Goal: Task Accomplishment & Management: Manage account settings

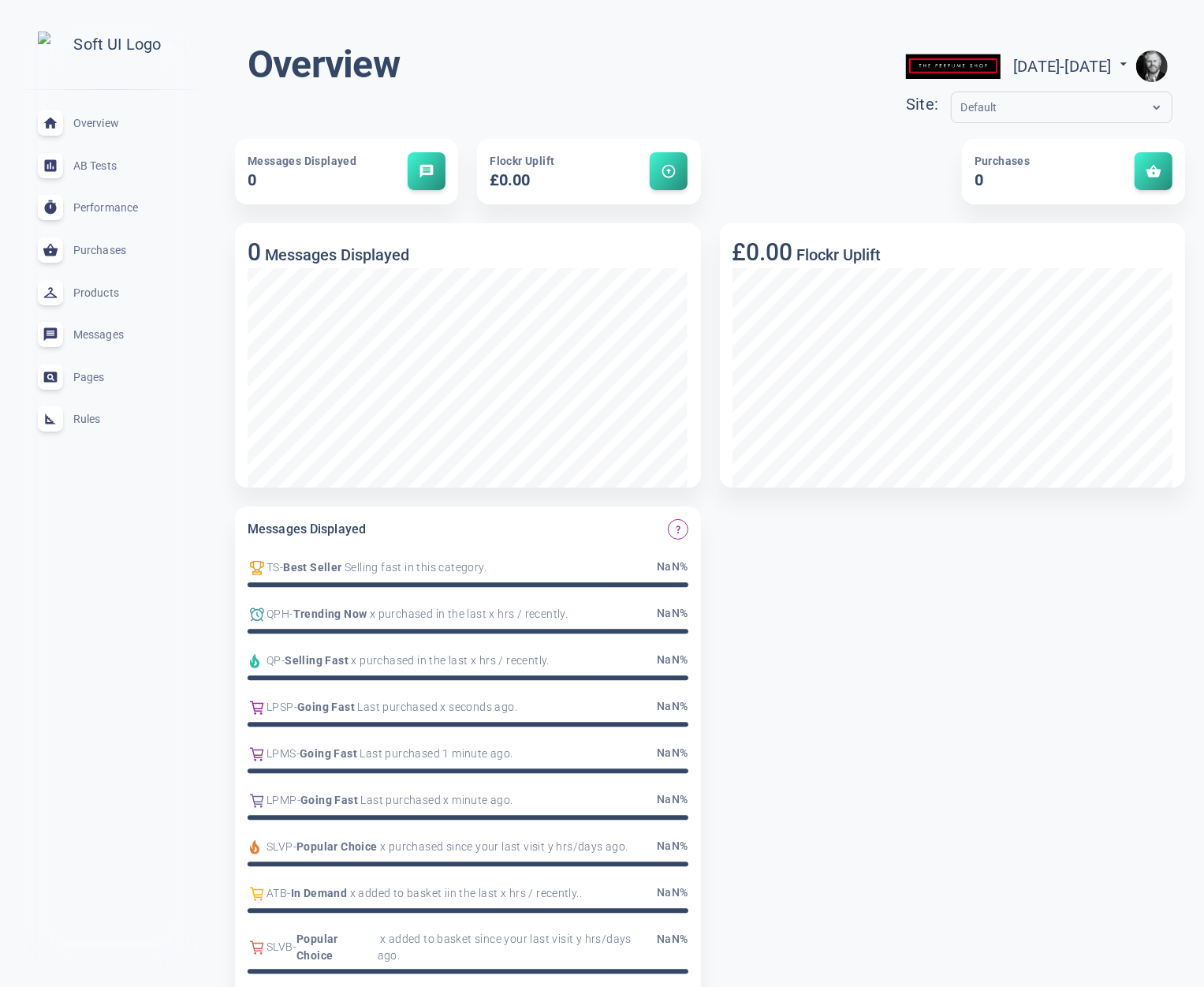
click at [79, 419] on span "Rules" at bounding box center [129, 419] width 114 height 0
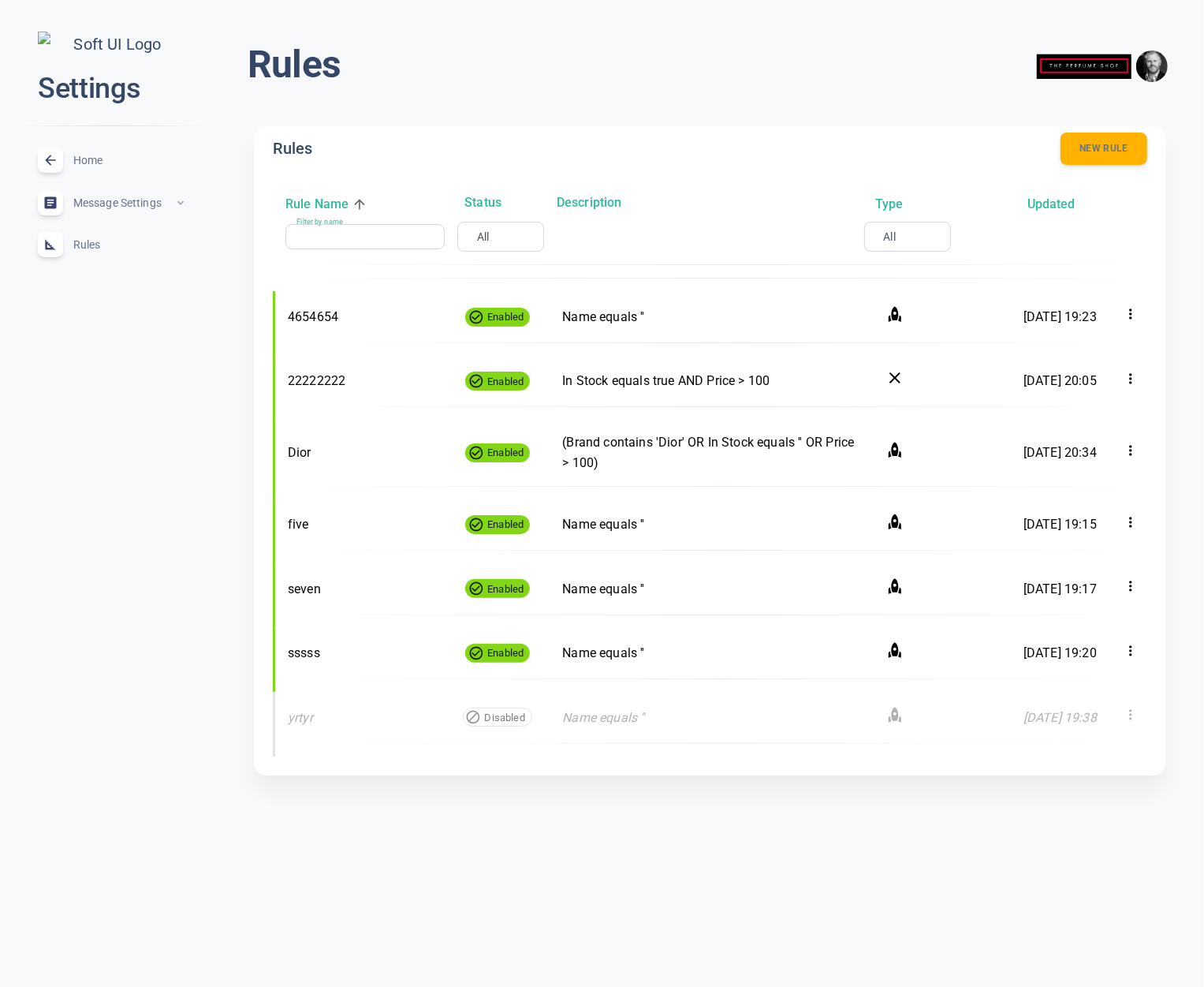
click at [349, 239] on input "Filter by name" at bounding box center [359, 236] width 127 height 11
click at [251, 301] on div "Rules New rule Rule Name Status Description Type Updated Filter by name Filter …" at bounding box center [710, 456] width 950 height 699
click at [472, 231] on body "close Settings Home expand_less Message Settings expand_less Rules expand_less …" at bounding box center [602, 406] width 1204 height 839
click at [477, 232] on div at bounding box center [602, 494] width 1204 height 987
click at [477, 236] on body "close Settings Home expand_less Message Settings expand_less Rules expand_less …" at bounding box center [602, 406] width 1204 height 839
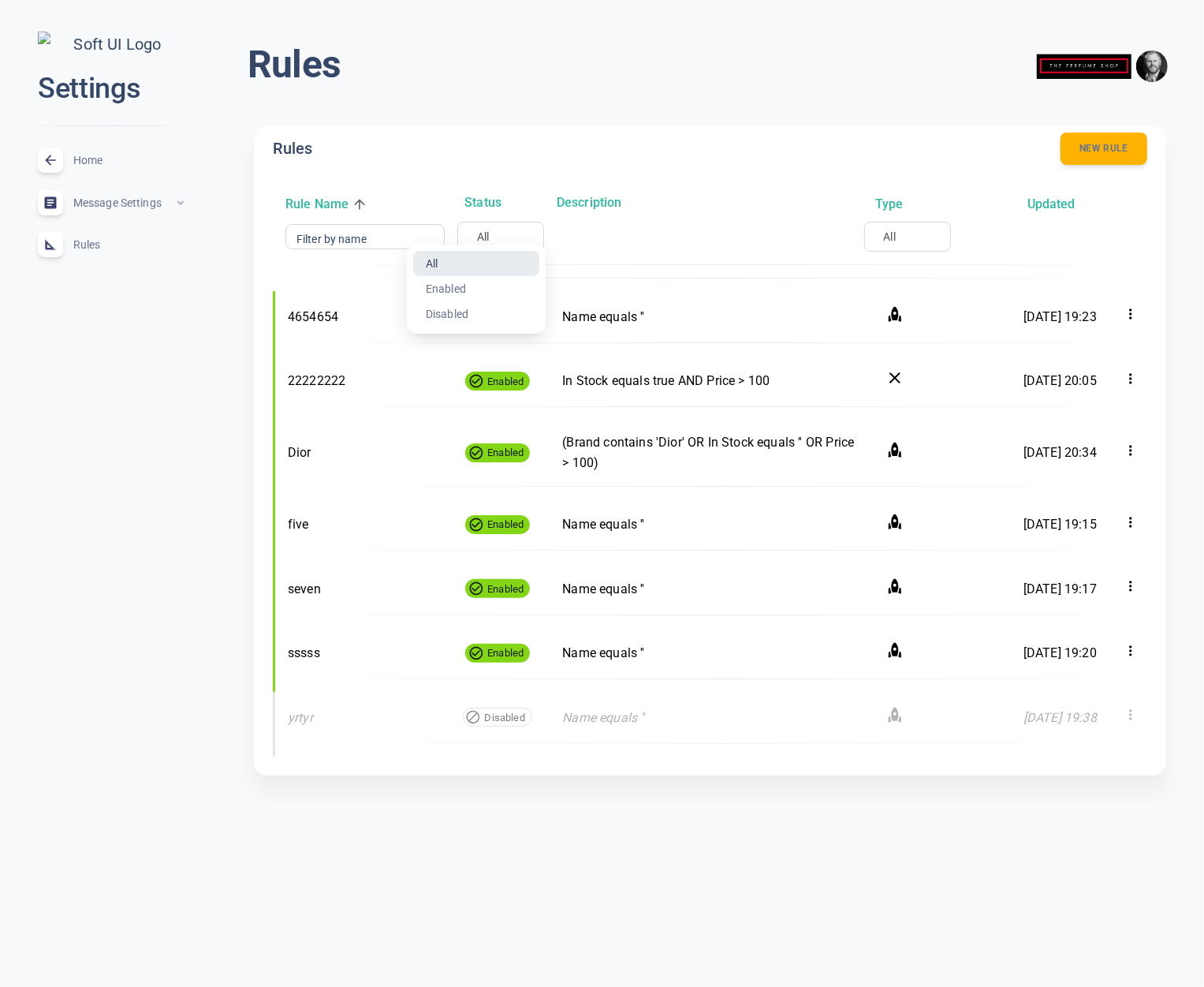
click at [484, 235] on div at bounding box center [602, 494] width 1204 height 987
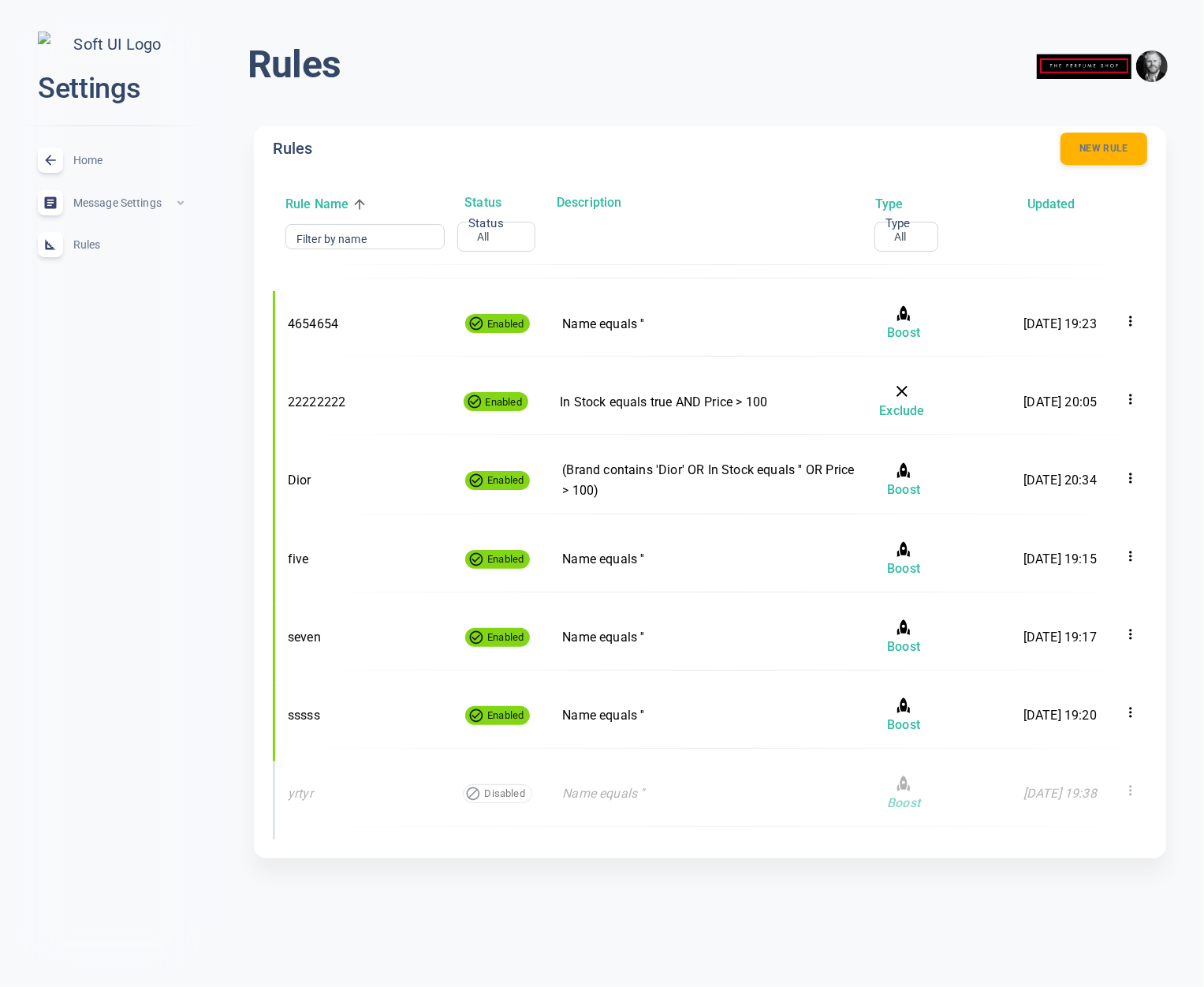
click at [483, 236] on body "close Settings Home expand_less Message Settings expand_less Rules expand_less …" at bounding box center [602, 448] width 1204 height 922
click at [483, 236] on div at bounding box center [602, 494] width 1204 height 987
click at [600, 242] on div "Filter by name Filter by name Status All all Status Type All all Type" at bounding box center [723, 236] width 874 height 30
click at [486, 237] on body "close Settings Home expand_less Message Settings expand_less Rules expand_less …" at bounding box center [602, 448] width 1204 height 922
click at [486, 237] on div at bounding box center [602, 494] width 1204 height 987
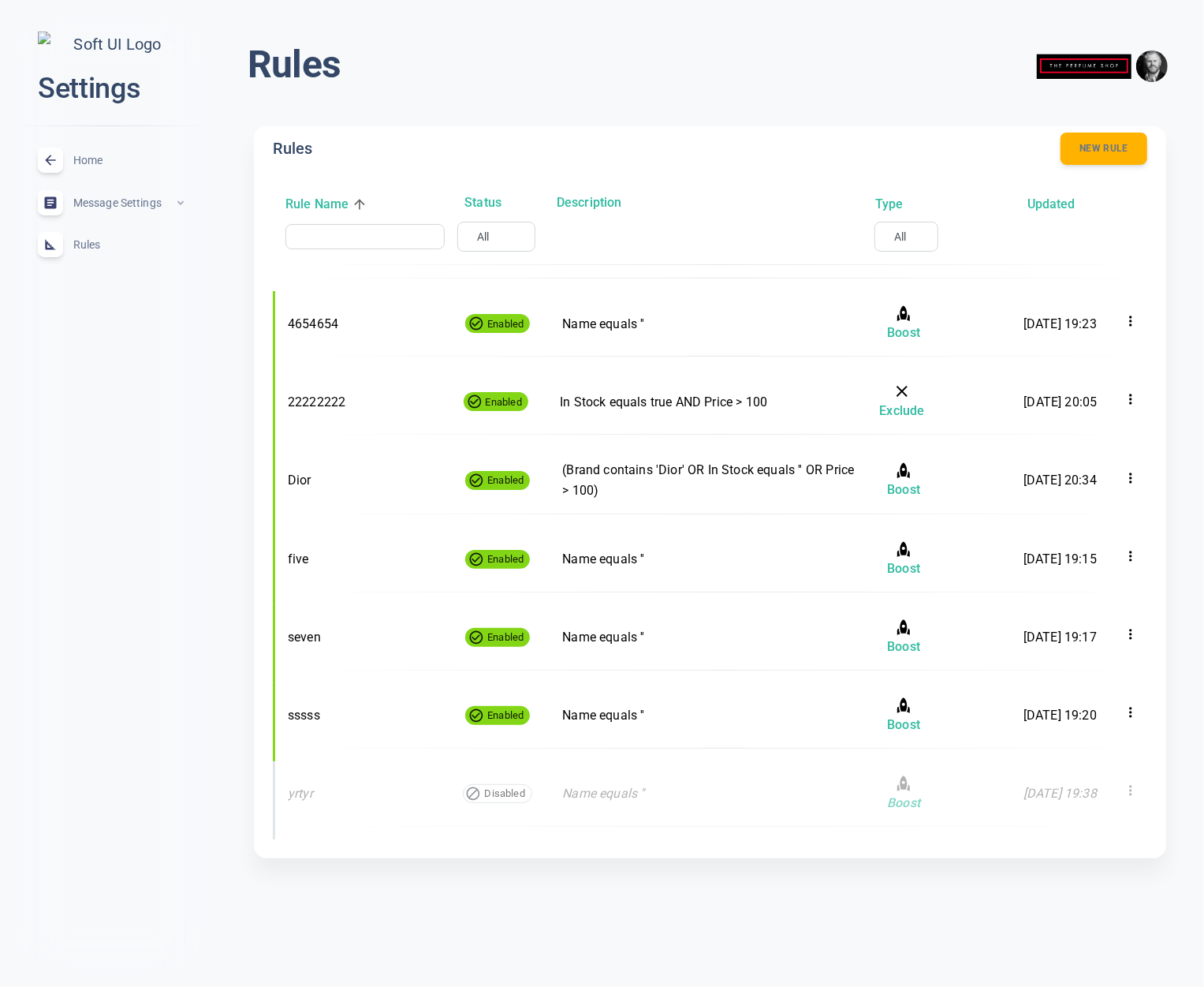
click at [349, 236] on input "text" at bounding box center [359, 236] width 127 height 11
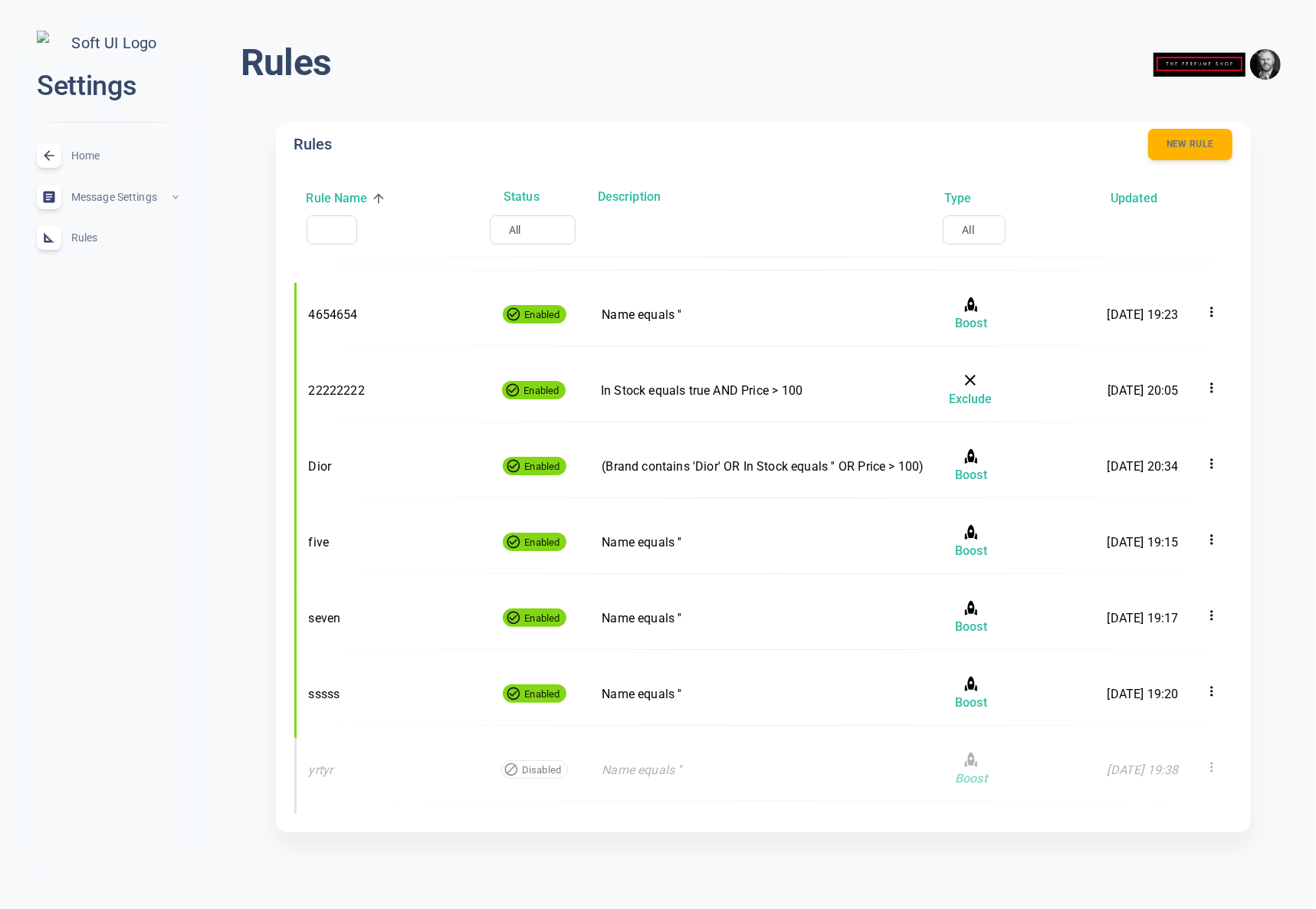
click at [339, 221] on div "​ ​" at bounding box center [332, 230] width 51 height 29
click at [335, 233] on div "​ ​" at bounding box center [332, 230] width 51 height 29
drag, startPoint x: 369, startPoint y: 217, endPoint x: 362, endPoint y: 224, distance: 9.9
click at [369, 218] on div "​" at bounding box center [384, 231] width 155 height 25
click at [362, 225] on input "text" at bounding box center [378, 230] width 123 height 11
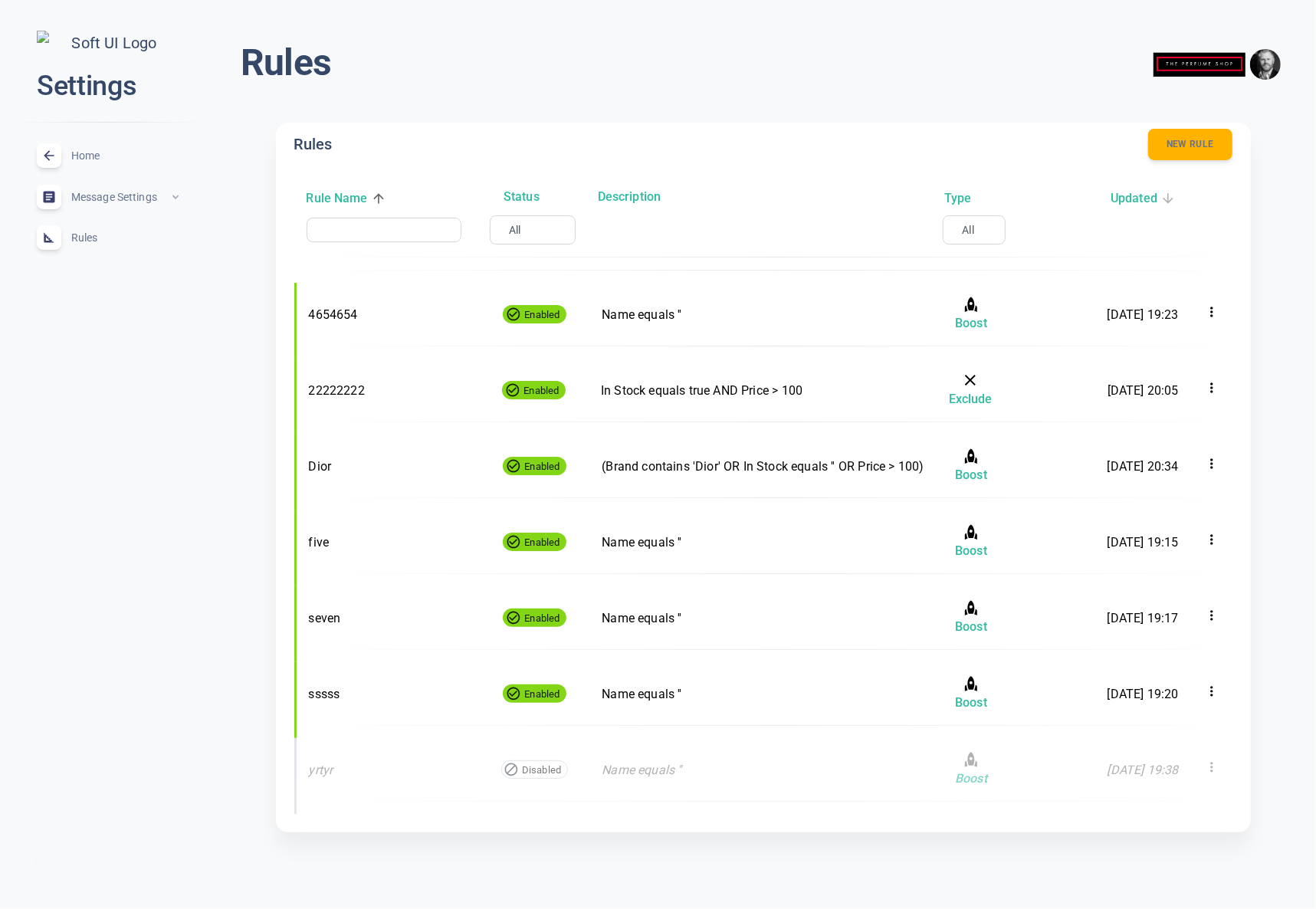
click at [1168, 198] on icon at bounding box center [1168, 198] width 10 height 10
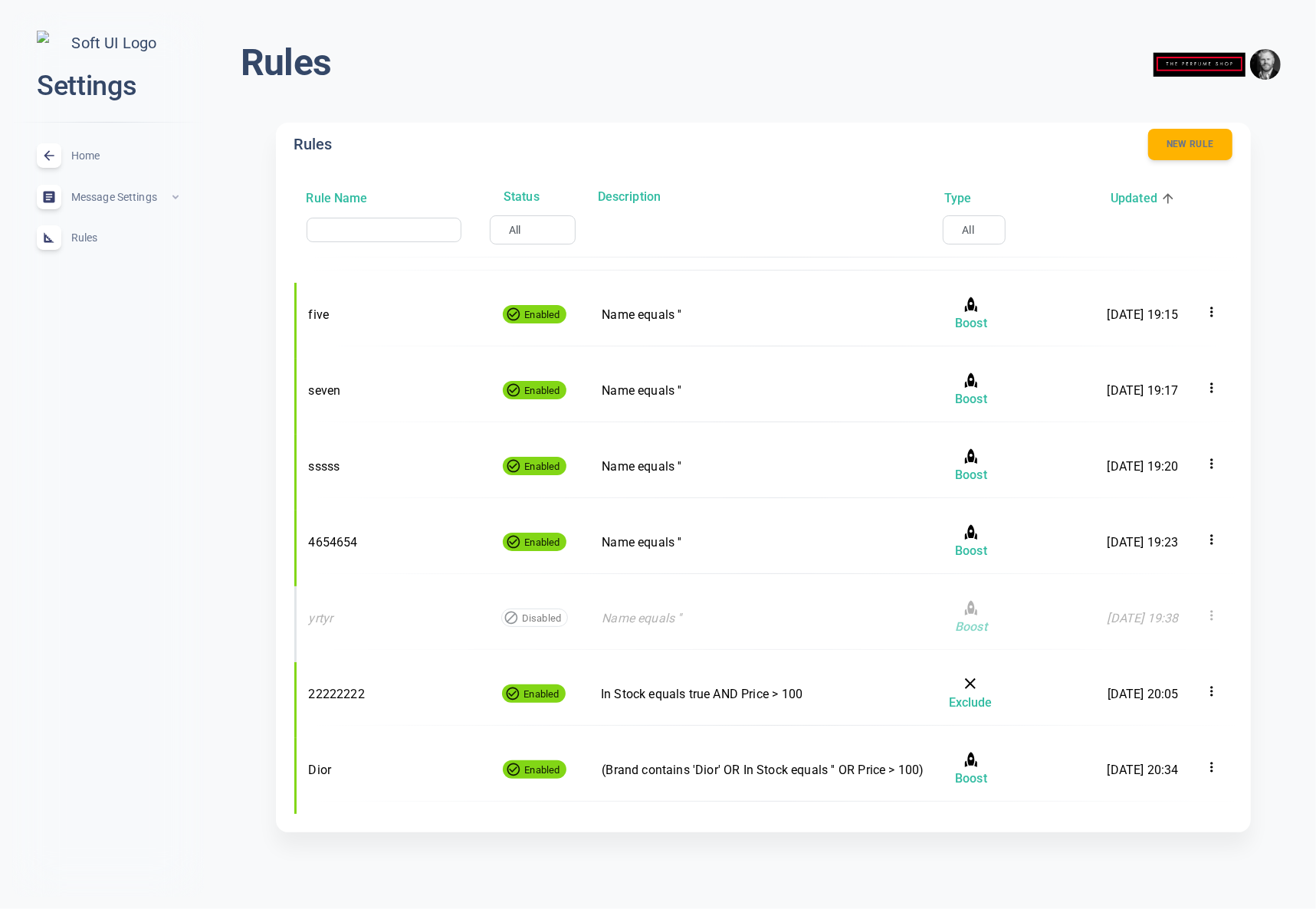
click at [1133, 198] on h6 "Updated" at bounding box center [1134, 198] width 47 height 20
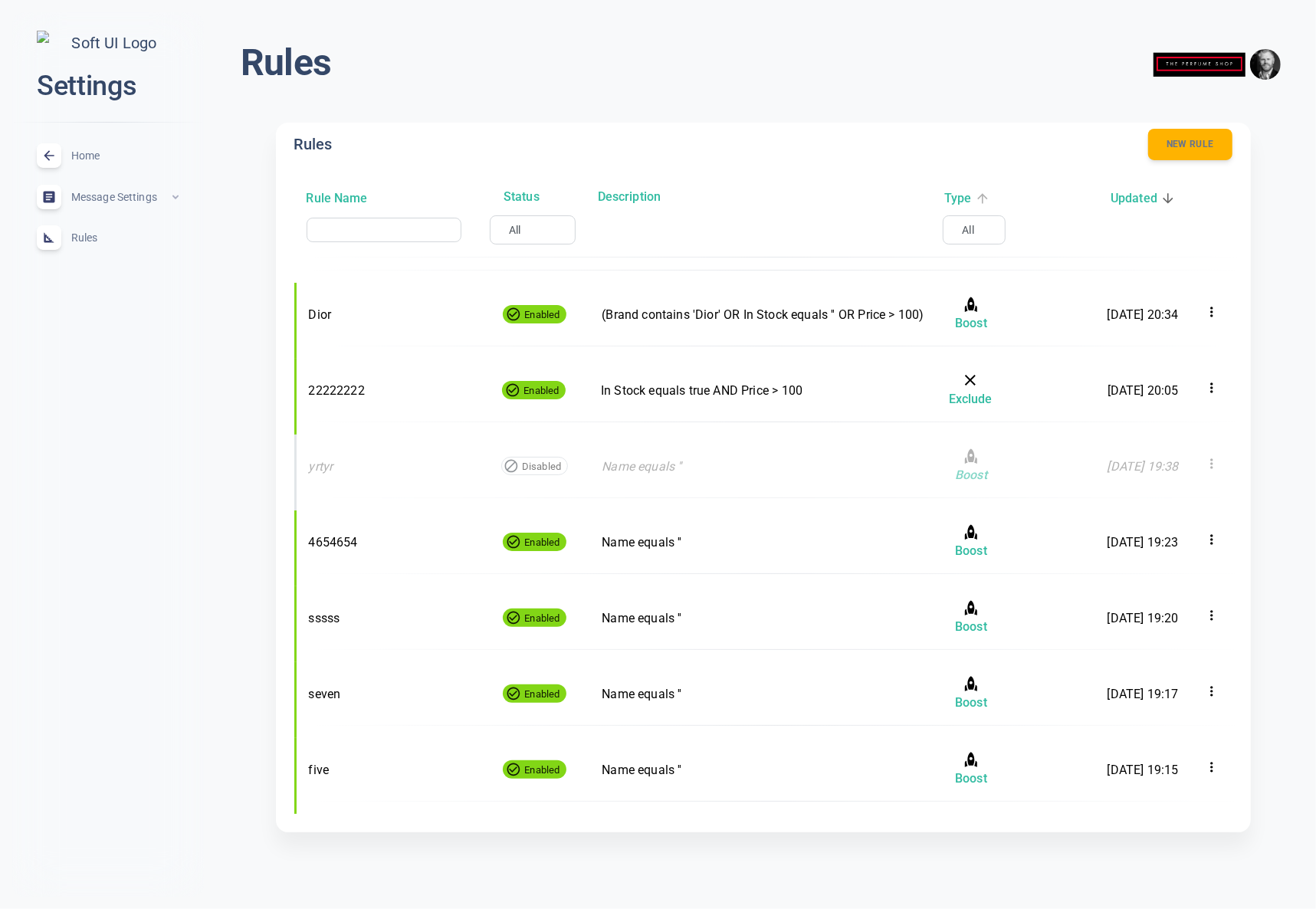
click at [956, 196] on h6 "Type" at bounding box center [958, 198] width 27 height 20
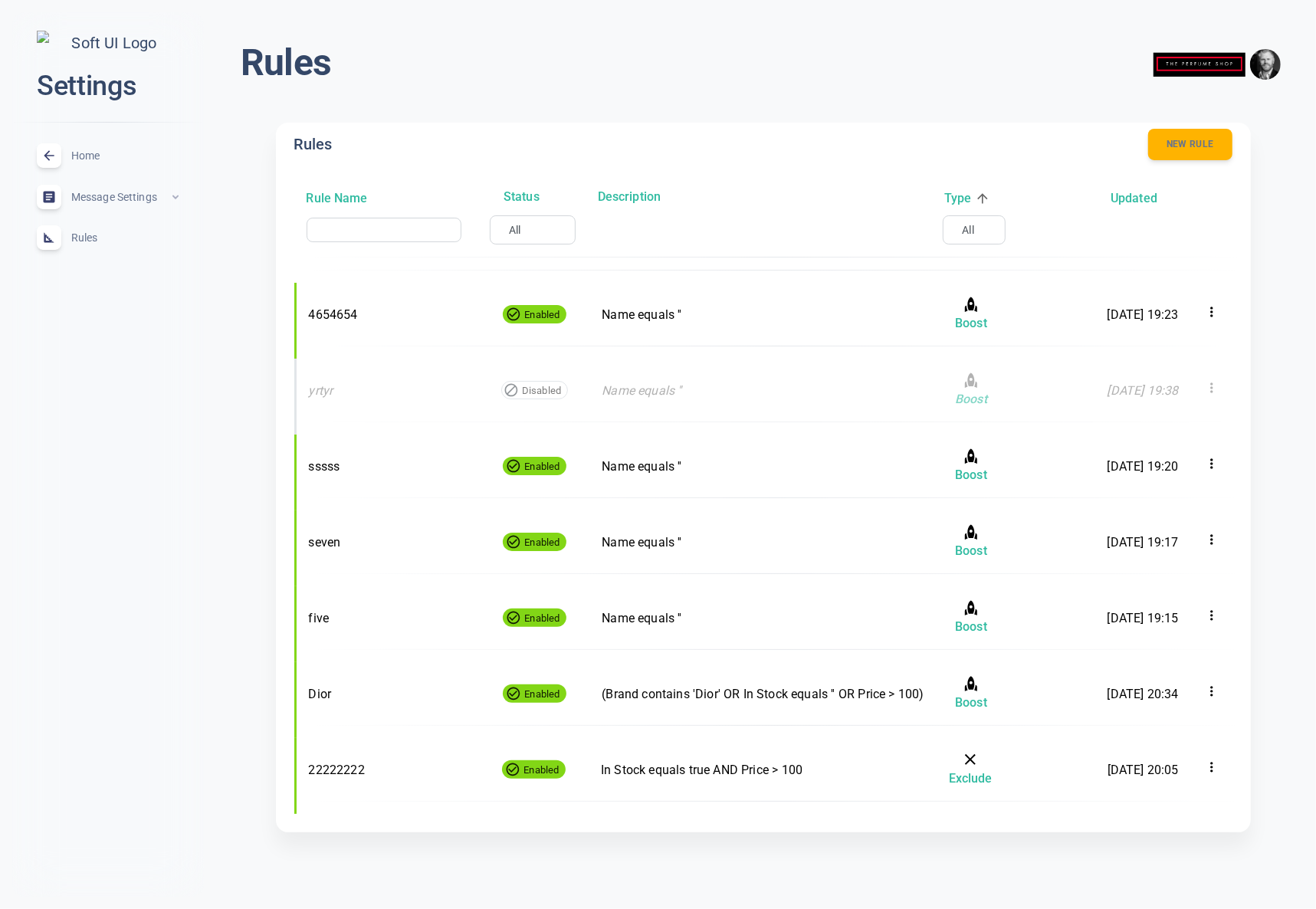
click at [958, 197] on h6 "Type" at bounding box center [958, 198] width 27 height 20
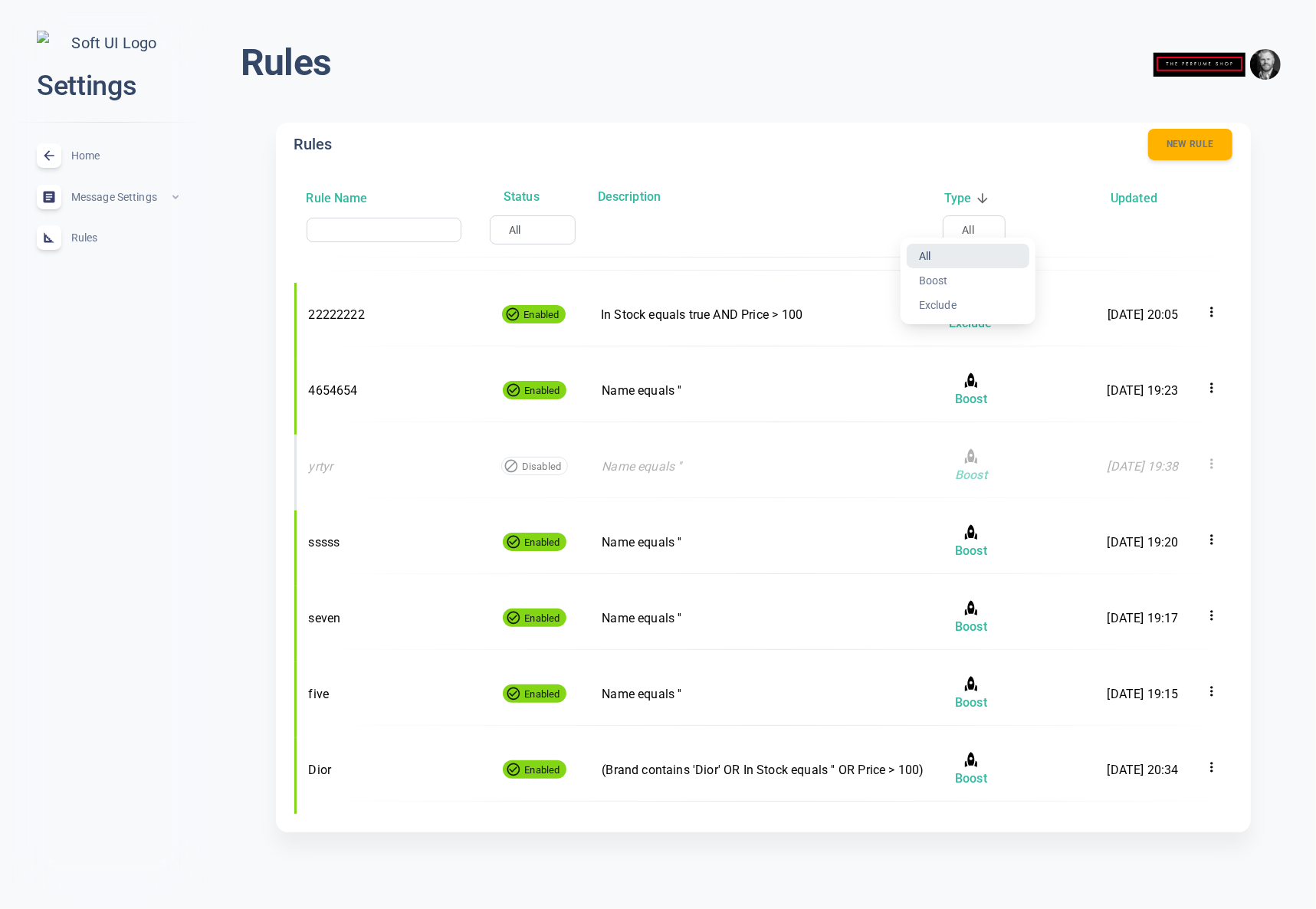
click at [968, 228] on body "close Settings Home expand_less Message Settings expand_less Rules expand_less …" at bounding box center [658, 434] width 1316 height 894
click at [955, 283] on li "Boost" at bounding box center [969, 281] width 123 height 25
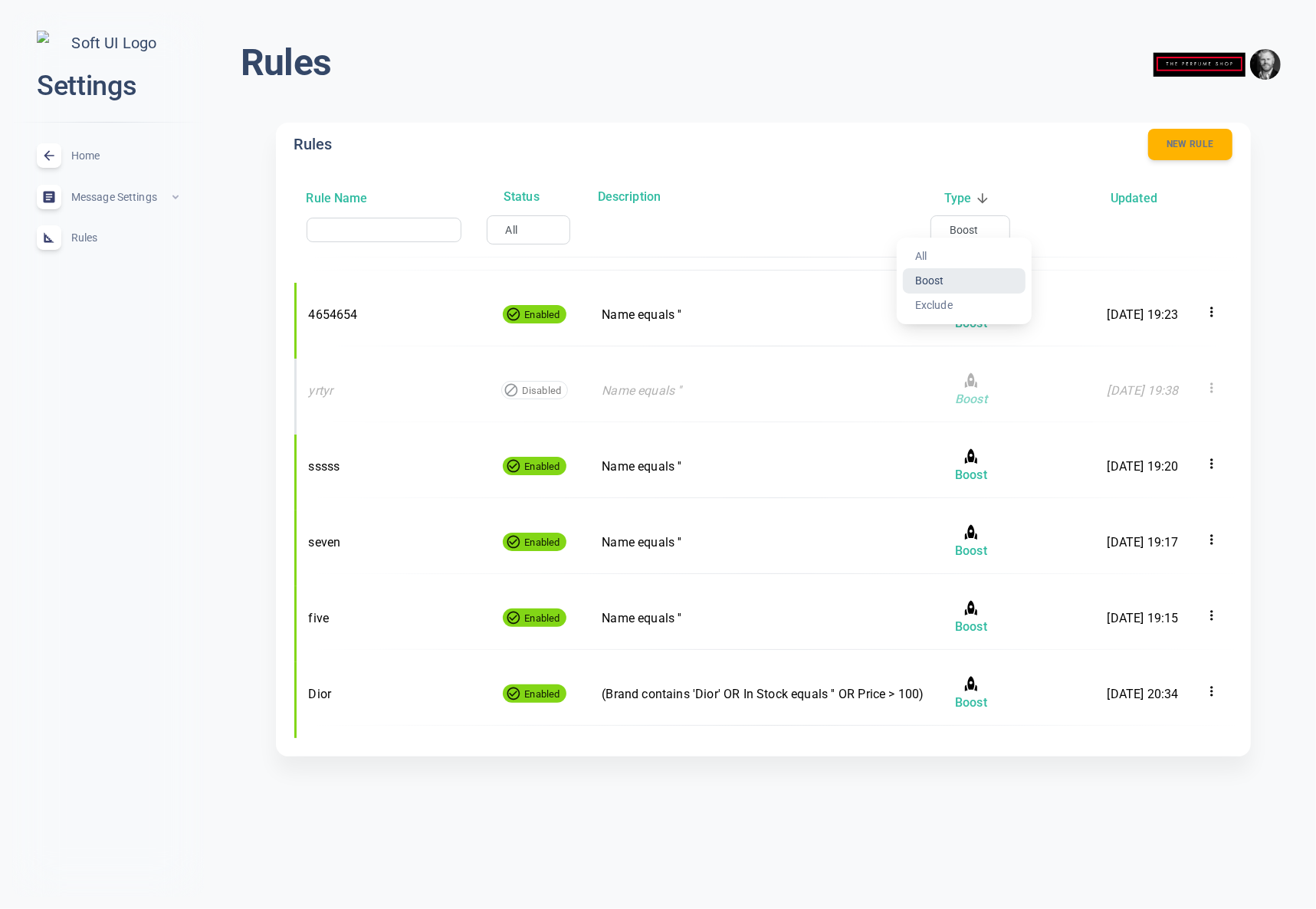
click at [974, 233] on body "close Settings Home expand_less Message Settings expand_less Rules expand_less …" at bounding box center [658, 396] width 1316 height 818
click at [950, 307] on li "Exclude" at bounding box center [965, 306] width 123 height 25
type input "exclude"
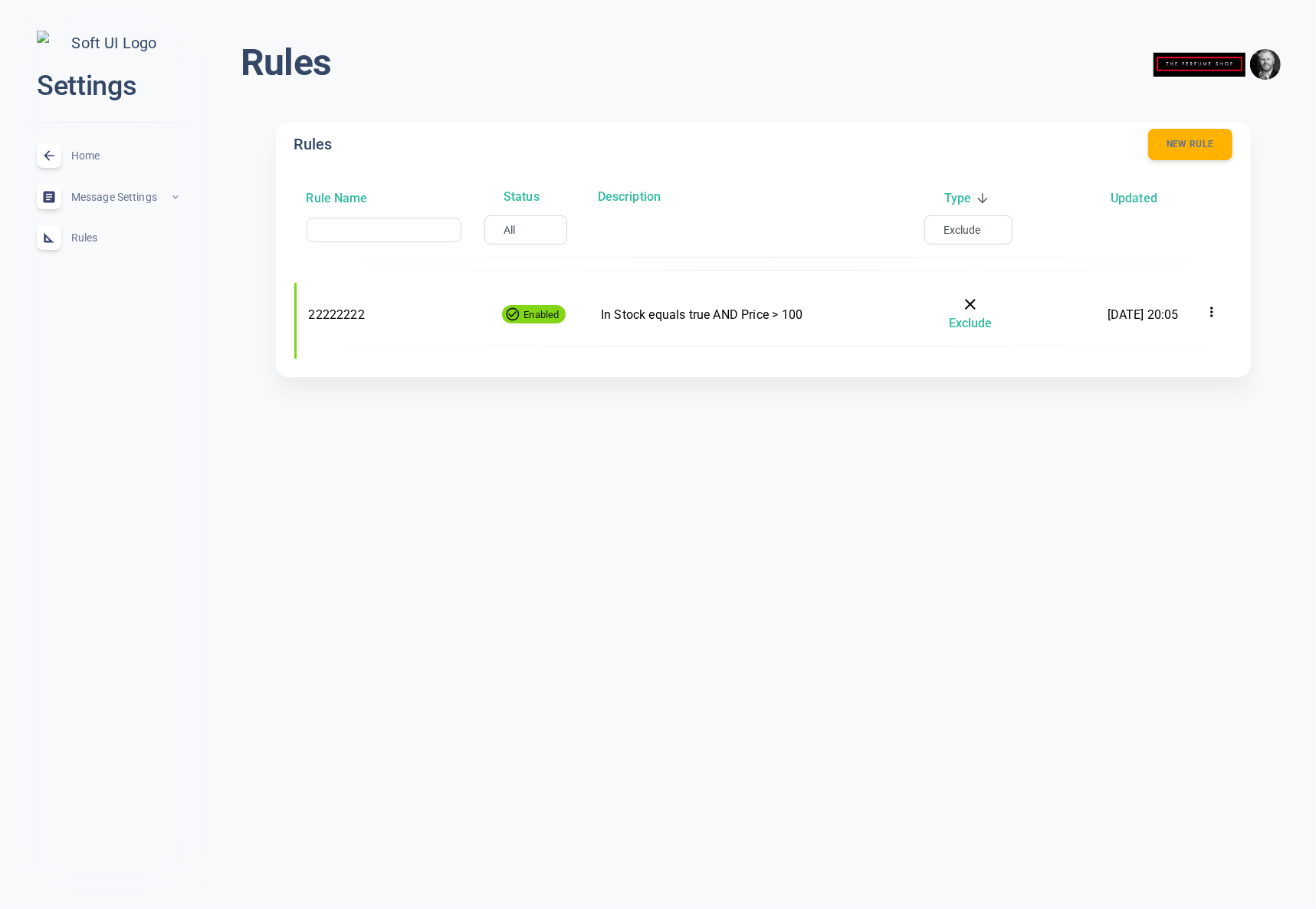
click at [502, 229] on body "close Settings Home expand_less Message Settings expand_less Rules expand_less …" at bounding box center [658, 207] width 1316 height 438
click at [497, 280] on li "Enabled" at bounding box center [510, 281] width 123 height 25
click at [529, 217] on div "Enabled enabled ​" at bounding box center [527, 230] width 89 height 29
click at [530, 229] on body "close Settings Home expand_less Message Settings expand_less Rules expand_less …" at bounding box center [658, 207] width 1316 height 438
drag, startPoint x: 501, startPoint y: 256, endPoint x: 871, endPoint y: 229, distance: 371.0
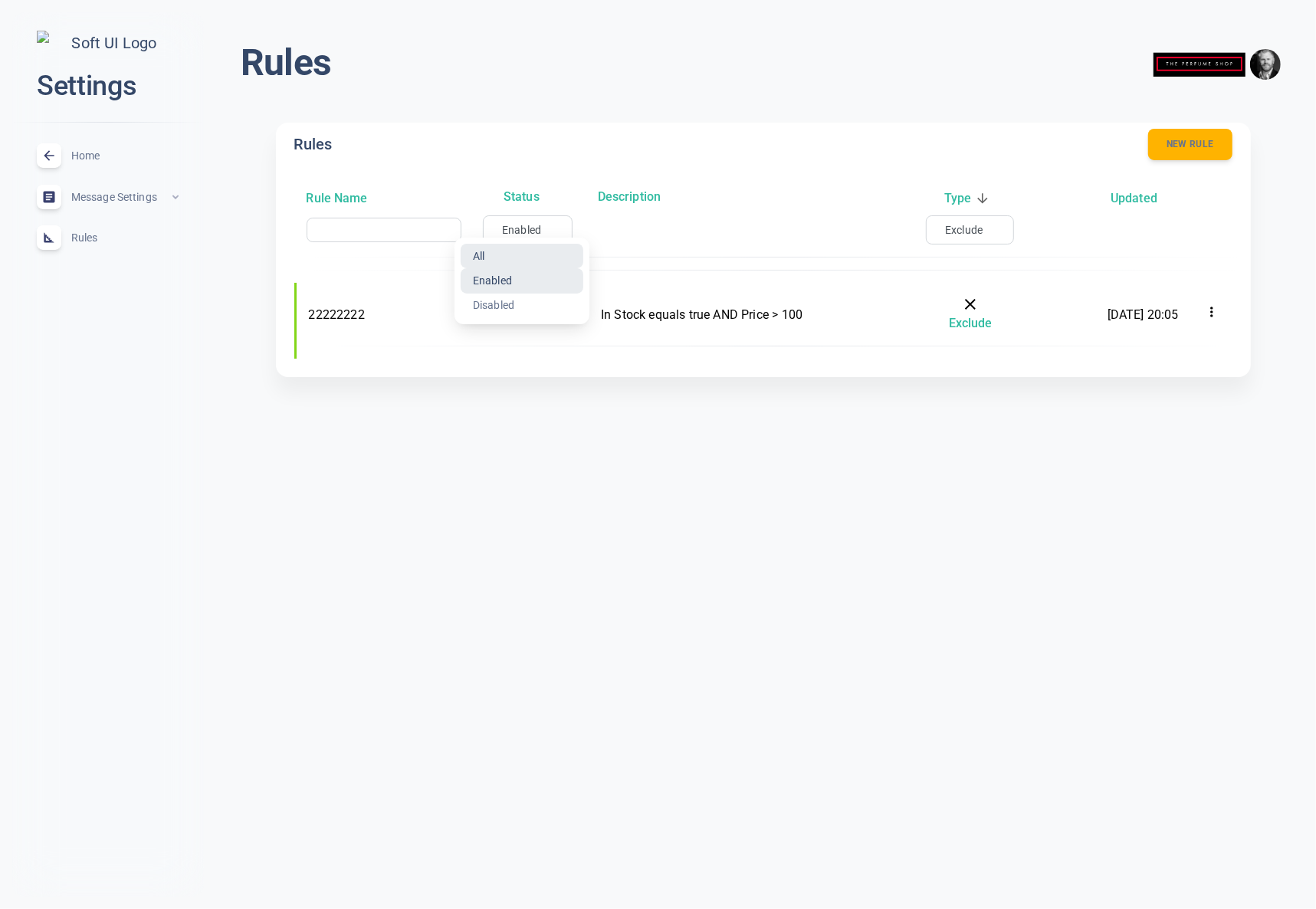
click at [501, 256] on li "All" at bounding box center [522, 257] width 123 height 25
type input "all"
click at [968, 227] on body "close Settings Home expand_less Message Settings expand_less Rules expand_less …" at bounding box center [658, 207] width 1316 height 438
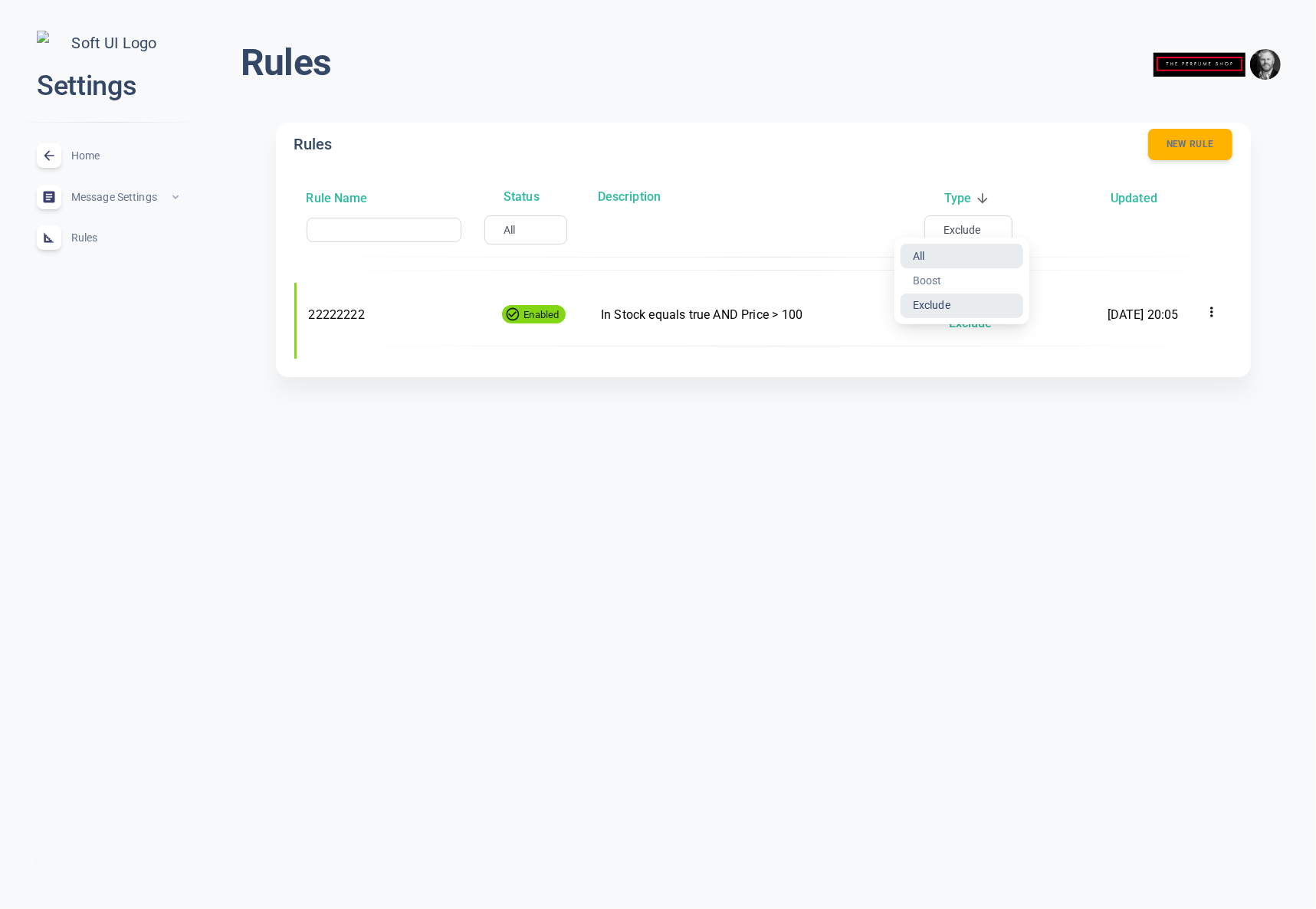
click at [940, 256] on li "All" at bounding box center [962, 257] width 123 height 25
type input "all"
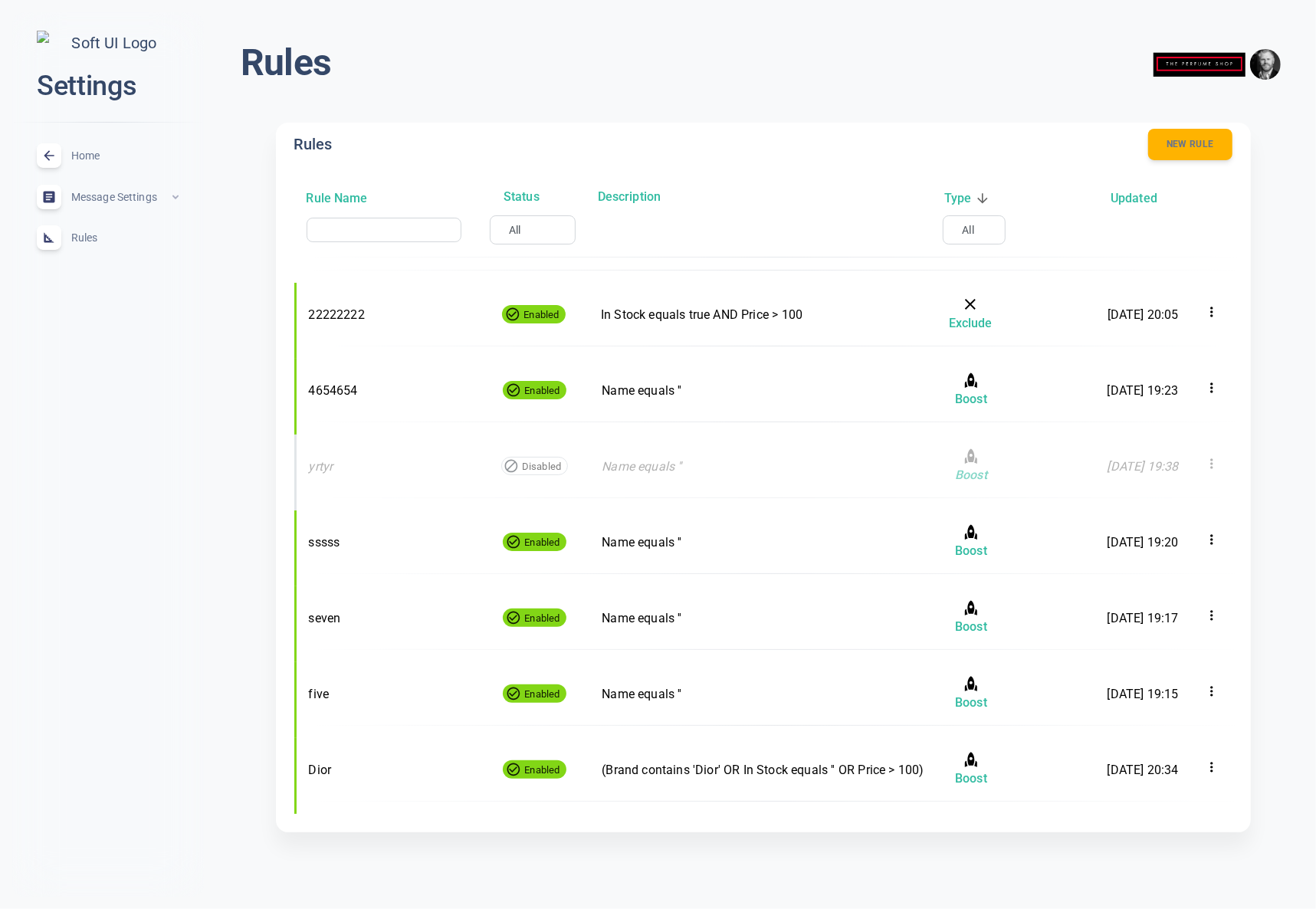
click at [842, 214] on div "Rule Name Status Description Type Updated ​ All all ​ All all ​" at bounding box center [769, 228] width 951 height 111
click at [520, 230] on body "close Settings Home expand_less Message Settings expand_less Rules expand_less …" at bounding box center [658, 435] width 1316 height 896
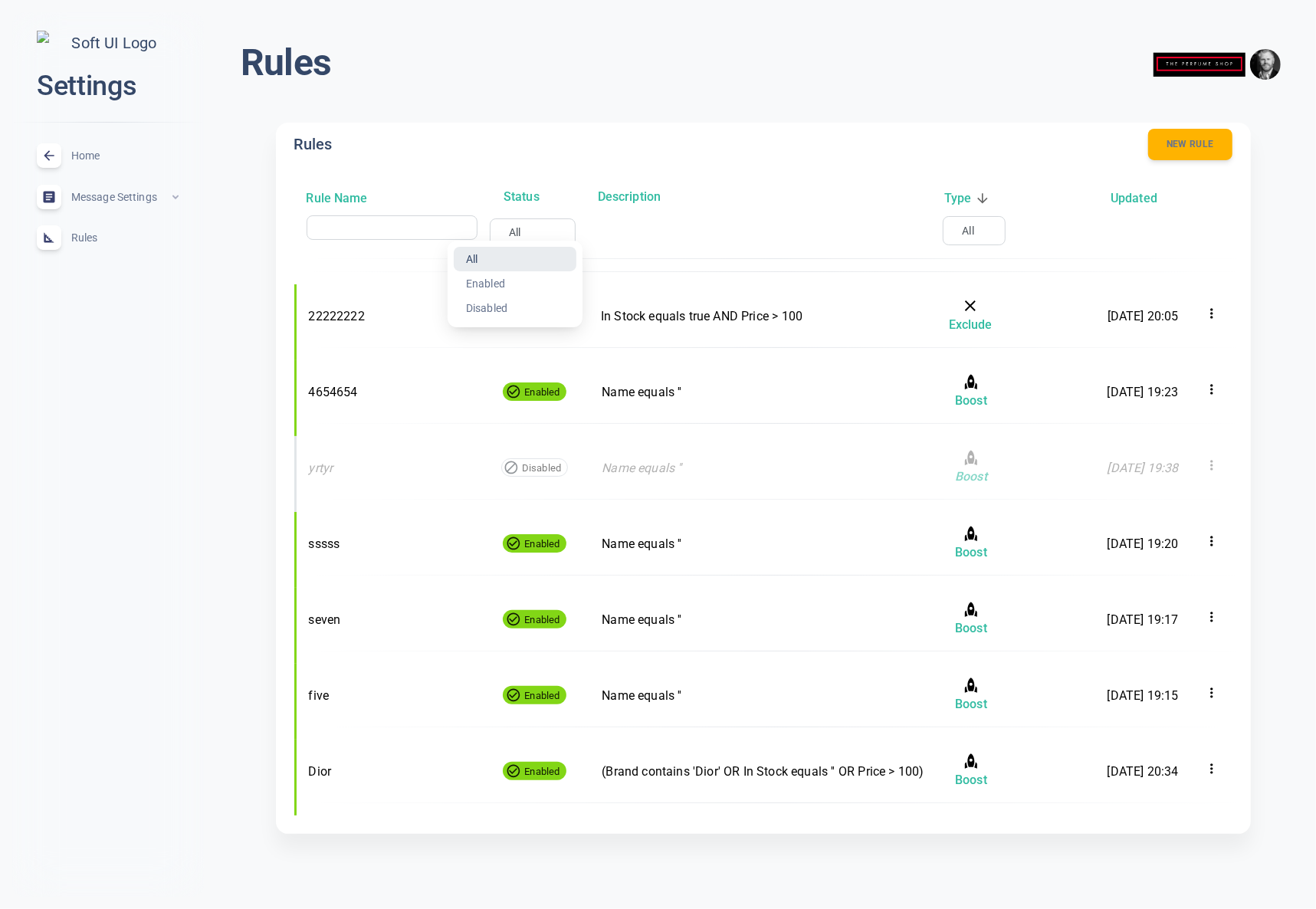
click at [520, 230] on div at bounding box center [658, 454] width 1316 height 909
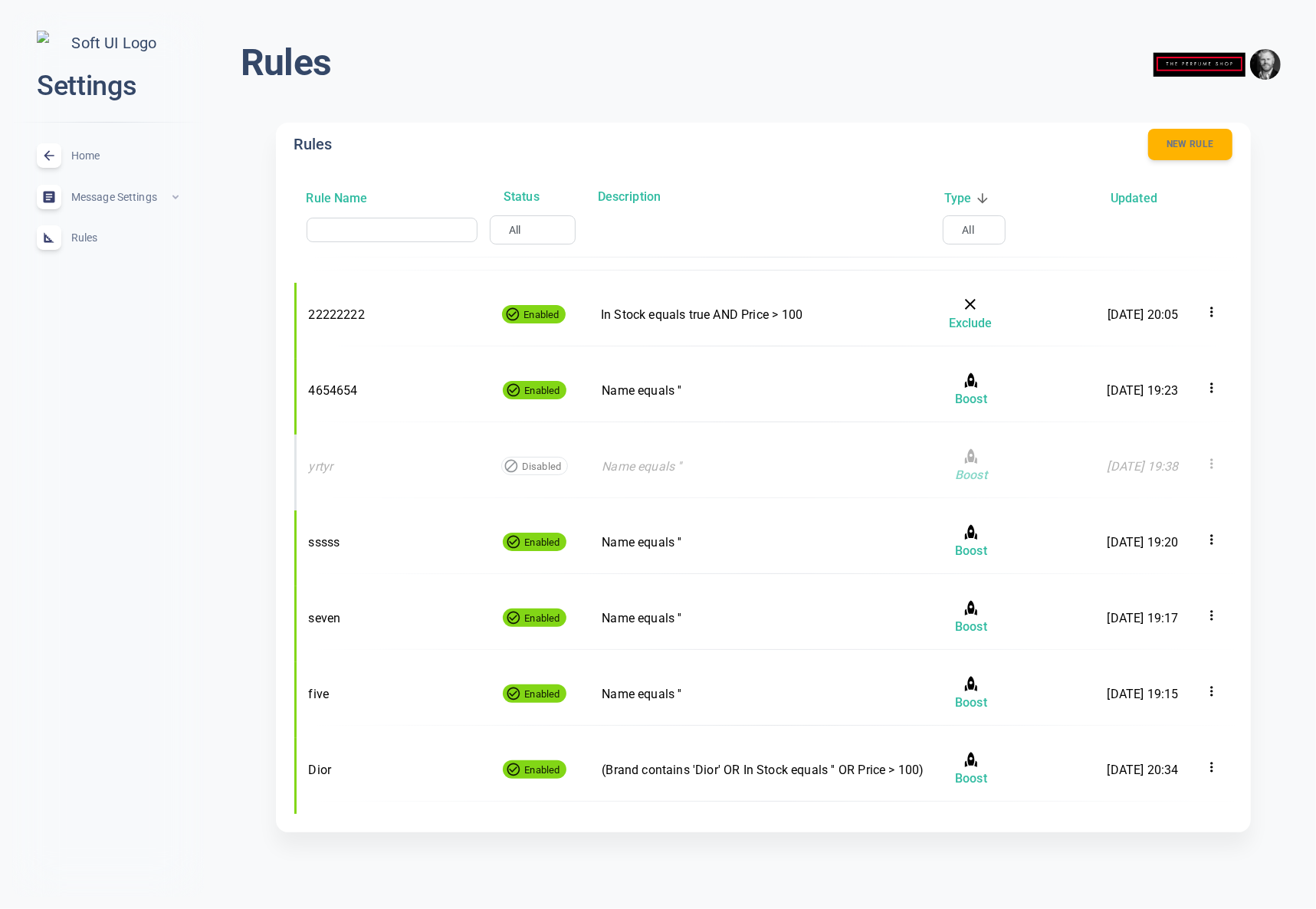
click at [638, 106] on div "Rules New rule Rule Name Status Description Type Updated ​ All all ​ All all ​ …" at bounding box center [763, 483] width 1012 height 759
click at [385, 232] on input "text" at bounding box center [378, 230] width 123 height 11
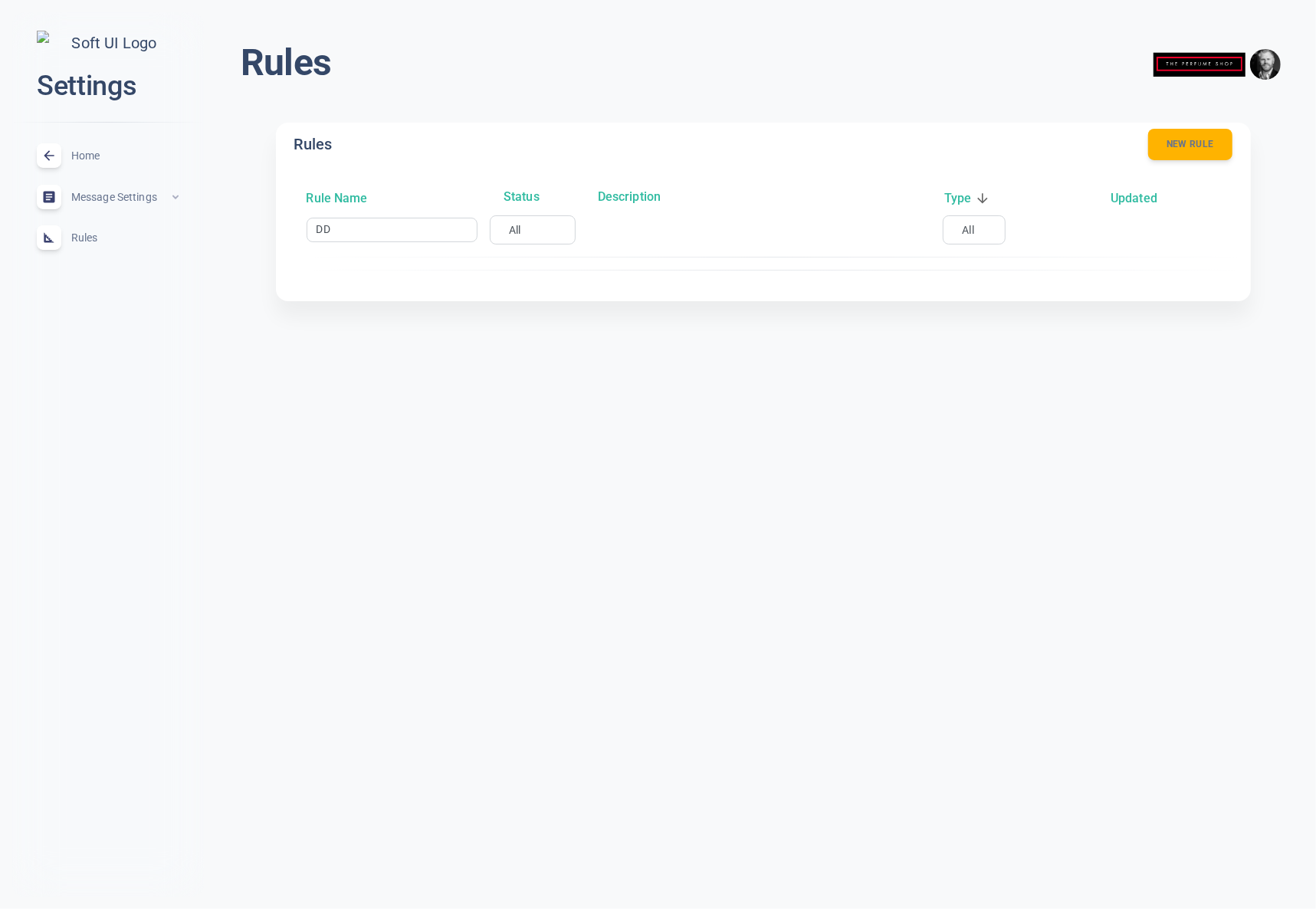
type input "ddd"
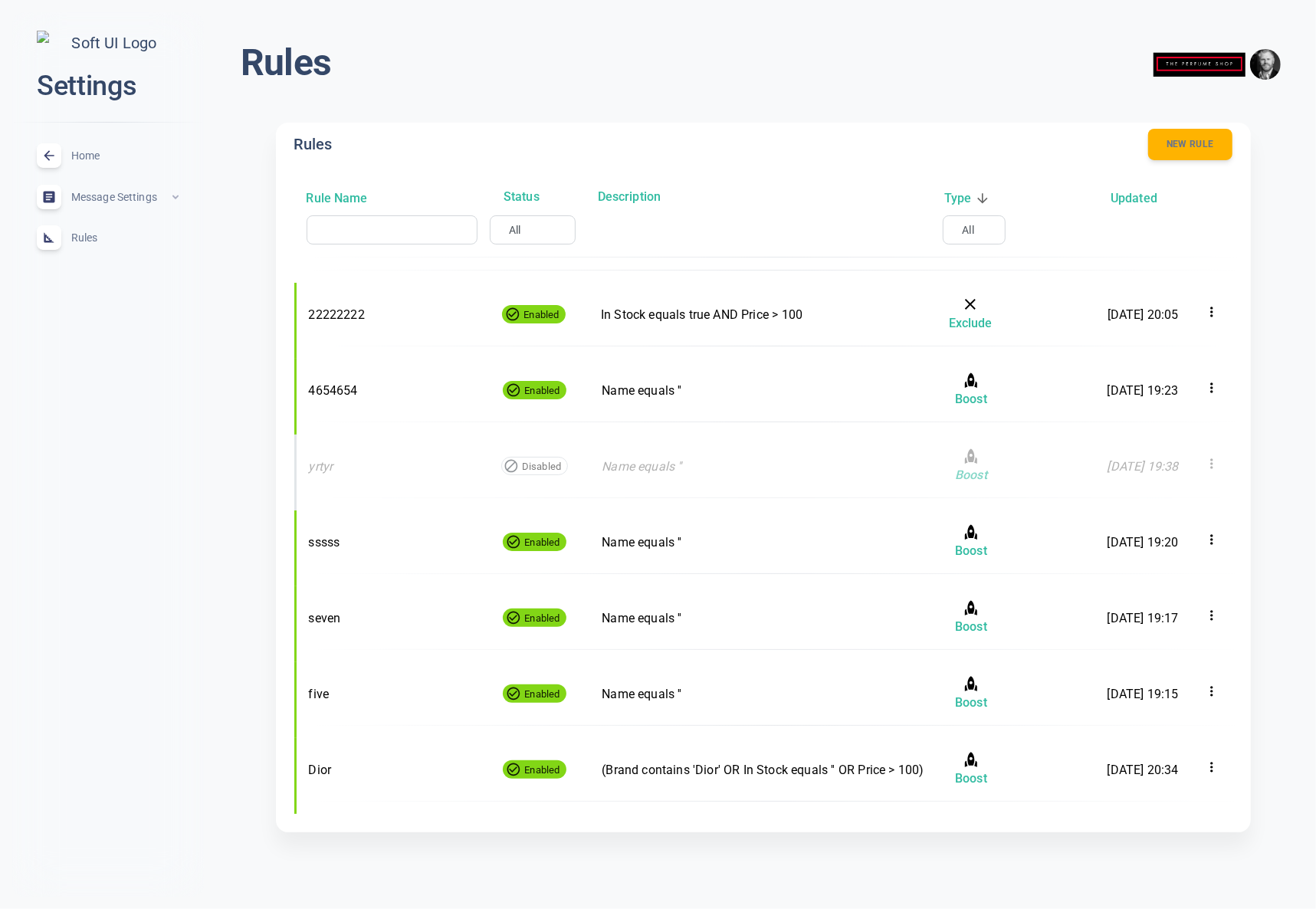
click at [369, 225] on input "text" at bounding box center [378, 230] width 123 height 15
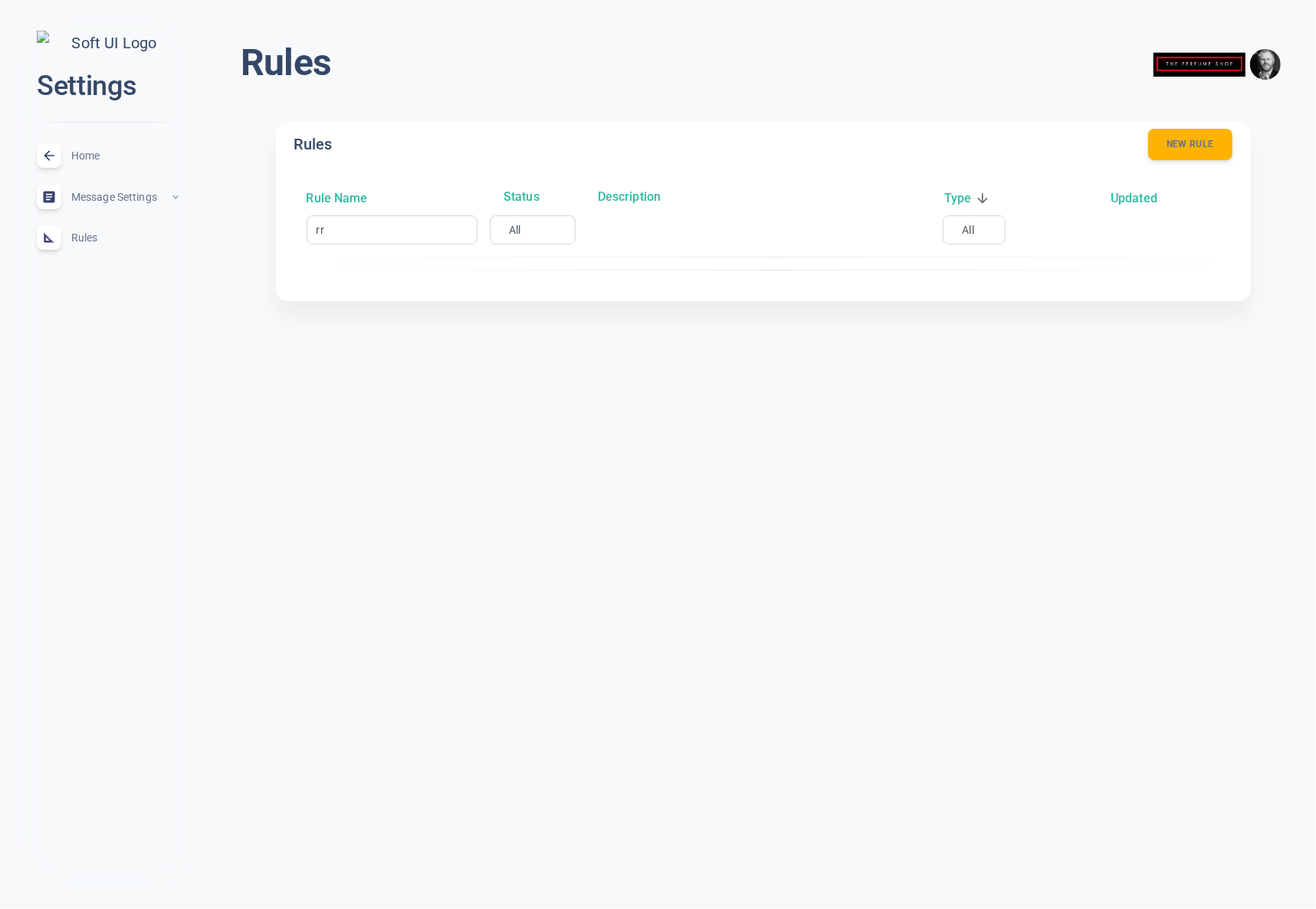
type input "r"
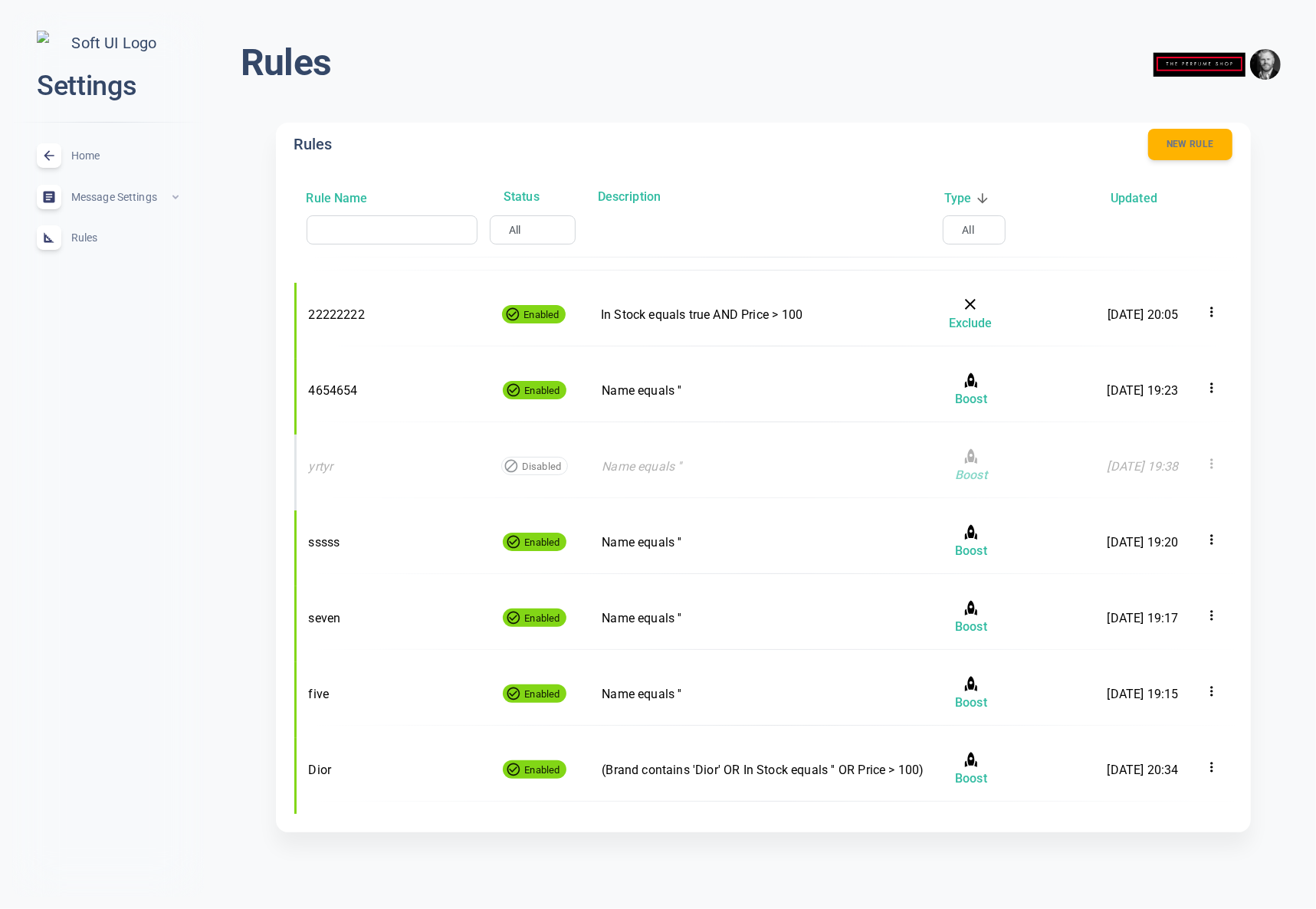
click at [546, 235] on div "All all ​" at bounding box center [533, 230] width 86 height 29
click at [523, 232] on body "close Settings Home expand_less Message Settings expand_less Rules expand_less …" at bounding box center [658, 434] width 1316 height 894
click at [523, 232] on div at bounding box center [658, 454] width 1316 height 909
click at [513, 230] on body "close Settings Home expand_less Message Settings expand_less Rules expand_less …" at bounding box center [658, 434] width 1316 height 894
click at [502, 256] on li "All" at bounding box center [515, 257] width 123 height 25
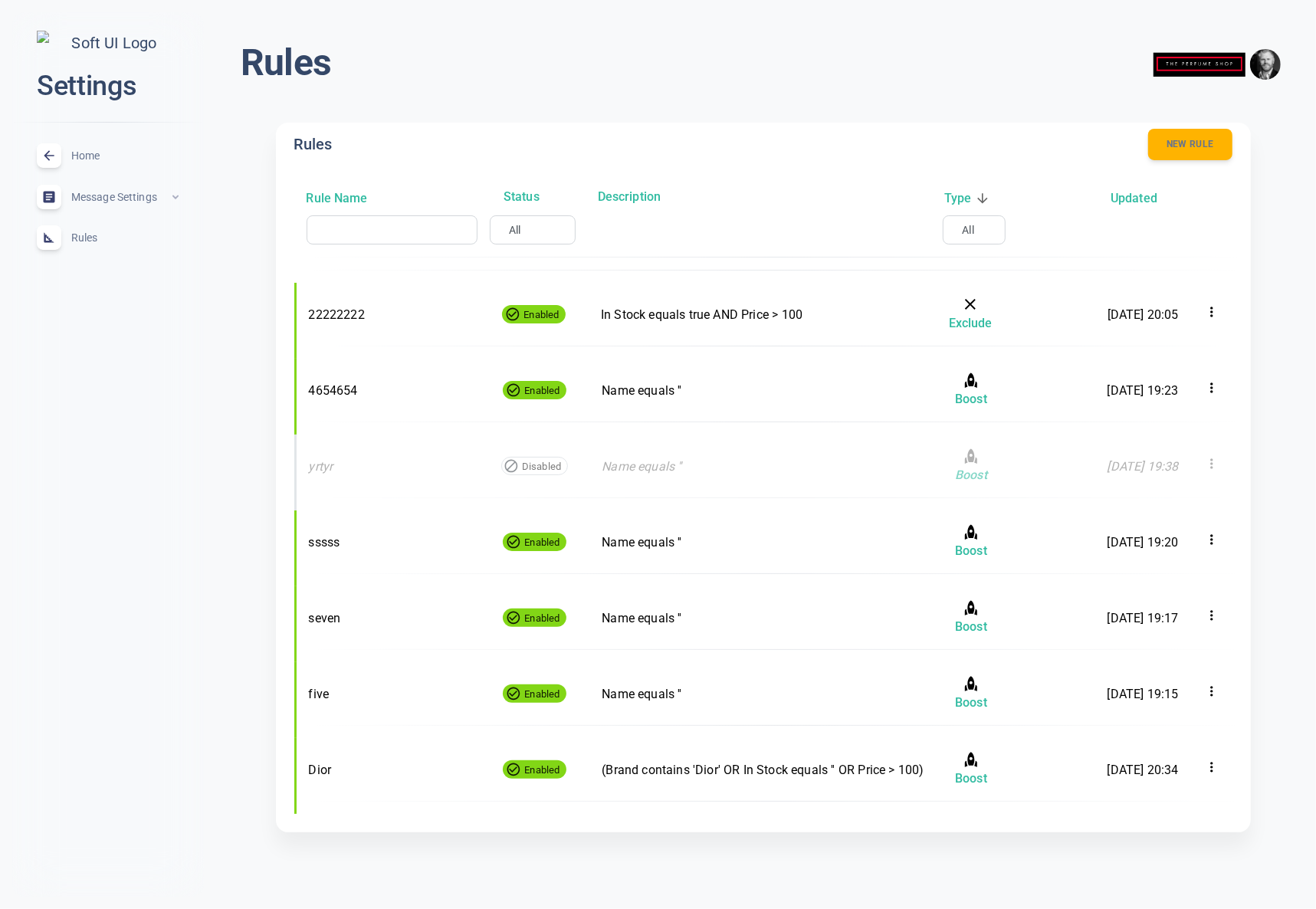
click at [520, 224] on body "close Settings Home expand_less Message Settings expand_less Rules expand_less …" at bounding box center [658, 434] width 1316 height 894
click at [502, 282] on li "Enabled" at bounding box center [515, 281] width 123 height 25
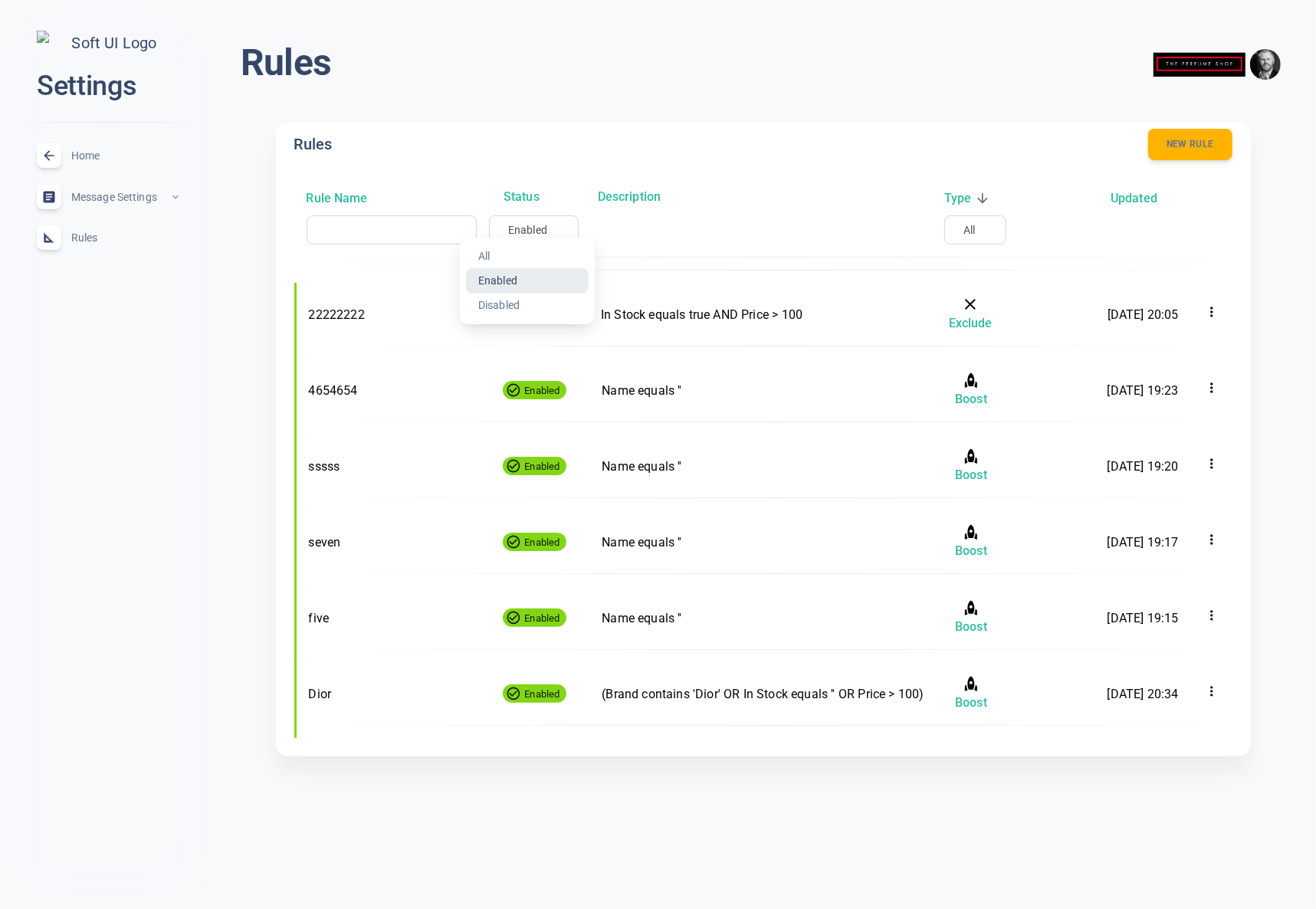
click at [531, 233] on body "close Settings Home expand_less Message Settings expand_less Rules expand_less …" at bounding box center [658, 396] width 1316 height 818
click at [512, 307] on li "Disabled" at bounding box center [528, 306] width 123 height 25
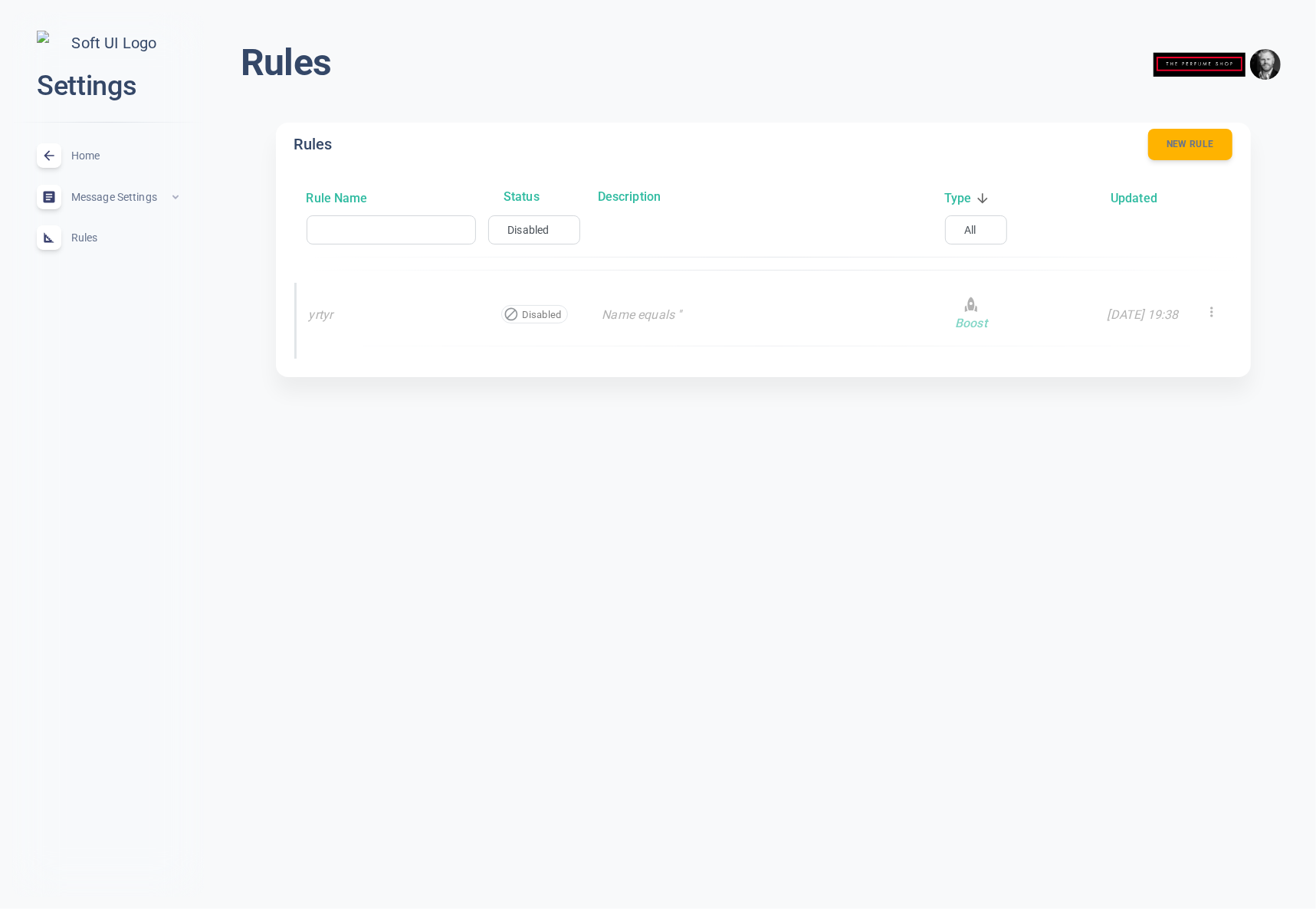
click at [531, 226] on body "close Settings Home expand_less Message Settings expand_less Rules expand_less …" at bounding box center [658, 207] width 1316 height 438
click at [502, 256] on li "All" at bounding box center [529, 257] width 123 height 25
type input "all"
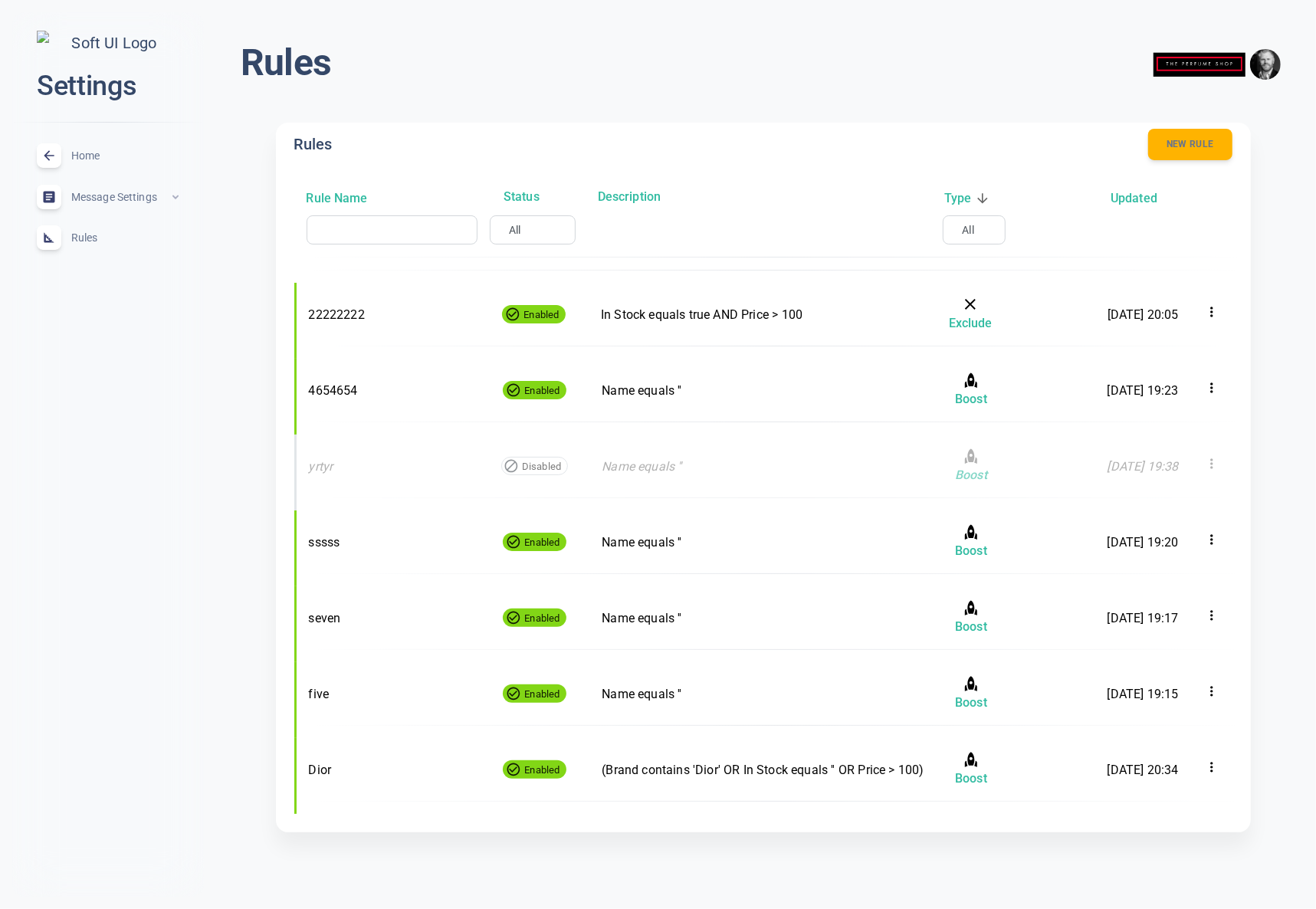
click at [380, 232] on input "text" at bounding box center [378, 230] width 123 height 15
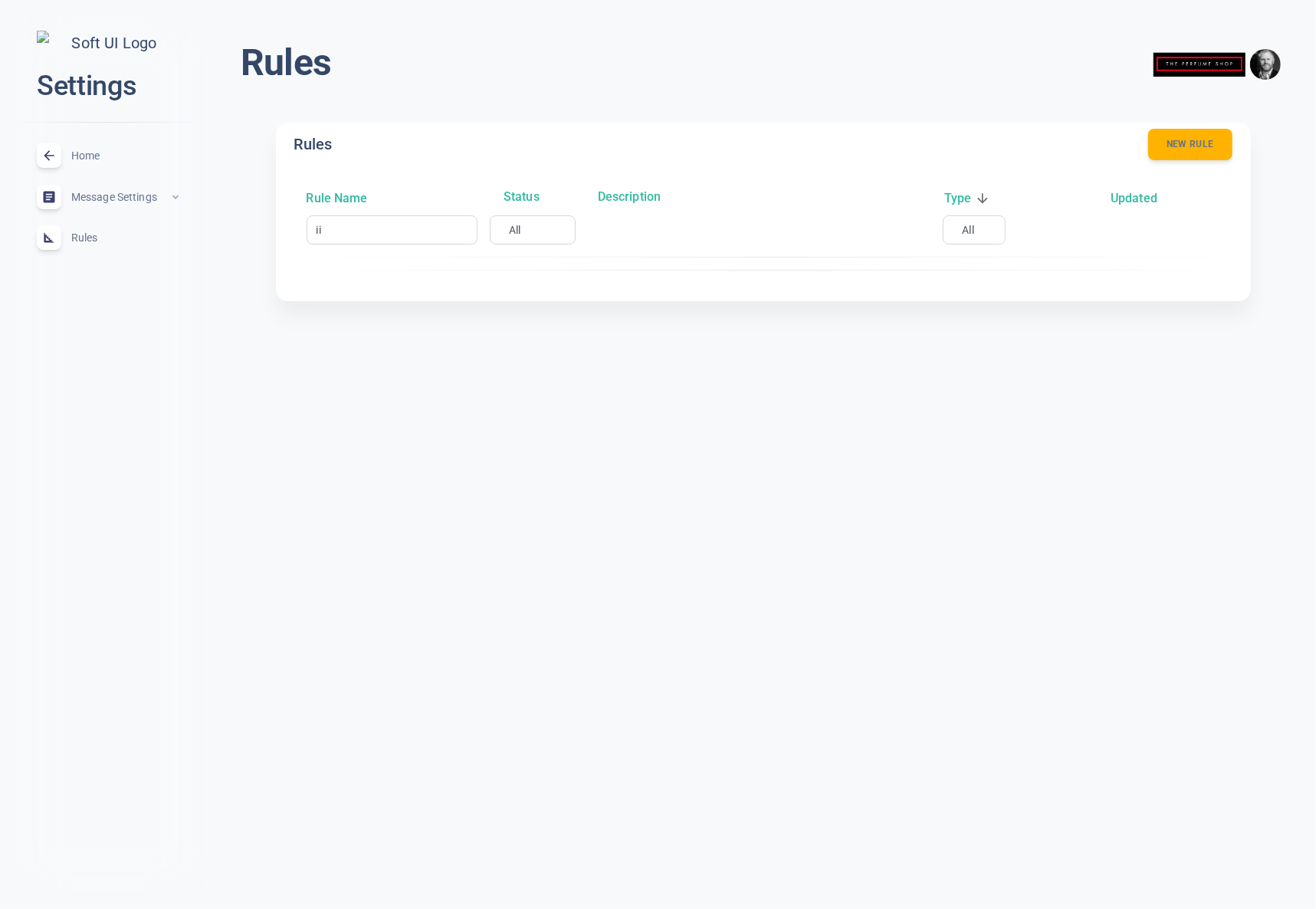
type input "i"
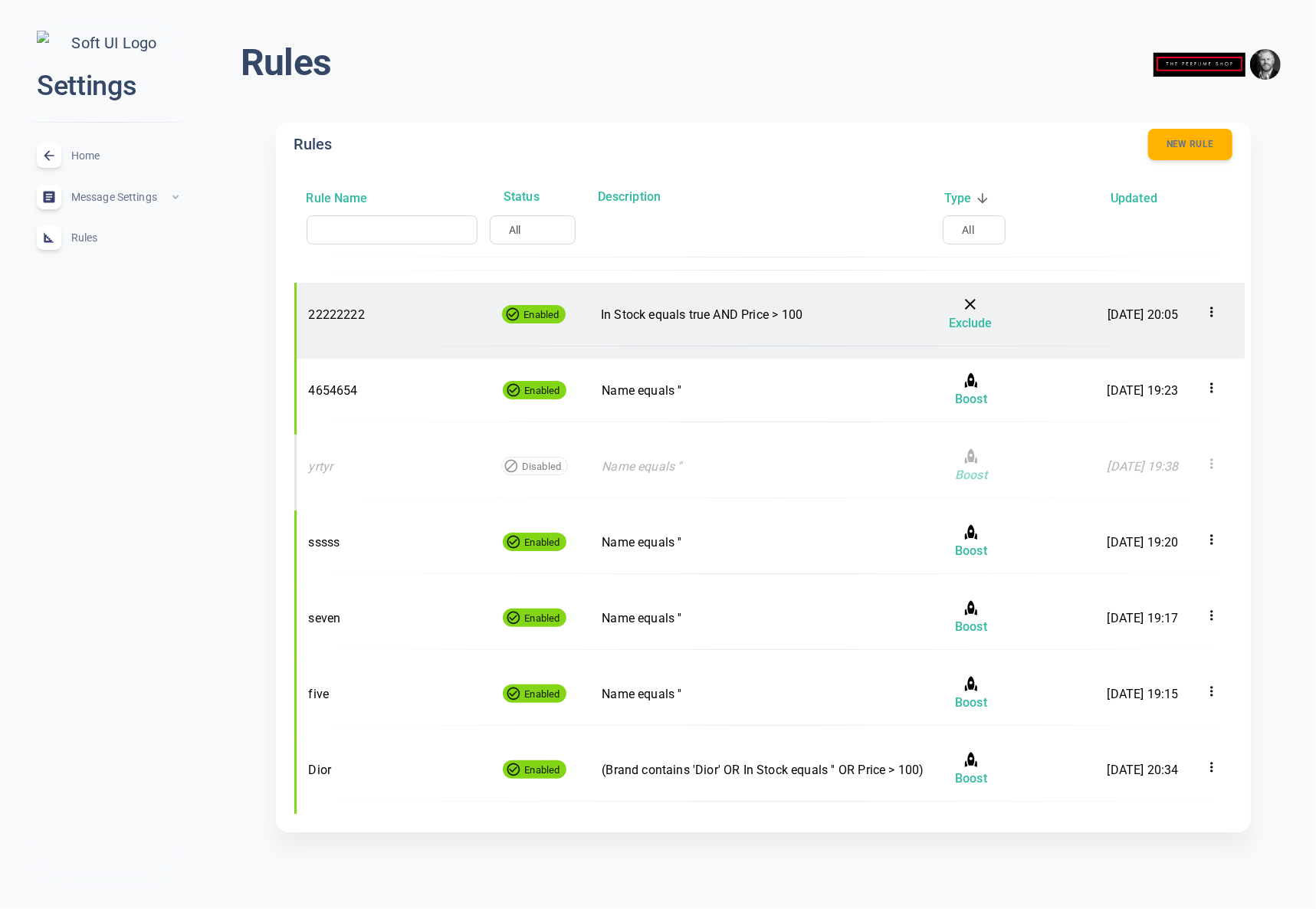
click at [695, 326] on div "22222222 Enabled In Stock equals true AND Price > 100 Exclude 16 Sept 2025, 20:…" at bounding box center [777, 314] width 936 height 38
click at [807, 320] on p "In Stock equals true AND Price > 100" at bounding box center [762, 314] width 323 height 20
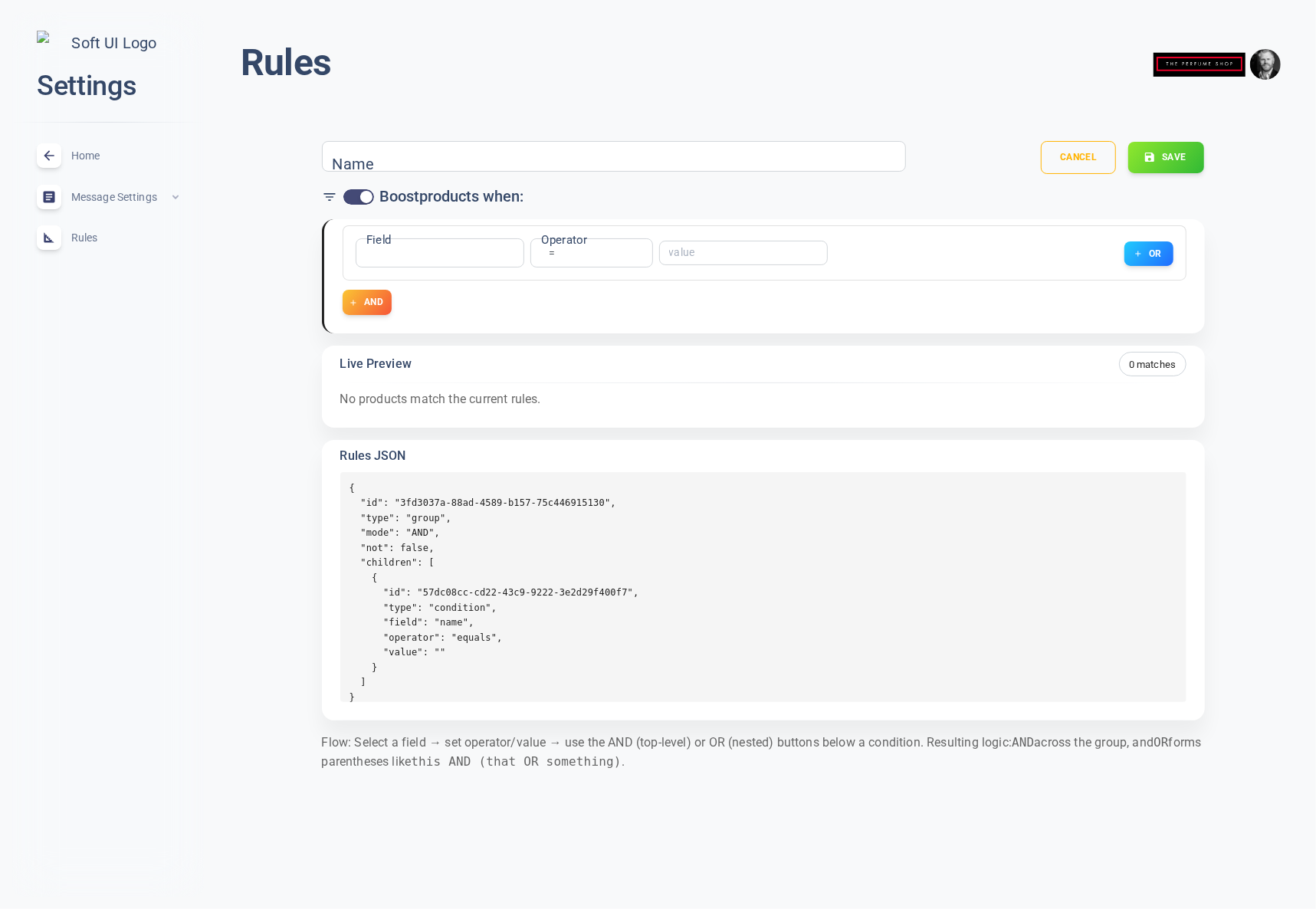
type input "22222222"
checkbox input "false"
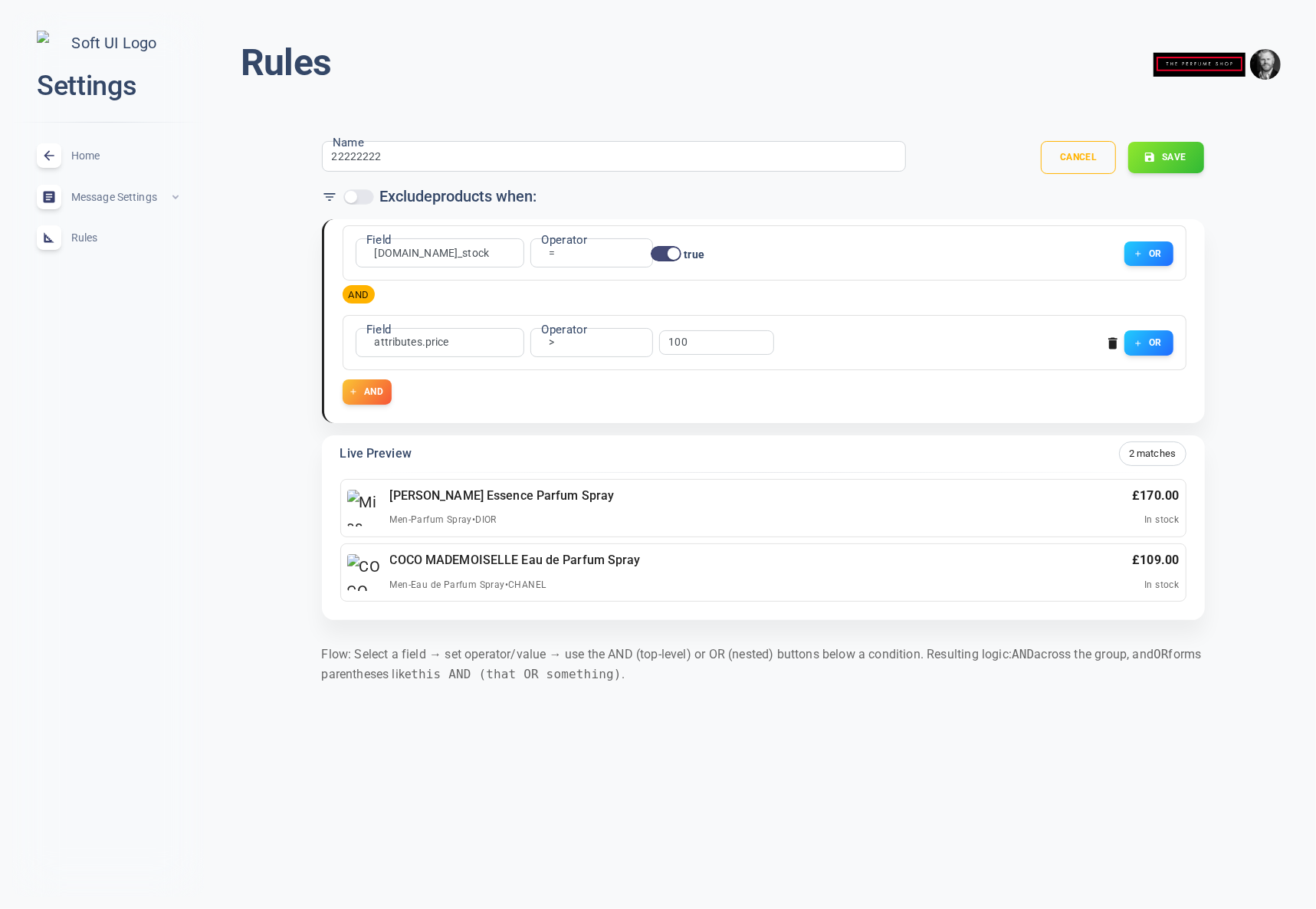
click at [1114, 343] on icon "button" at bounding box center [1113, 343] width 10 height 12
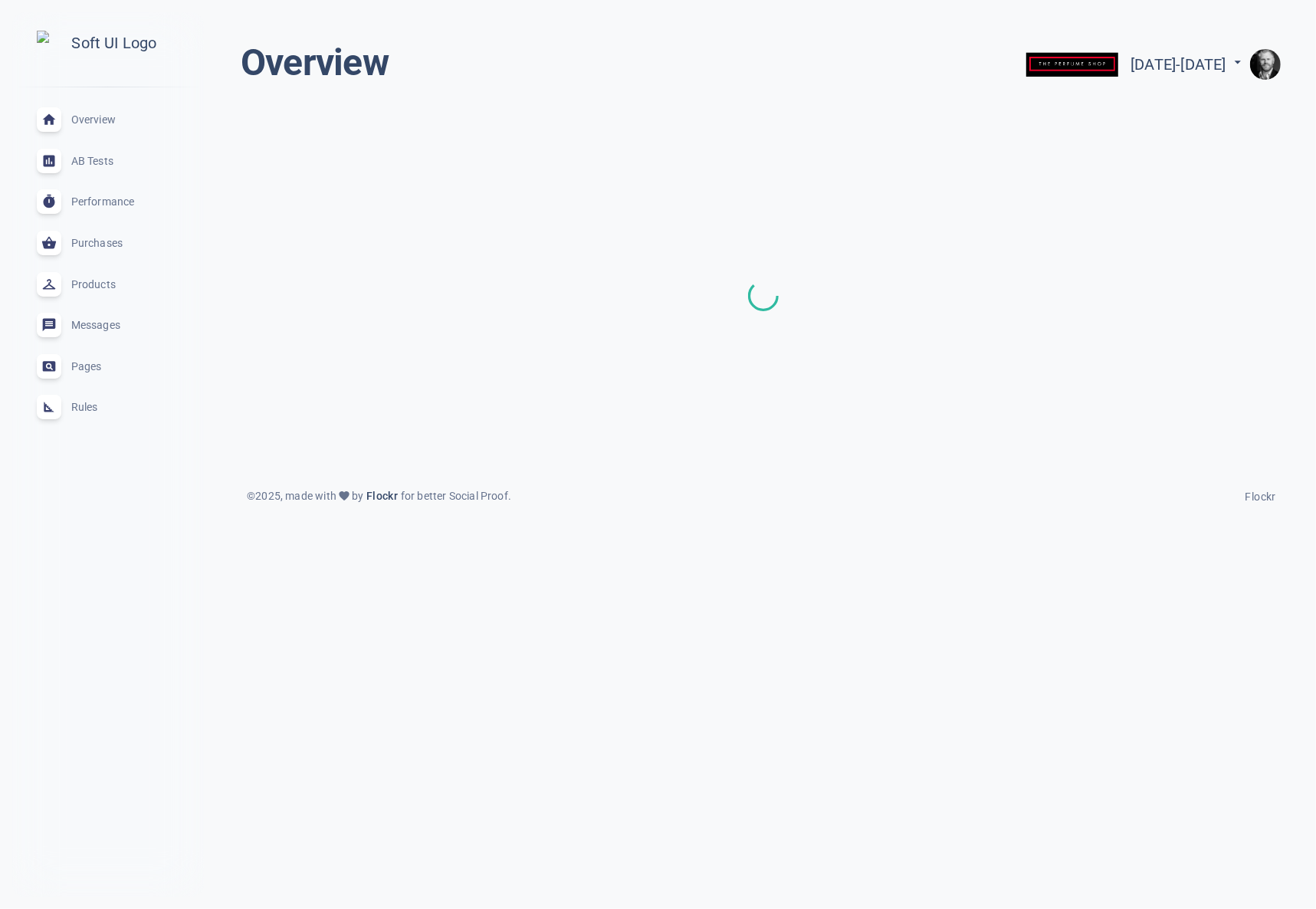
click at [91, 407] on span "Rules" at bounding box center [126, 407] width 111 height 0
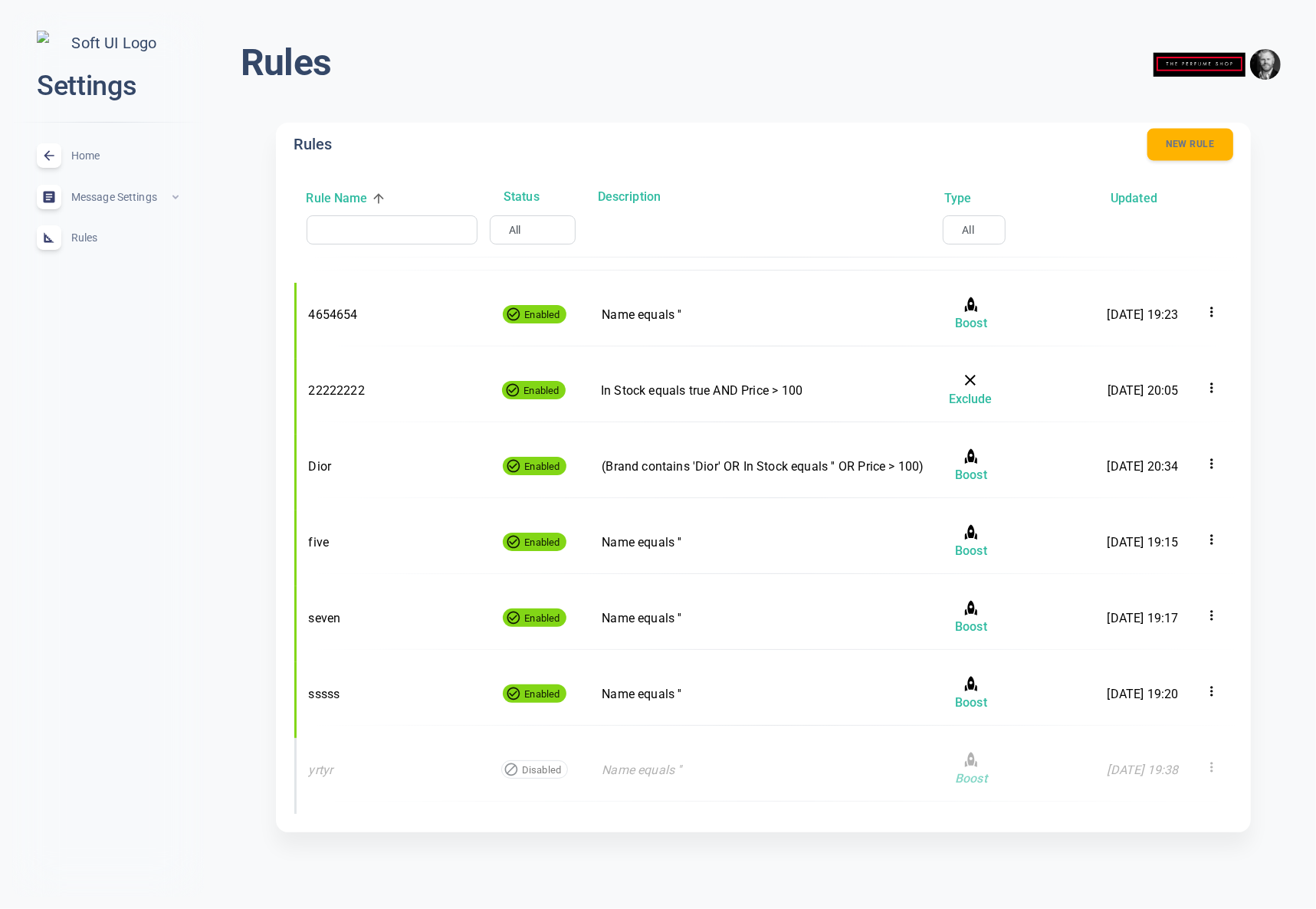
click at [1204, 137] on button "New rule" at bounding box center [1190, 144] width 86 height 32
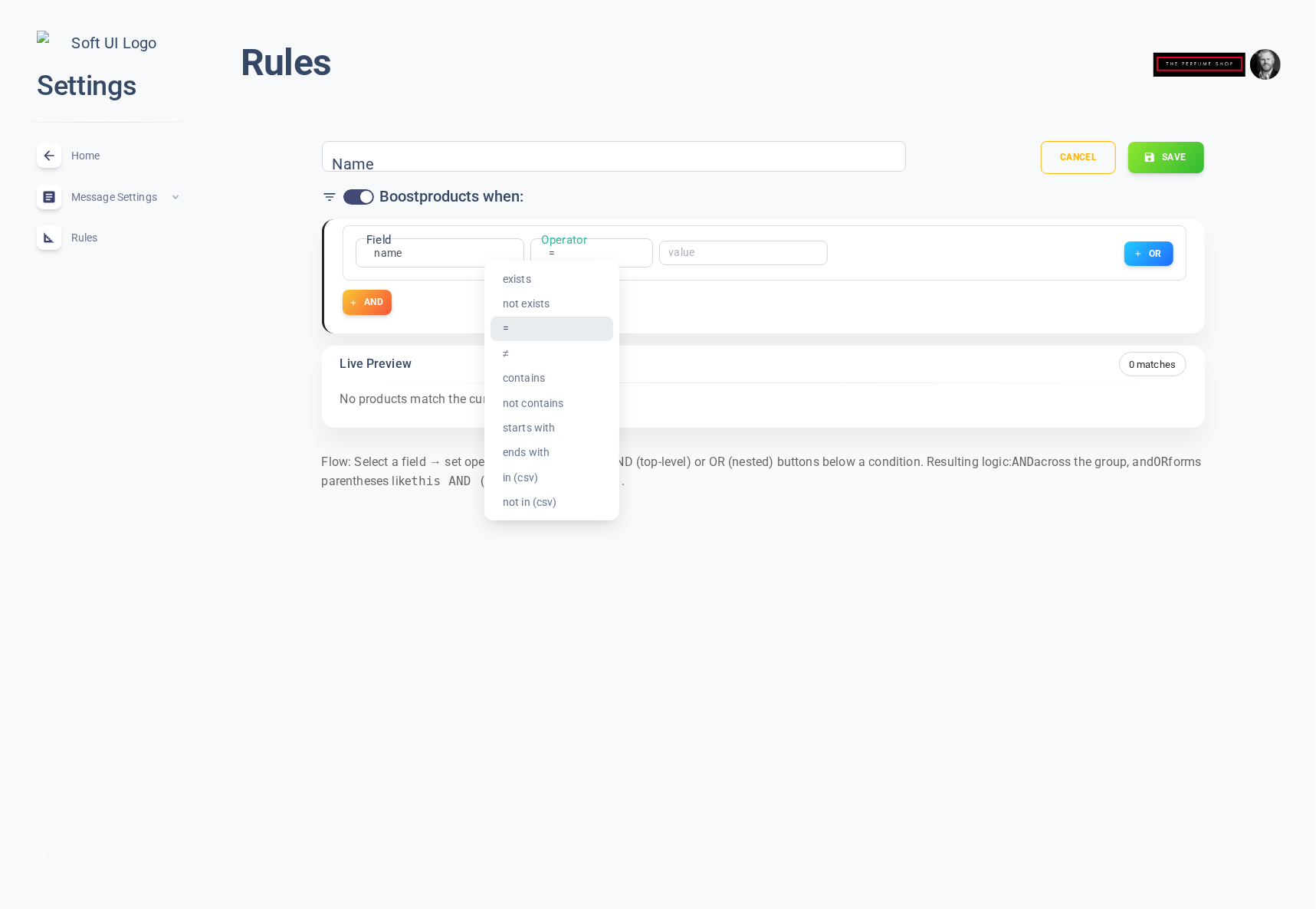
click at [551, 251] on body "close Settings Home expand_less Message Settings expand_less Rules expand_less …" at bounding box center [658, 266] width 1316 height 558
click at [549, 276] on li "exists" at bounding box center [552, 280] width 123 height 25
type input "exists"
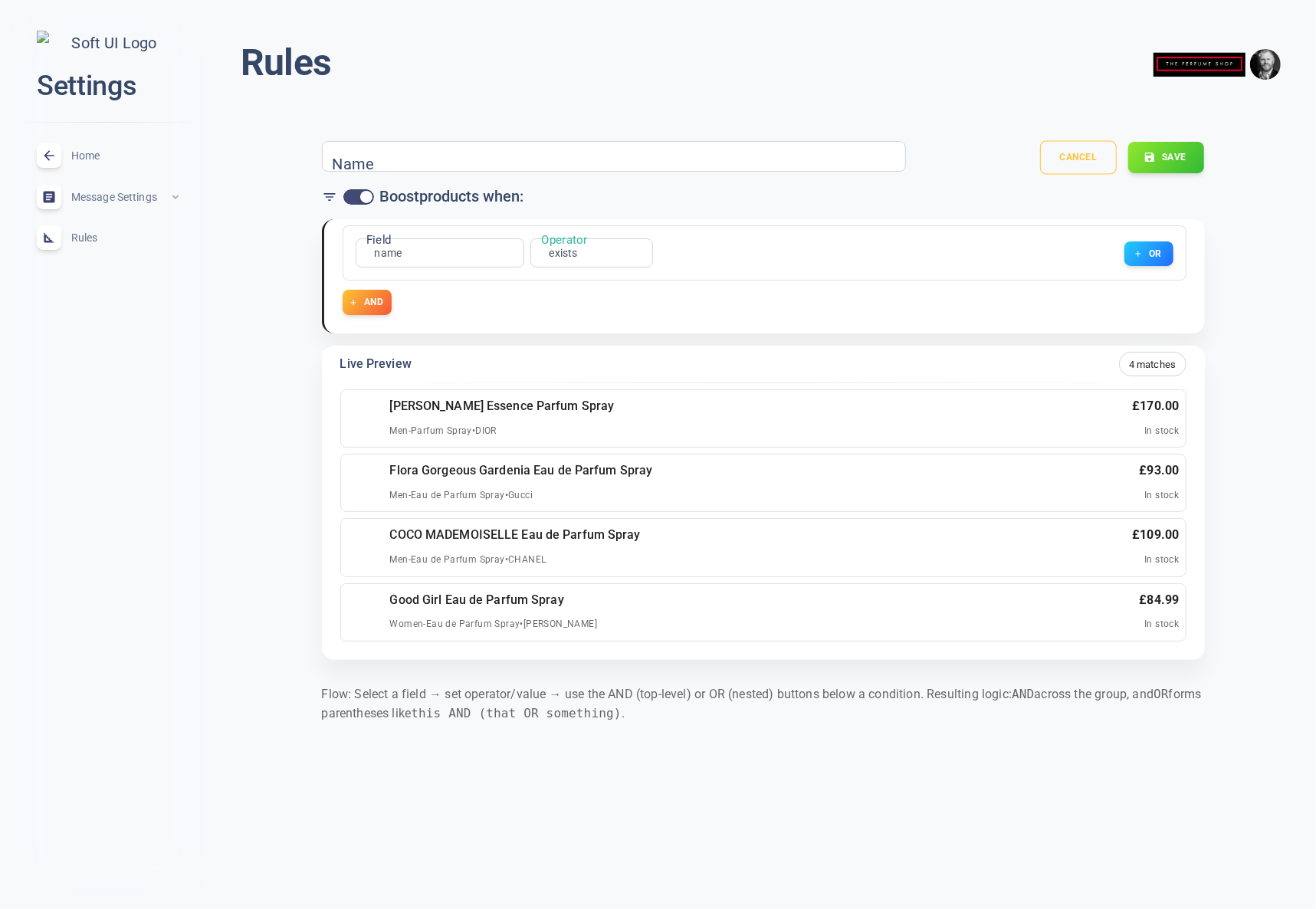
click at [1074, 150] on button "Cancel" at bounding box center [1079, 158] width 77 height 34
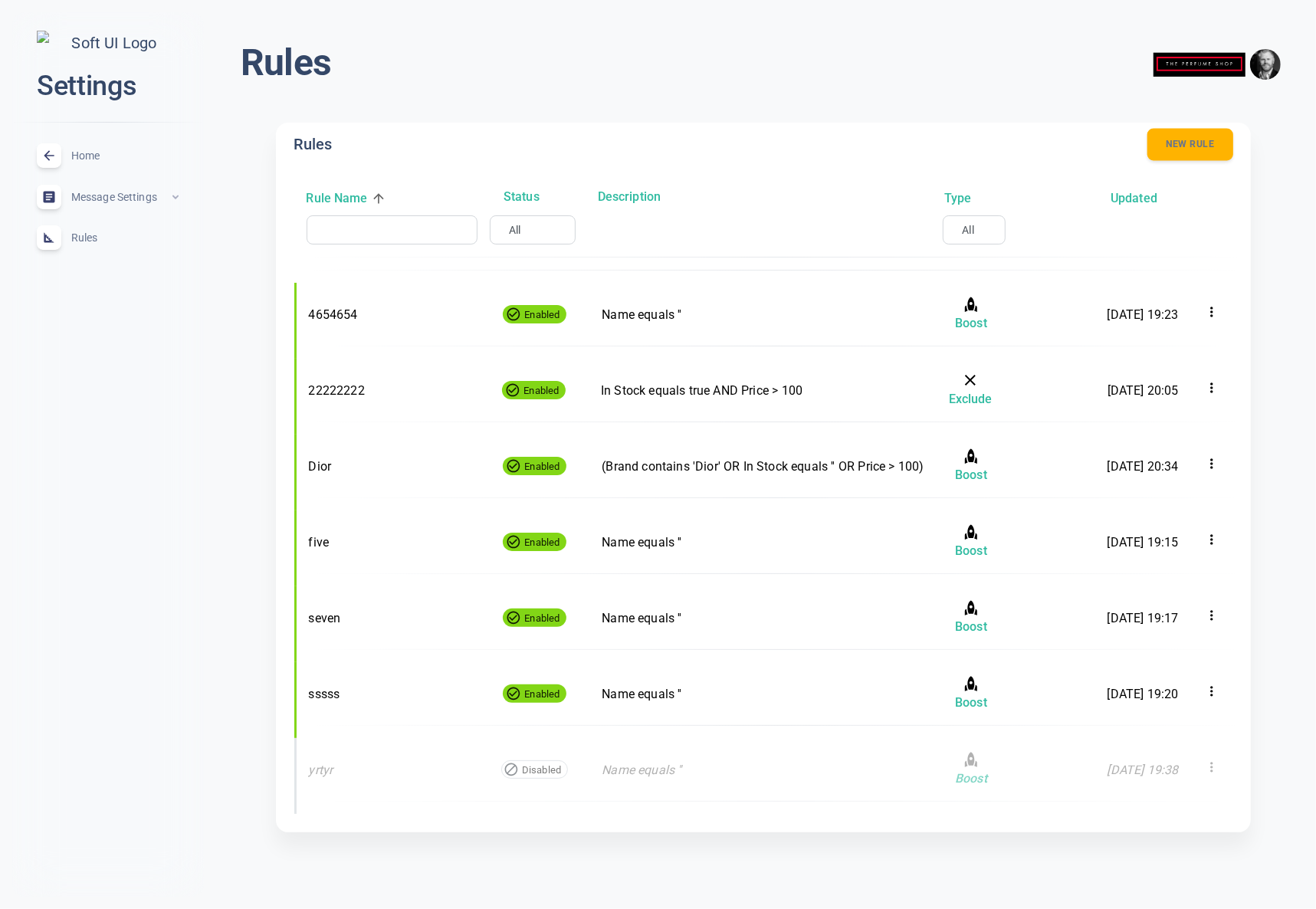
click at [1158, 146] on button "New rule" at bounding box center [1190, 144] width 86 height 32
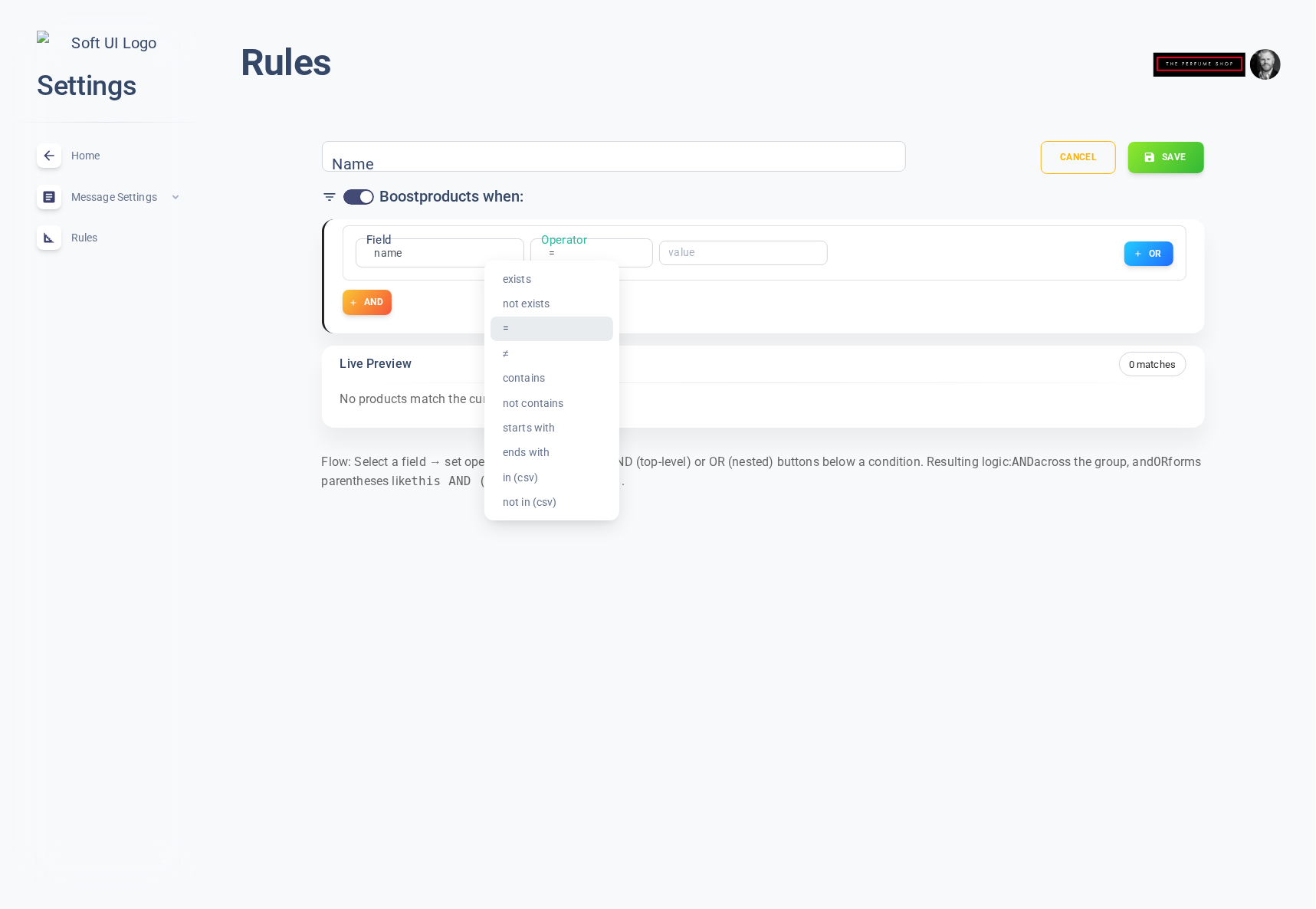
click at [553, 254] on body "close Settings Home expand_less Message Settings expand_less Rules expand_less …" at bounding box center [658, 266] width 1316 height 558
click at [539, 277] on li "exists" at bounding box center [552, 280] width 123 height 25
type input "exists"
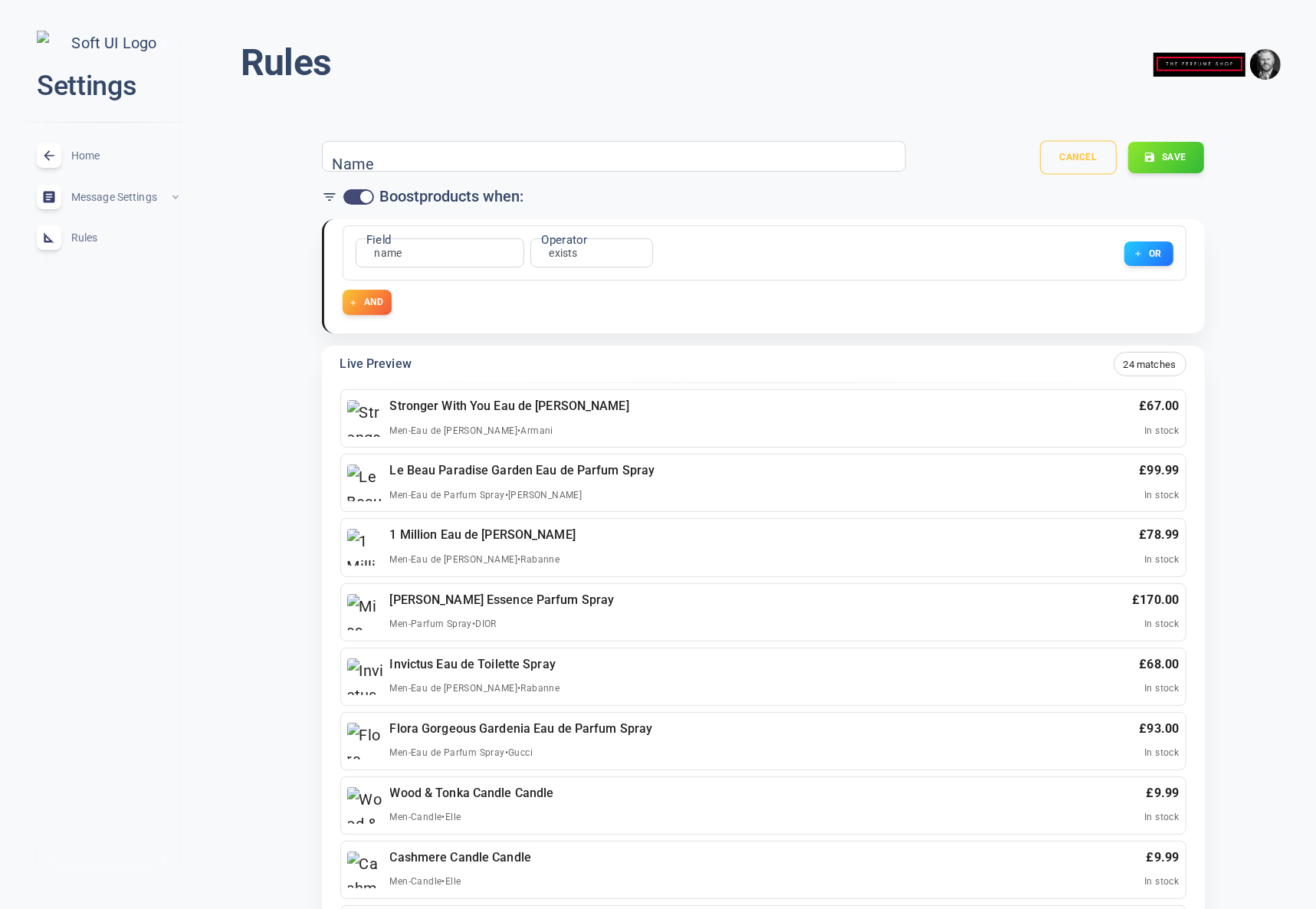
click at [1085, 141] on button "Cancel" at bounding box center [1079, 158] width 77 height 34
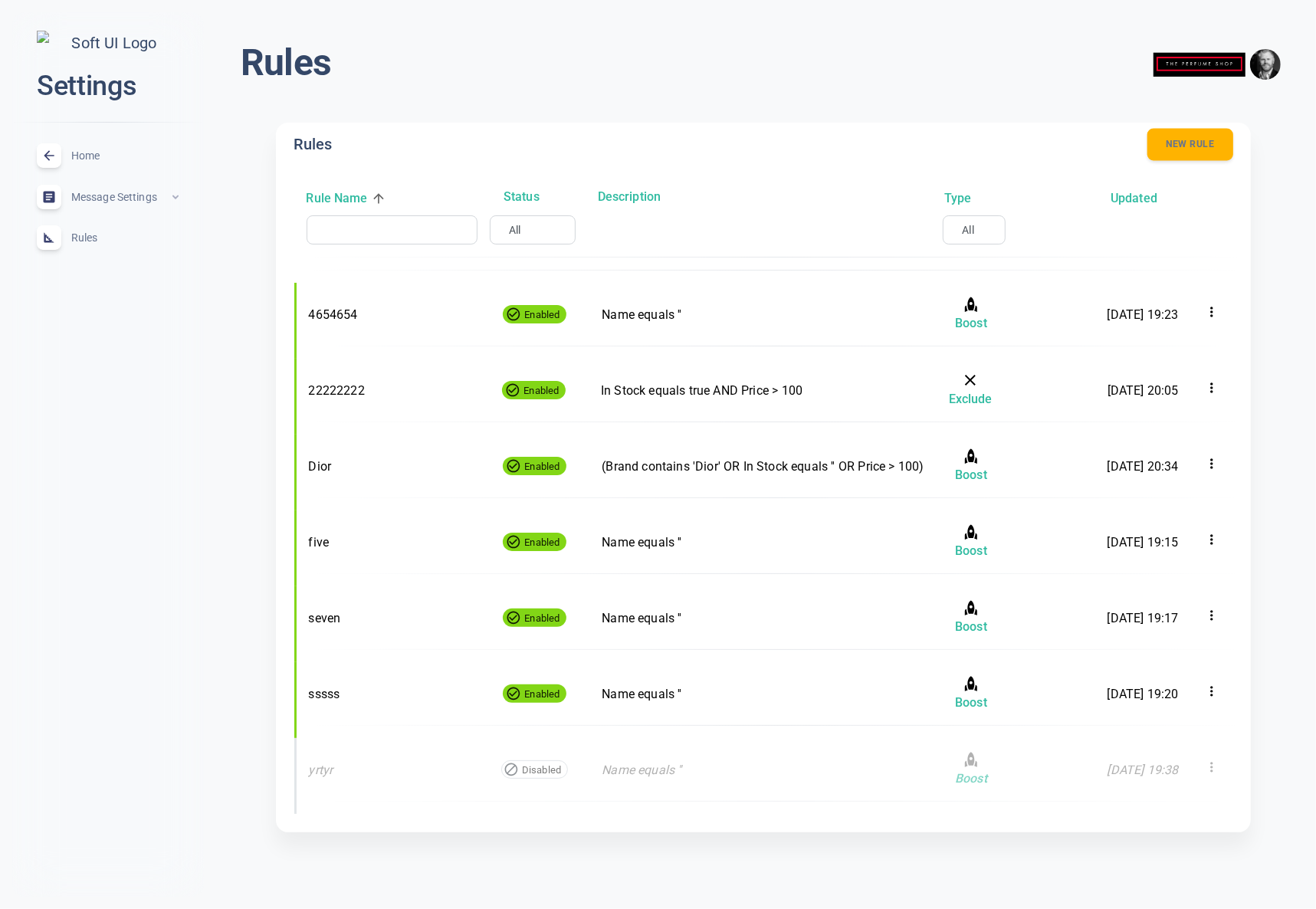
click at [1191, 145] on button "New rule" at bounding box center [1190, 144] width 86 height 32
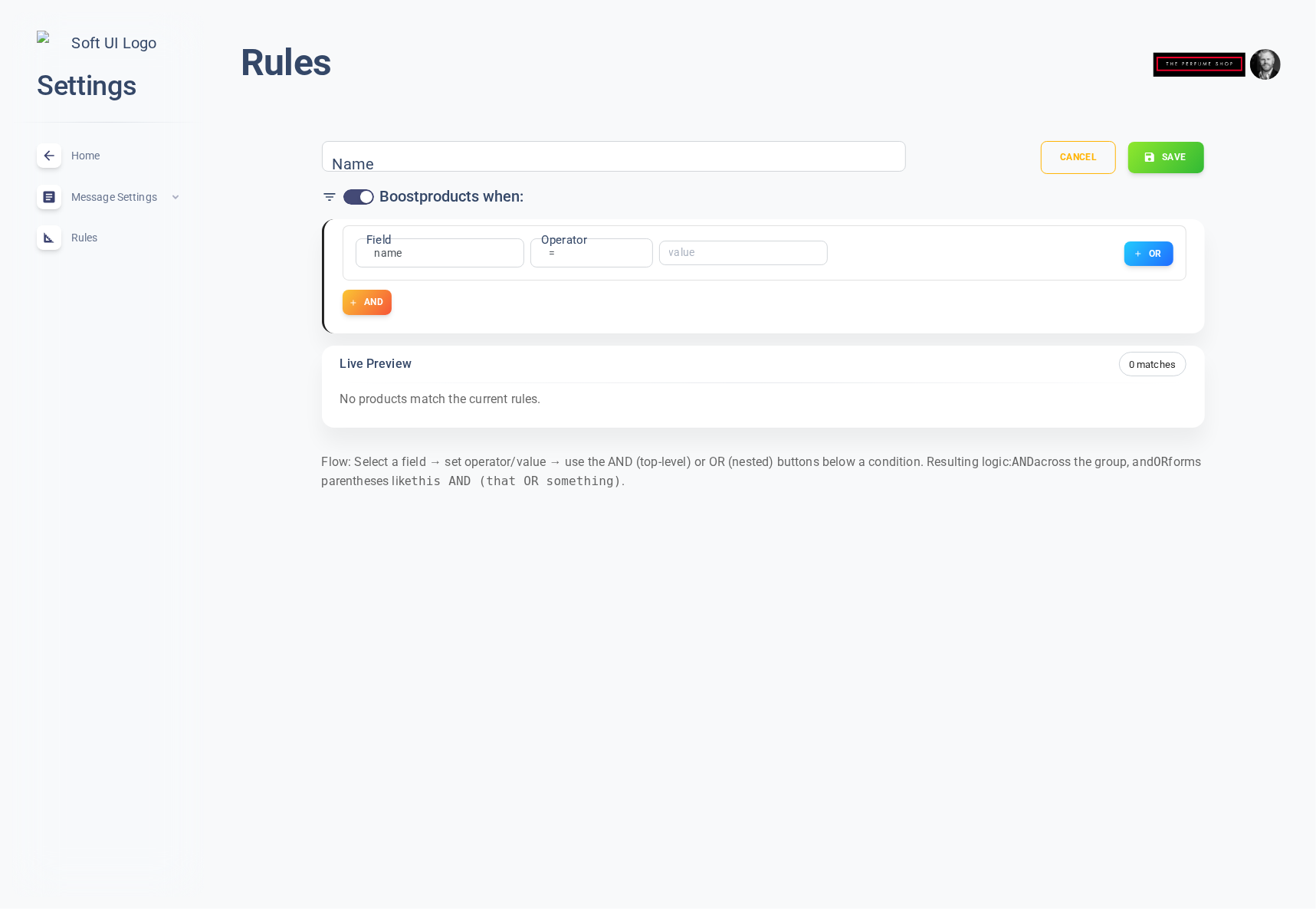
click at [555, 252] on body "close Settings Home expand_less Message Settings expand_less Rules expand_less …" at bounding box center [658, 266] width 1316 height 558
click at [546, 279] on li "exists" at bounding box center [552, 280] width 123 height 25
type input "exists"
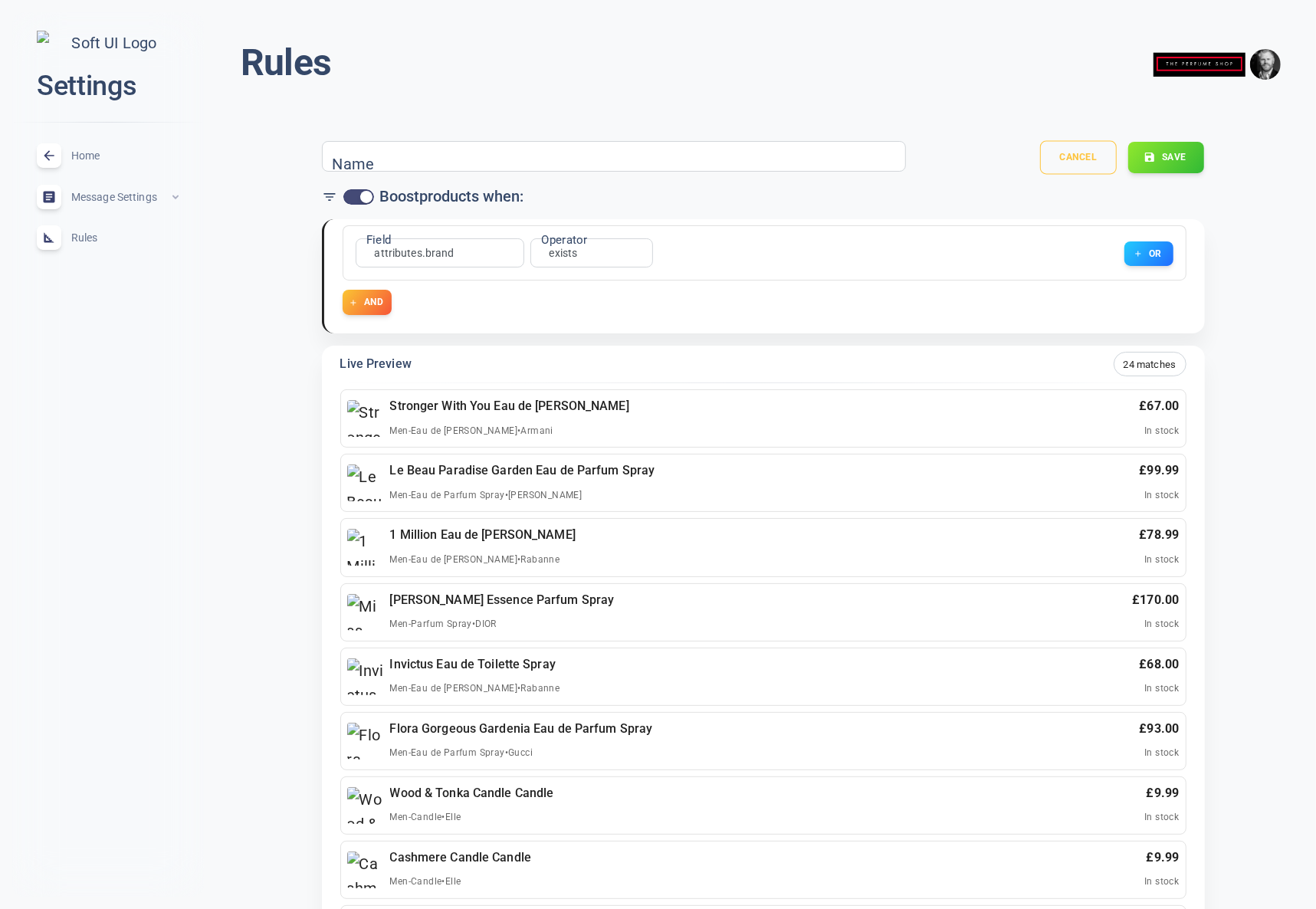
click at [1081, 164] on button "Cancel" at bounding box center [1079, 158] width 77 height 34
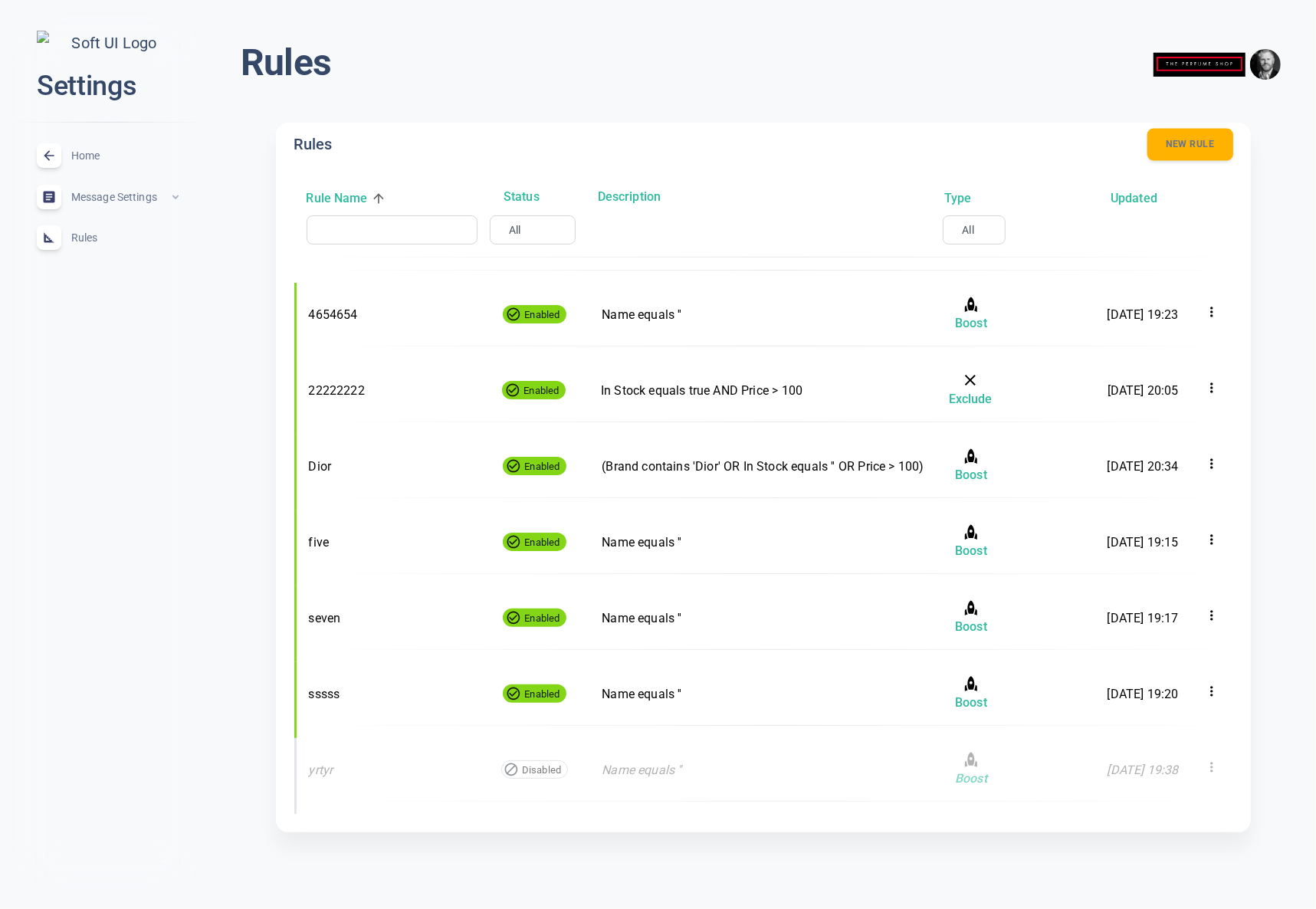
click at [1191, 147] on button "New rule" at bounding box center [1190, 144] width 86 height 32
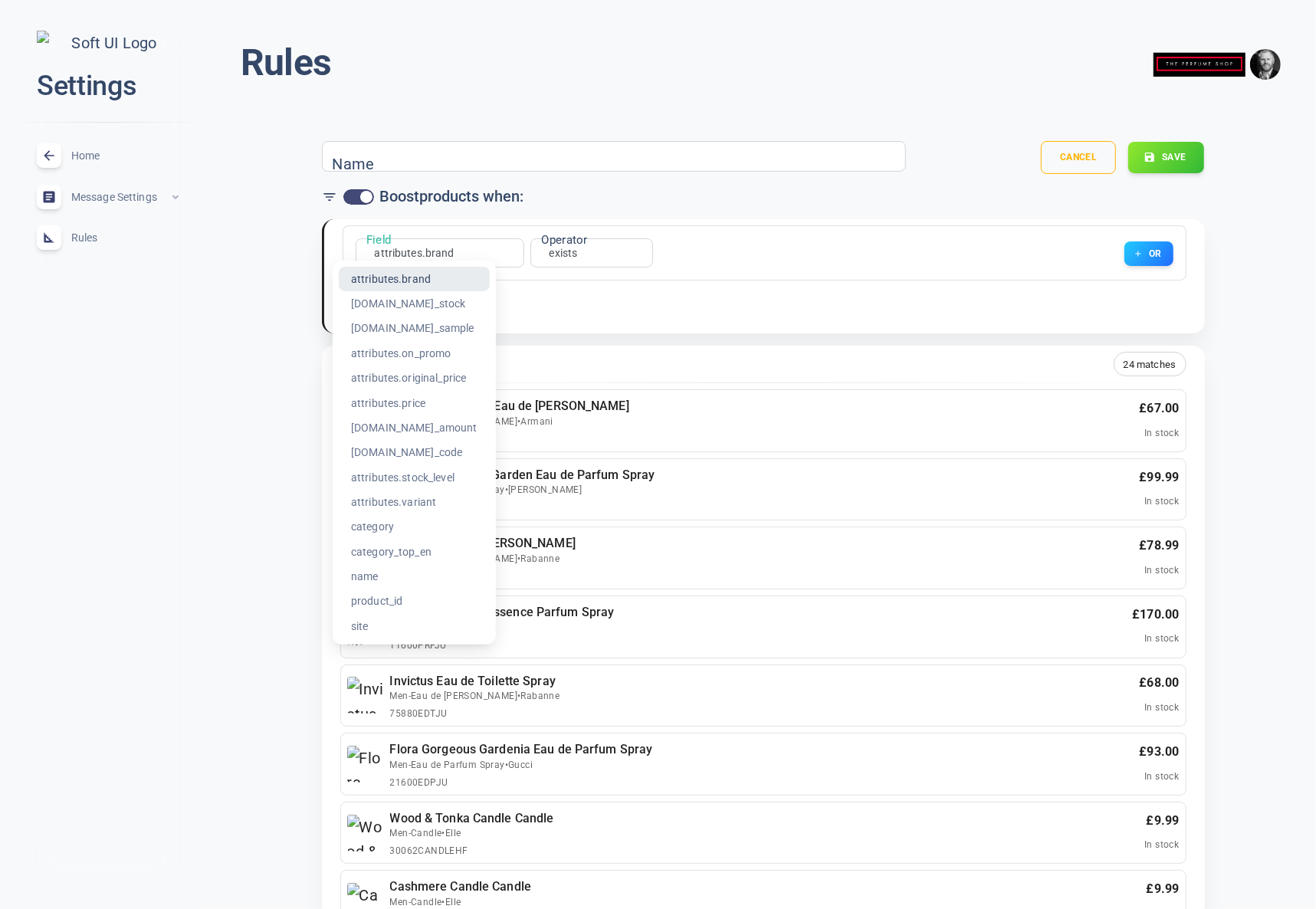
click at [270, 467] on div at bounding box center [658, 454] width 1316 height 909
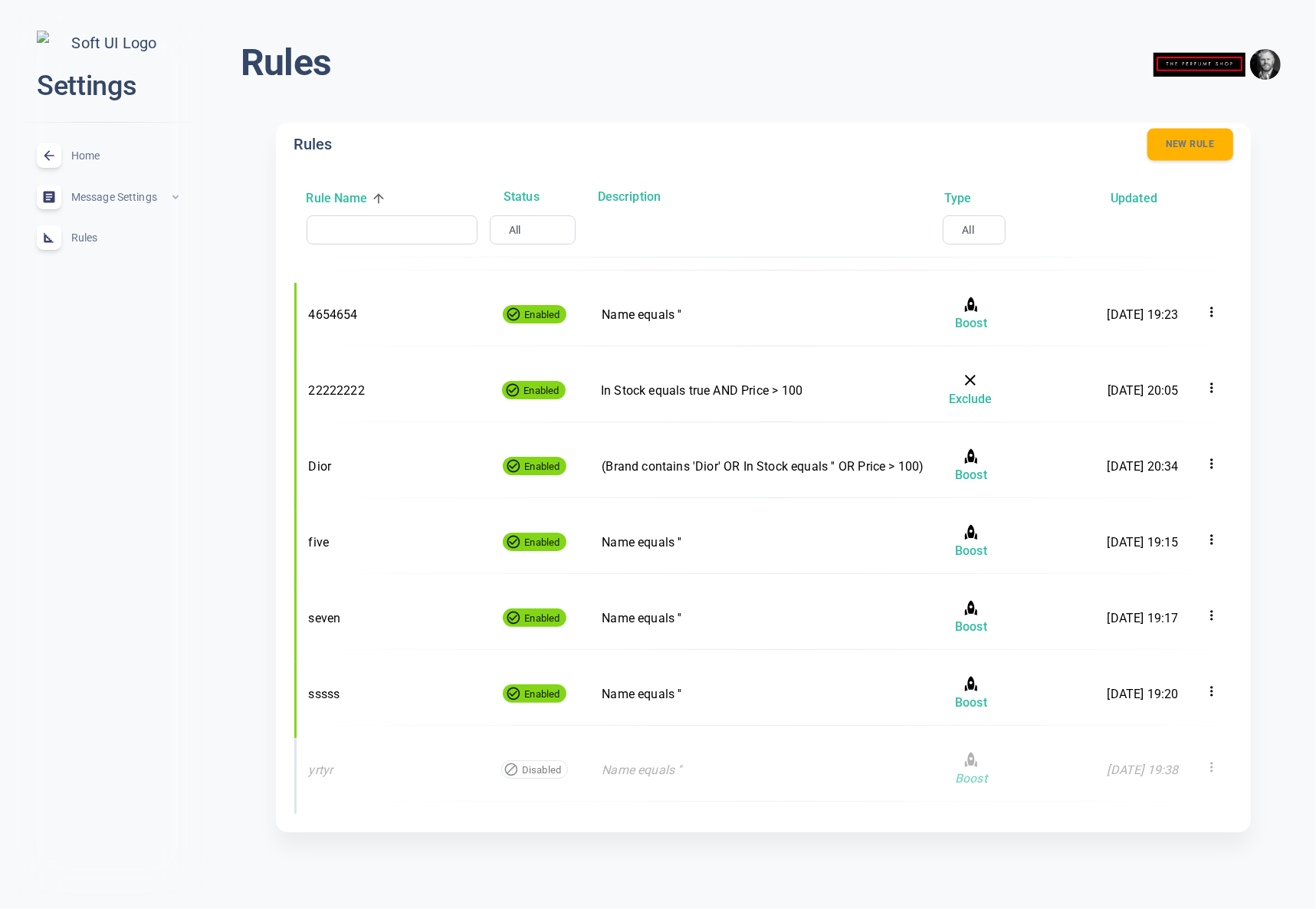
click at [1229, 139] on button "New rule" at bounding box center [1190, 144] width 86 height 32
click at [1191, 137] on button "New rule" at bounding box center [1190, 144] width 86 height 32
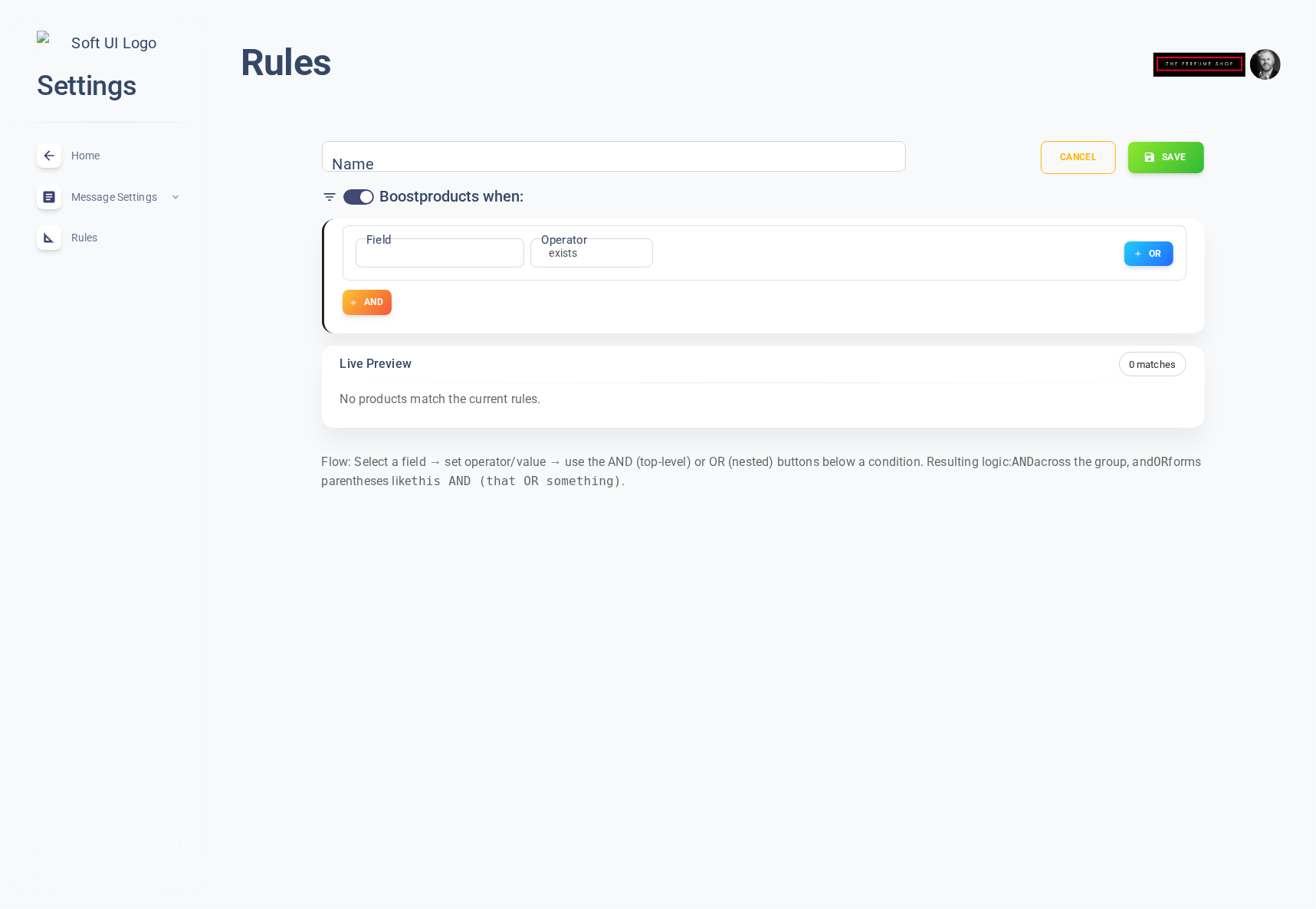
click at [249, 454] on div "Rules menu Name Name Cancel Save Boost products when: Field ​ attributes.brand …" at bounding box center [763, 280] width 1106 height 534
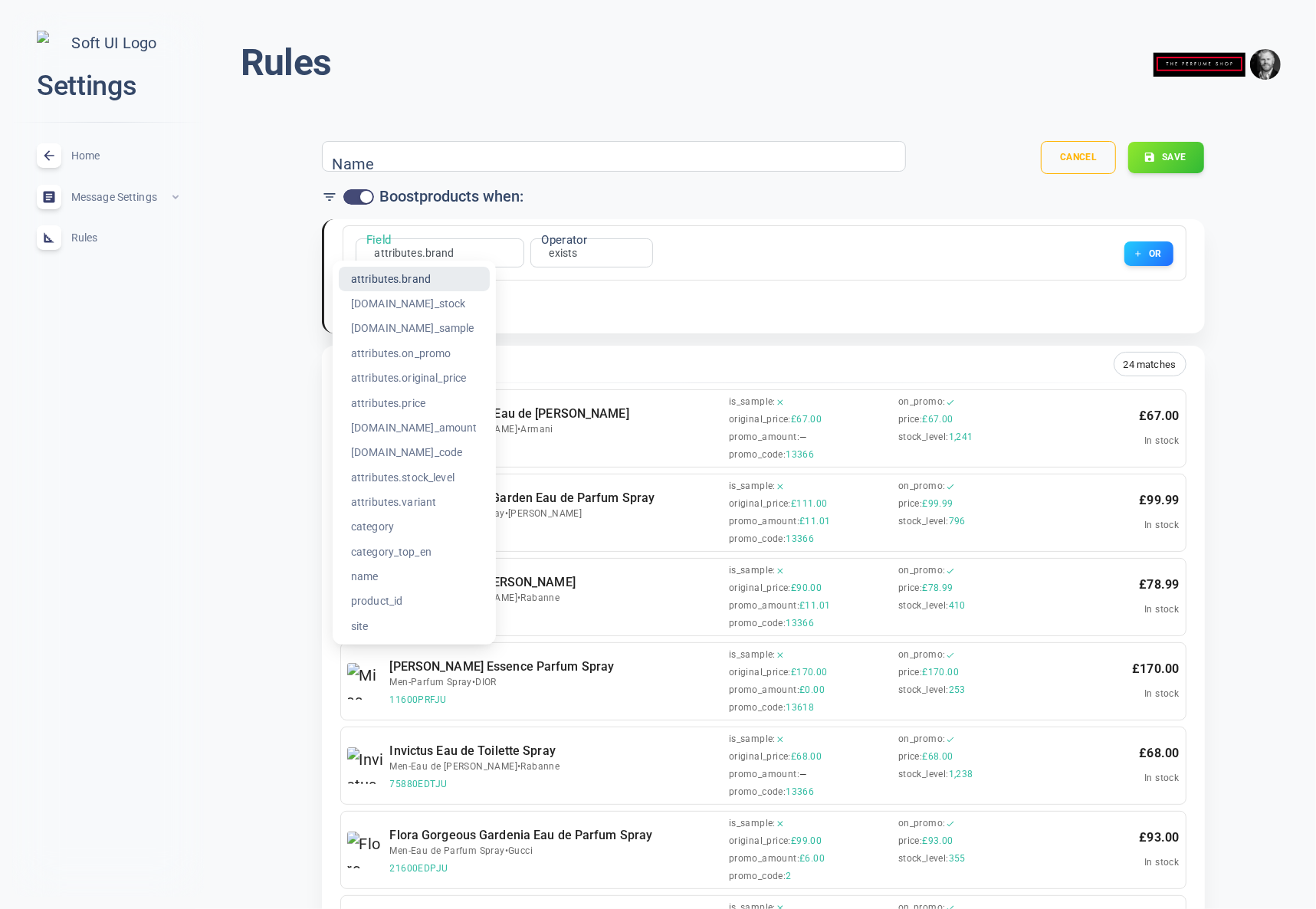
click at [596, 289] on div at bounding box center [658, 454] width 1316 height 909
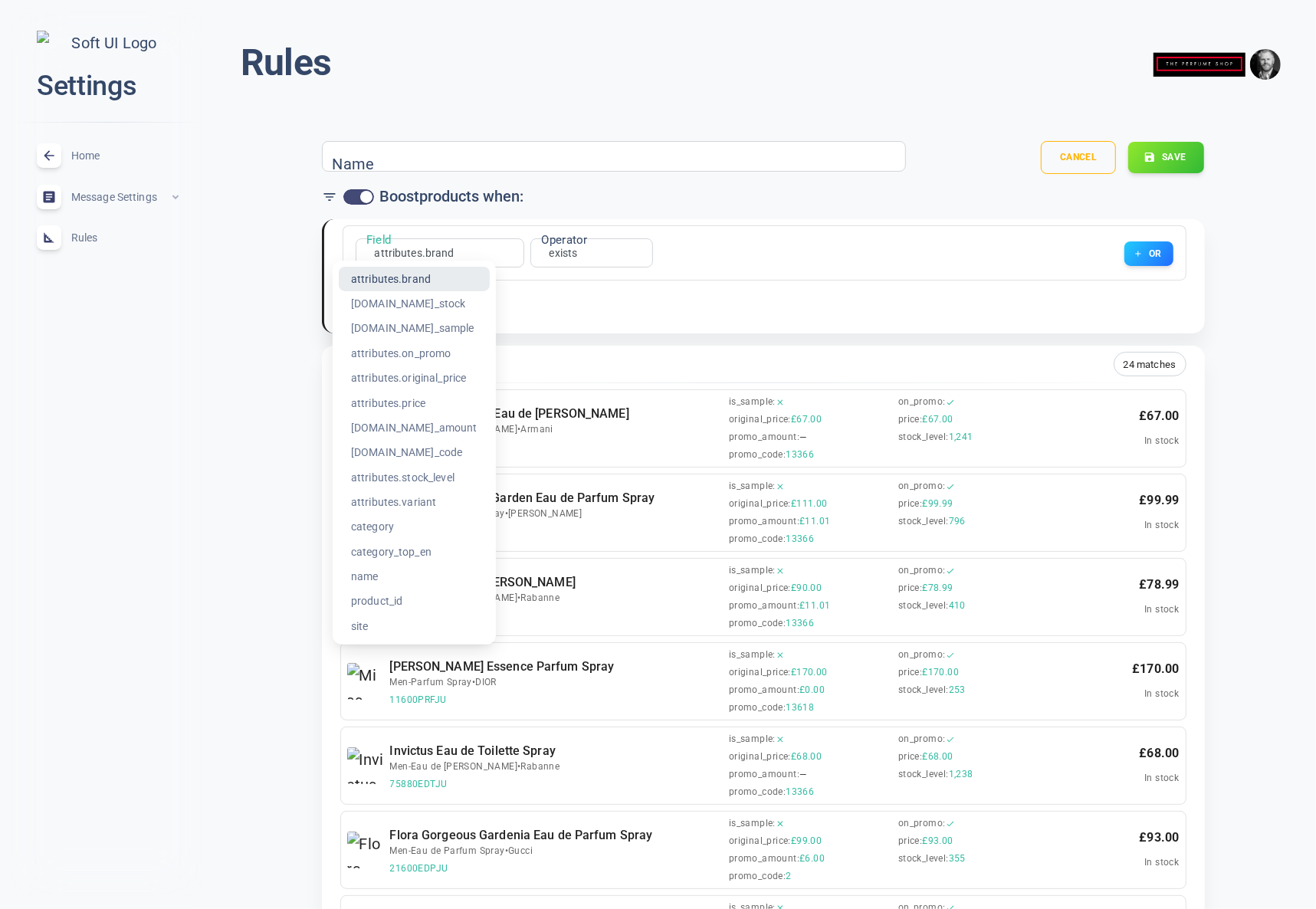
click at [137, 454] on div at bounding box center [658, 454] width 1316 height 909
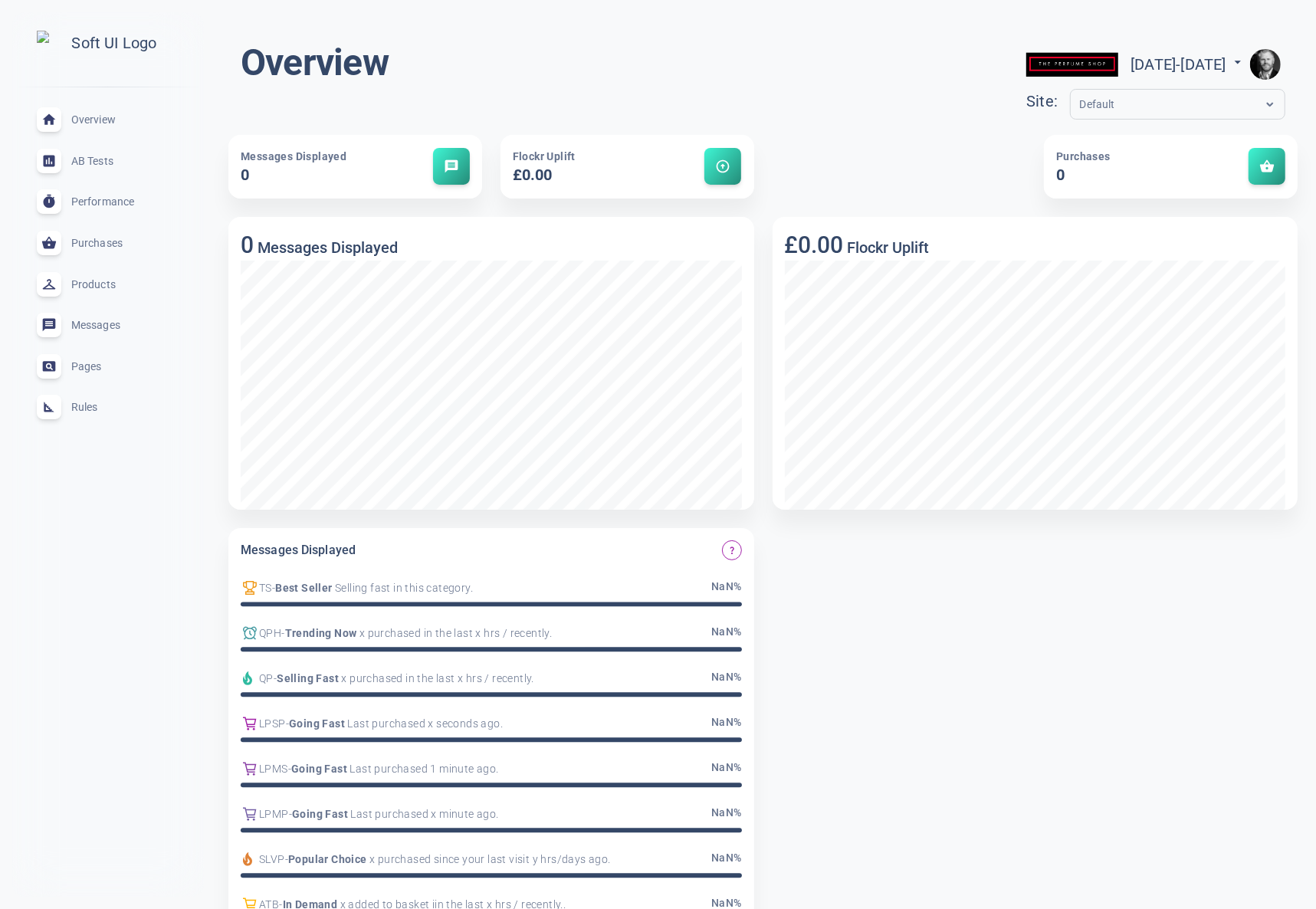
drag, startPoint x: 91, startPoint y: 414, endPoint x: 521, endPoint y: 437, distance: 430.6
click at [91, 407] on span "Rules" at bounding box center [126, 407] width 111 height 0
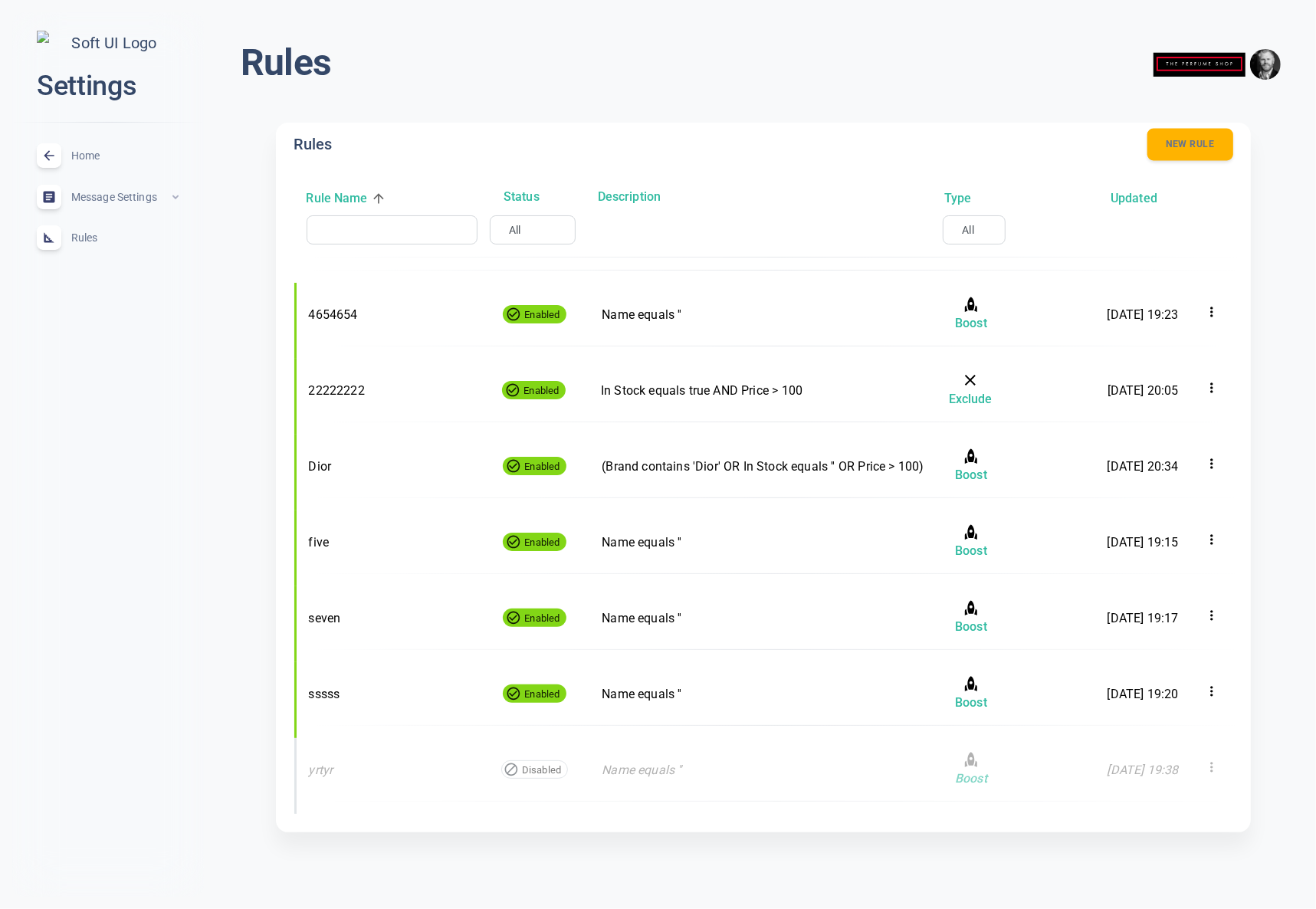
click at [1190, 154] on button "New rule" at bounding box center [1190, 144] width 86 height 32
click at [1180, 140] on button "New rule" at bounding box center [1190, 144] width 86 height 32
click at [1192, 146] on button "New rule" at bounding box center [1190, 144] width 86 height 32
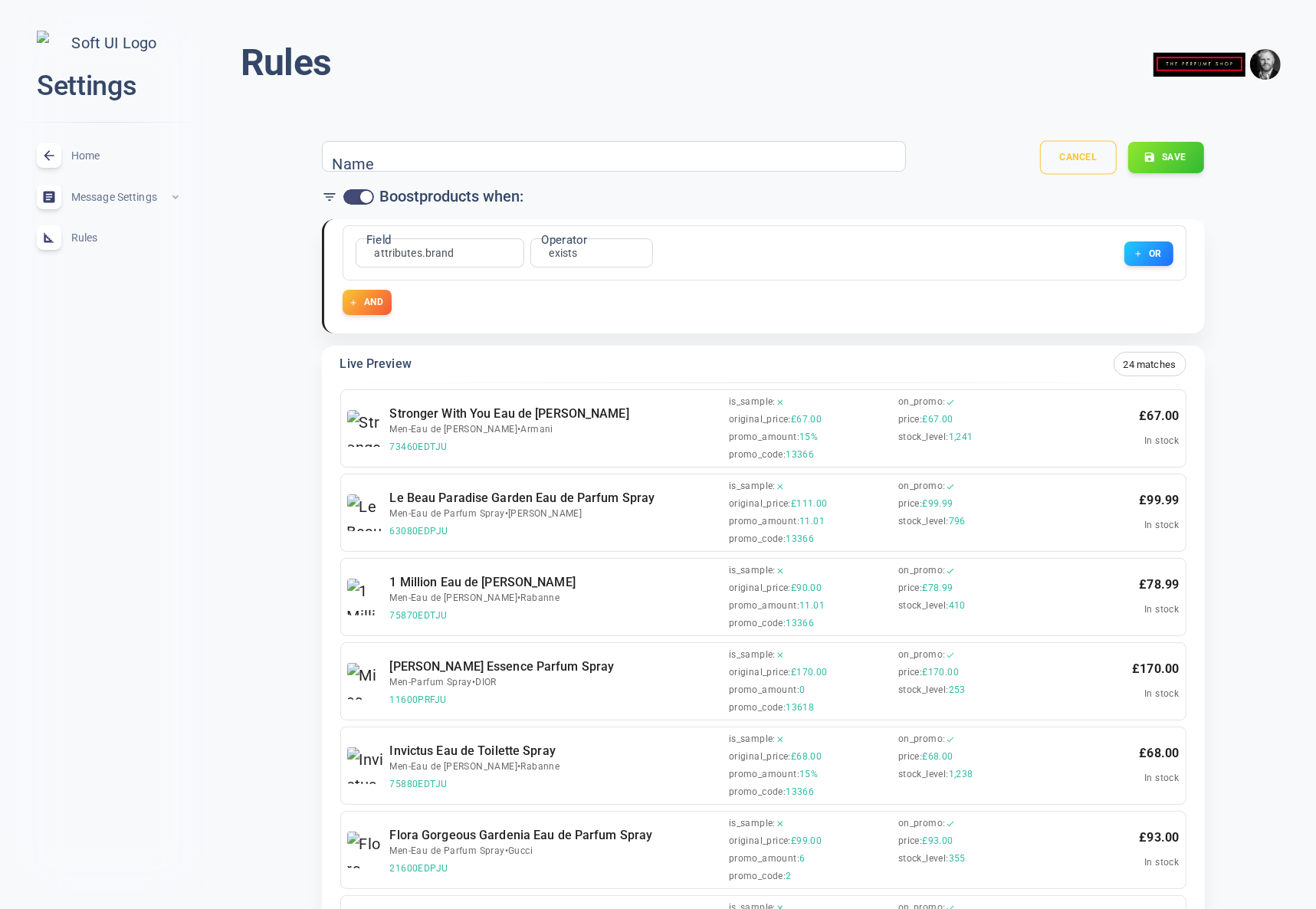
click at [1113, 155] on button "Cancel" at bounding box center [1079, 158] width 77 height 34
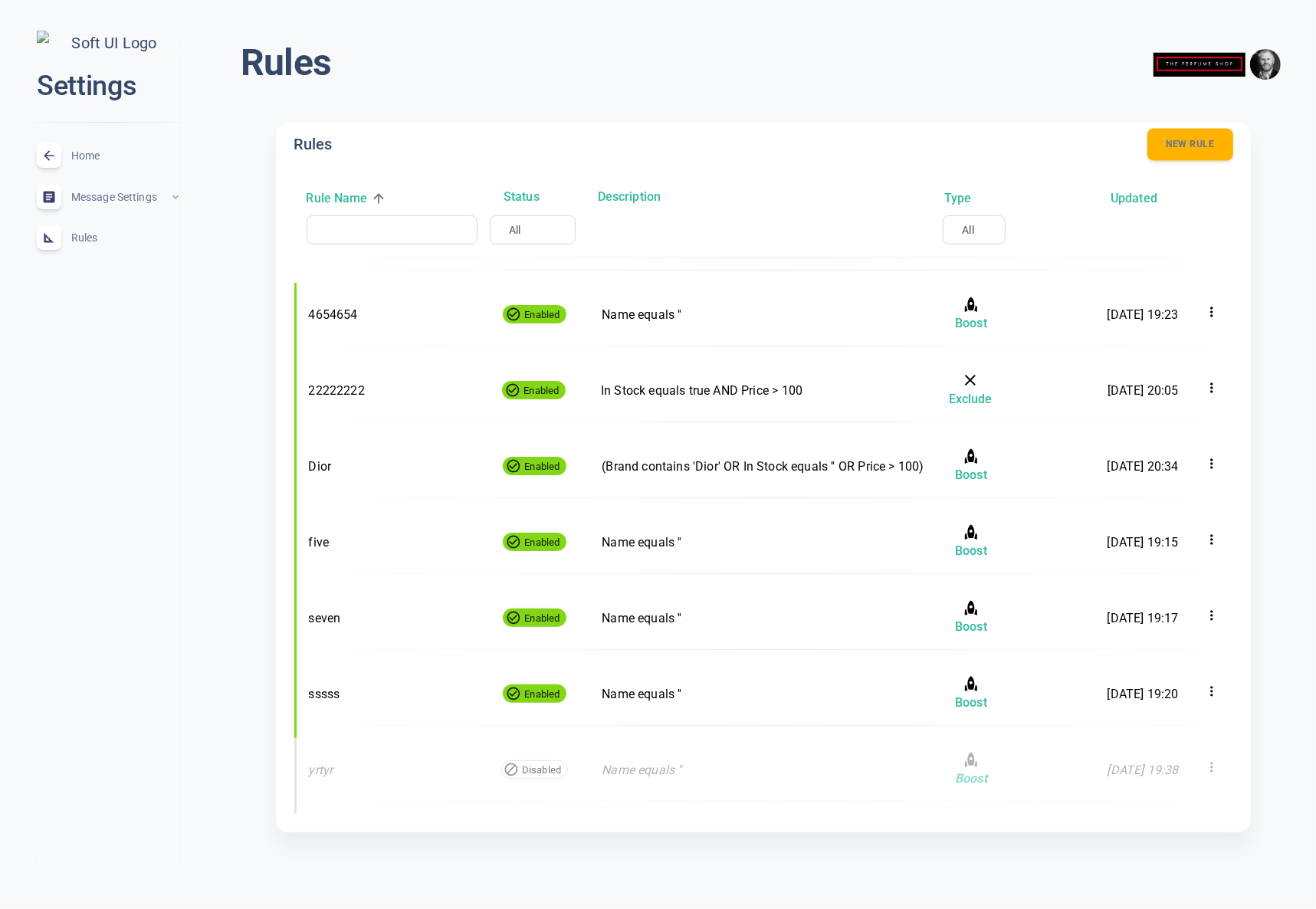
click at [1190, 152] on button "New rule" at bounding box center [1190, 144] width 86 height 32
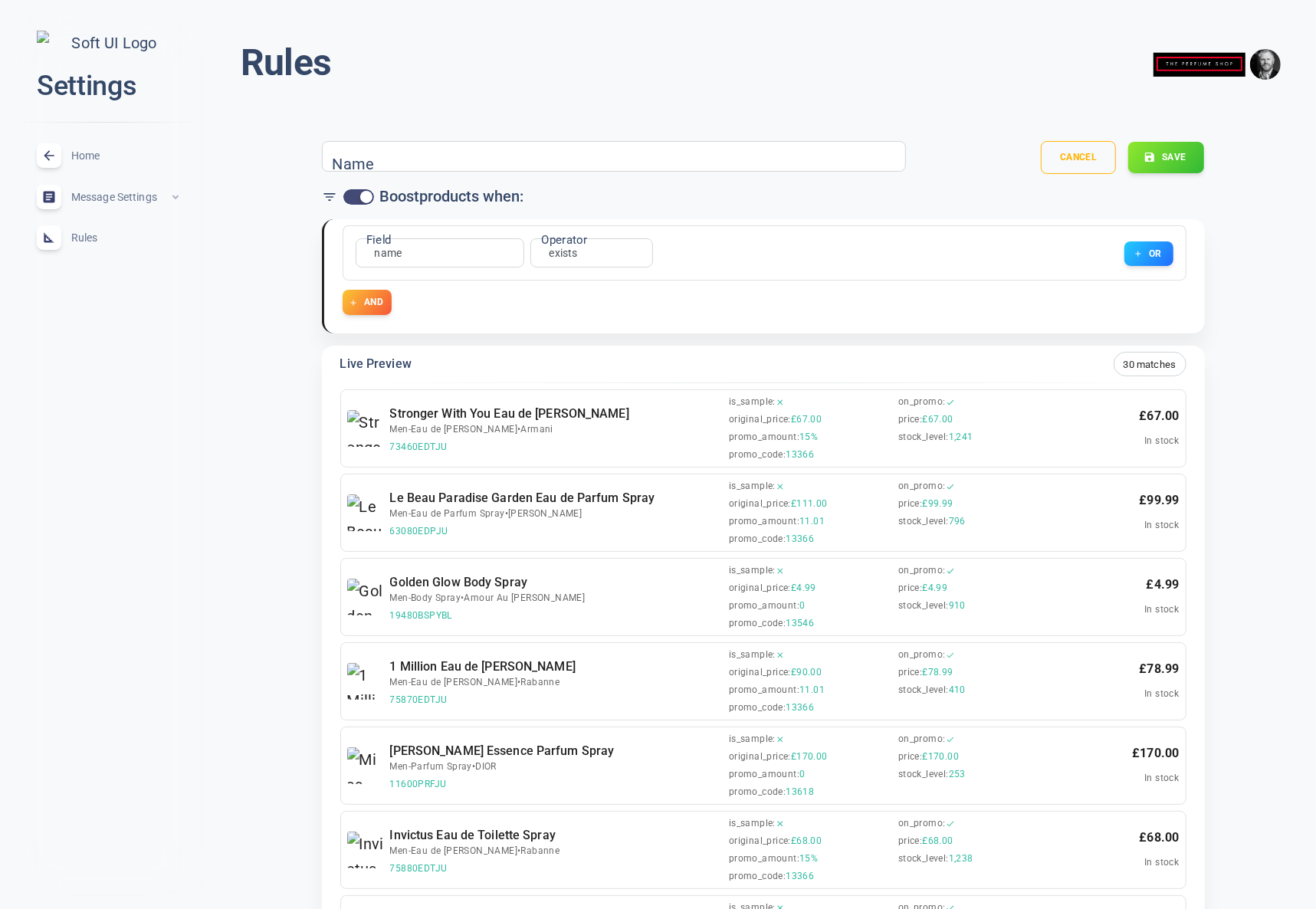
click at [85, 156] on span "Home" at bounding box center [126, 156] width 111 height 0
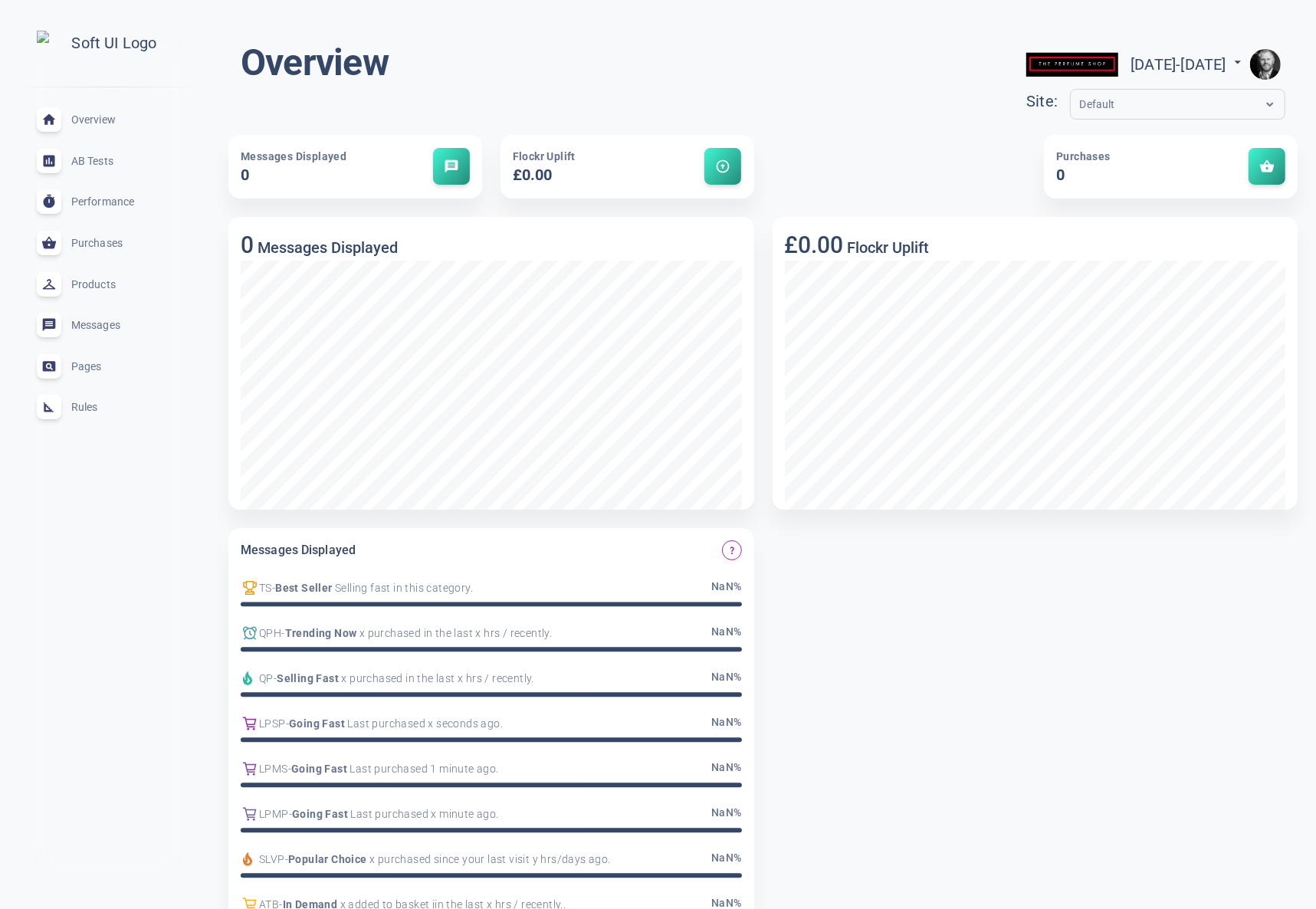
click at [88, 407] on span "Rules" at bounding box center [126, 407] width 111 height 0
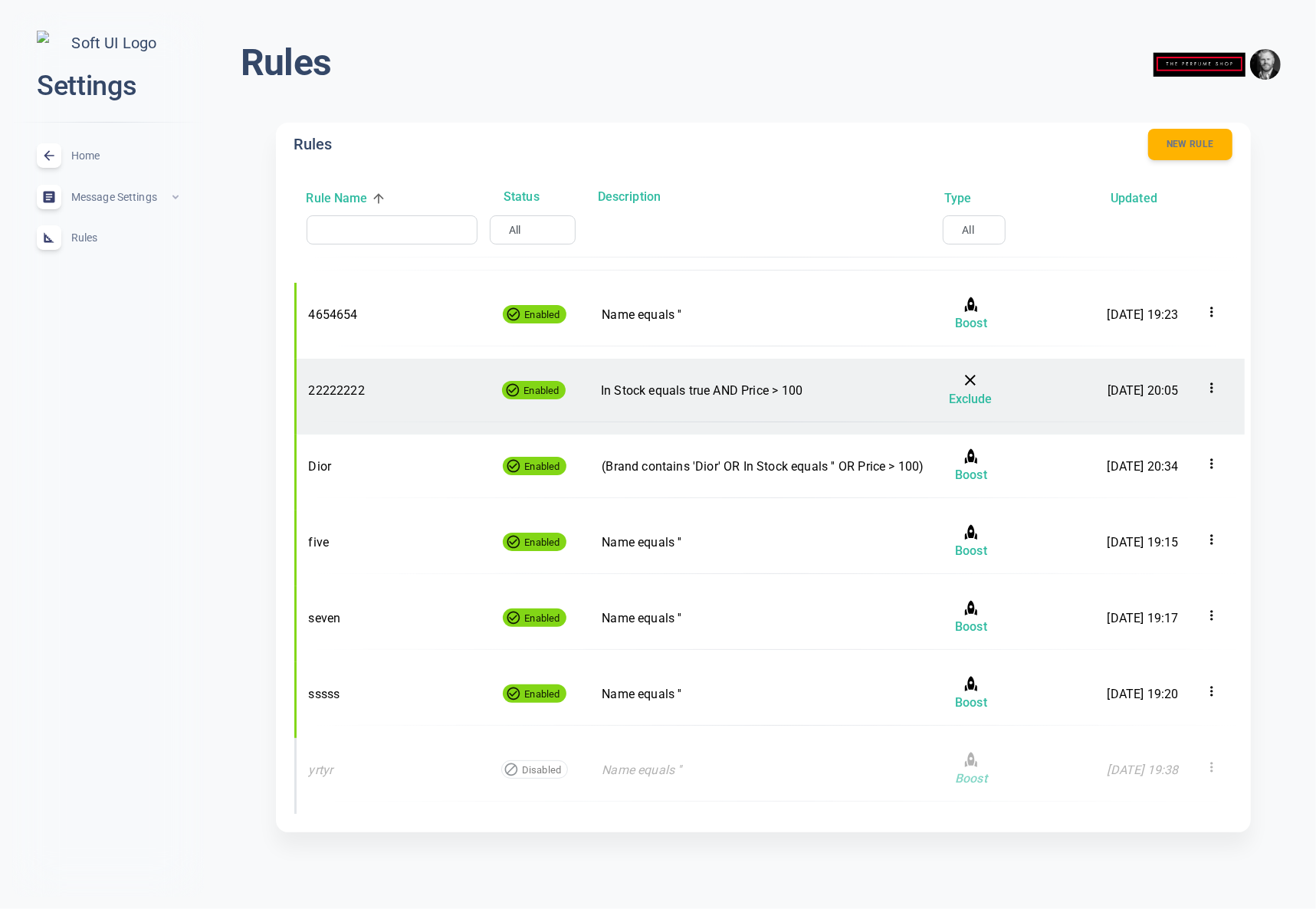
click at [711, 379] on div "22222222 Enabled In Stock equals true AND Price > 100 Exclude 16 Sept 2025, 20:…" at bounding box center [777, 390] width 936 height 38
click at [669, 392] on p "In Stock equals true AND Price > 100" at bounding box center [762, 390] width 323 height 20
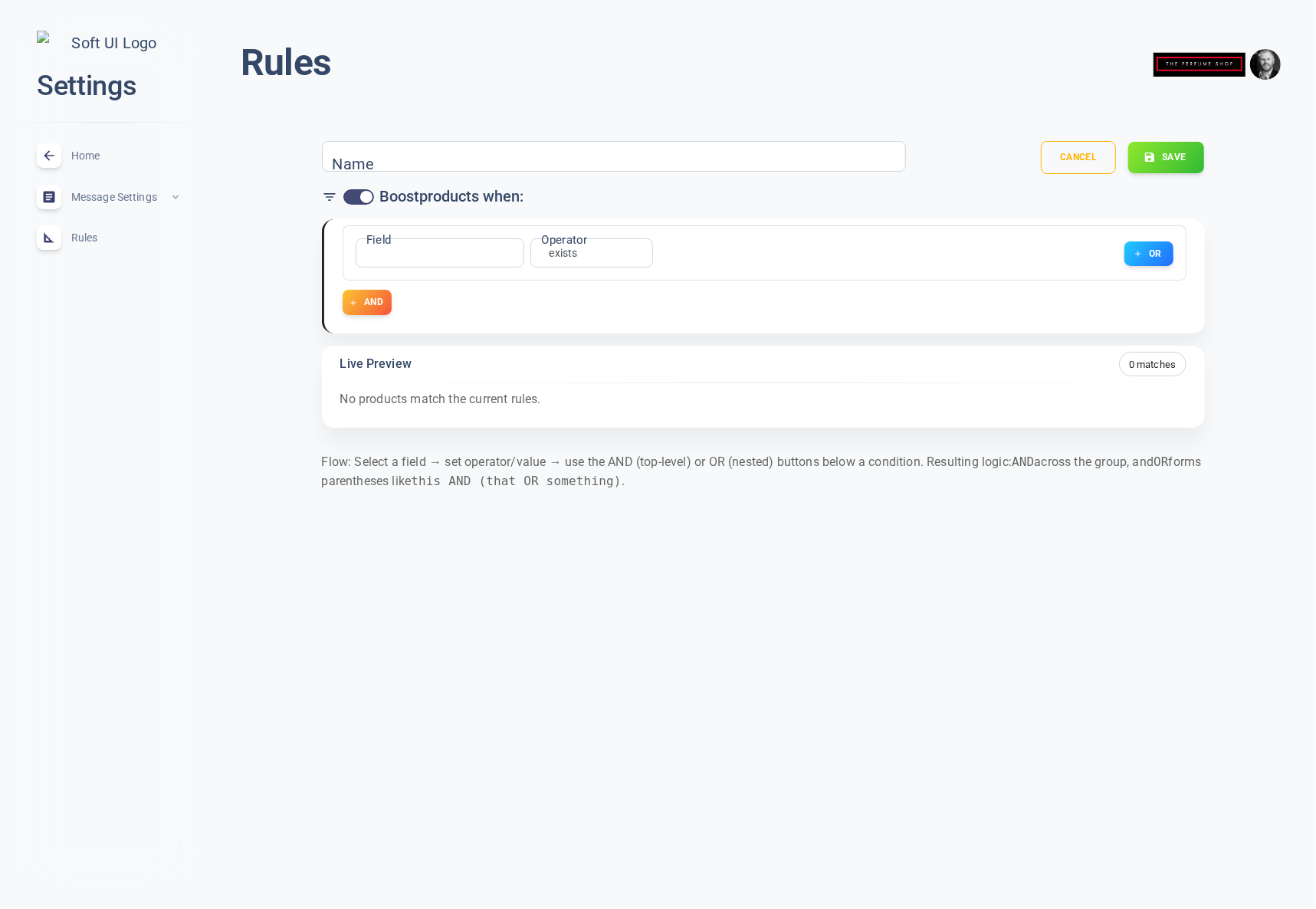
type input "22222222"
checkbox input "false"
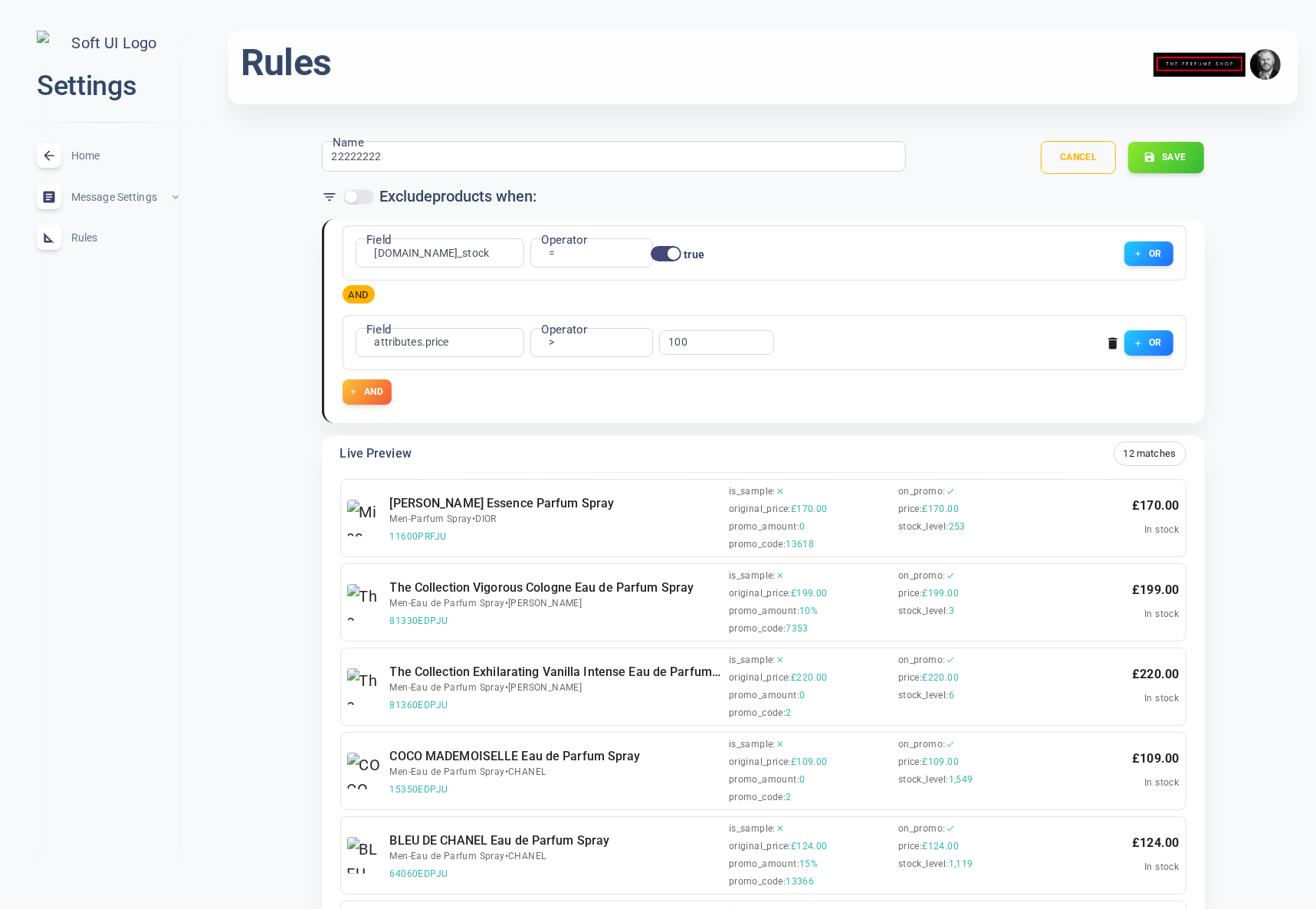
scroll to position [4, 0]
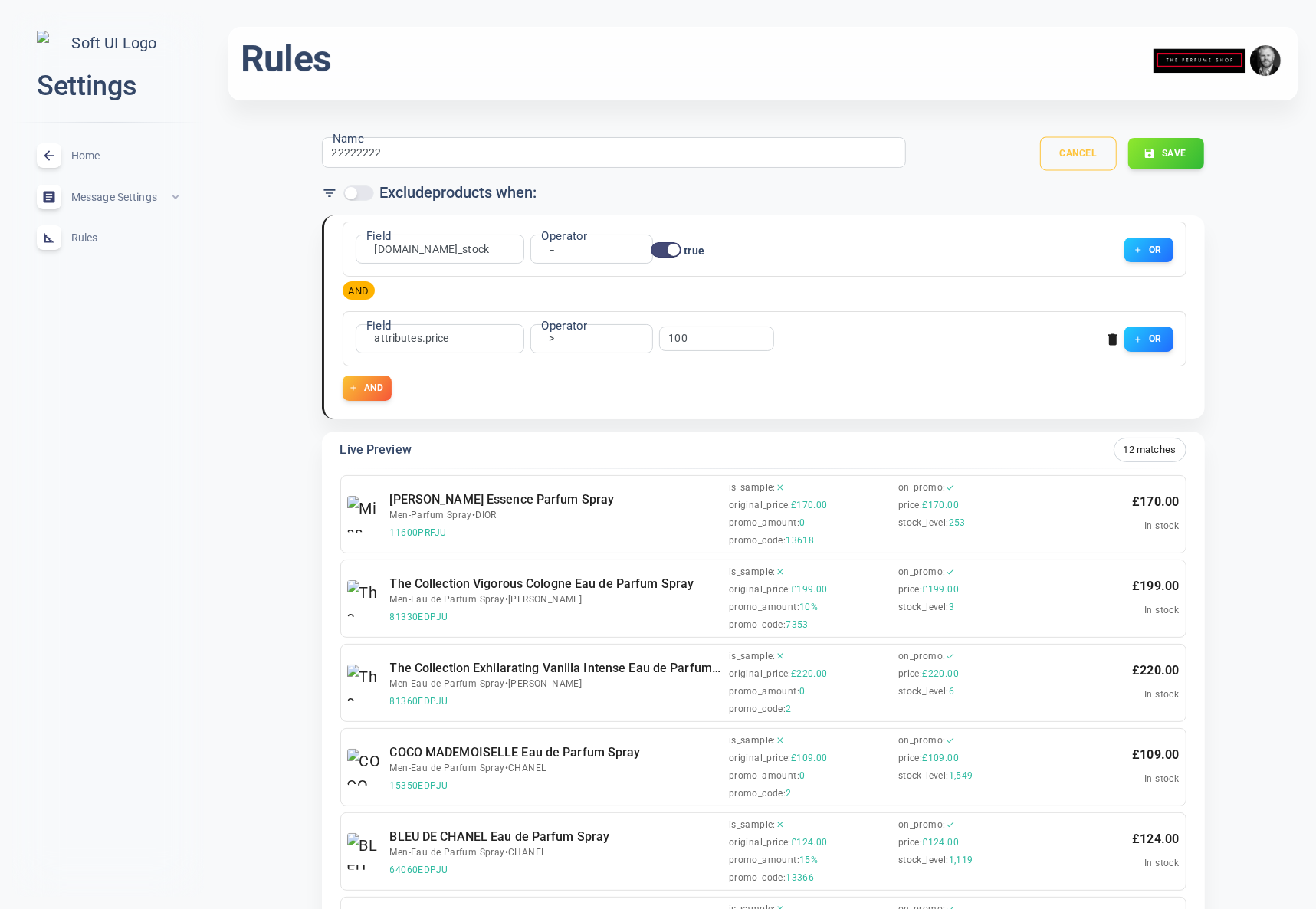
click at [1095, 146] on button "Cancel" at bounding box center [1079, 154] width 77 height 34
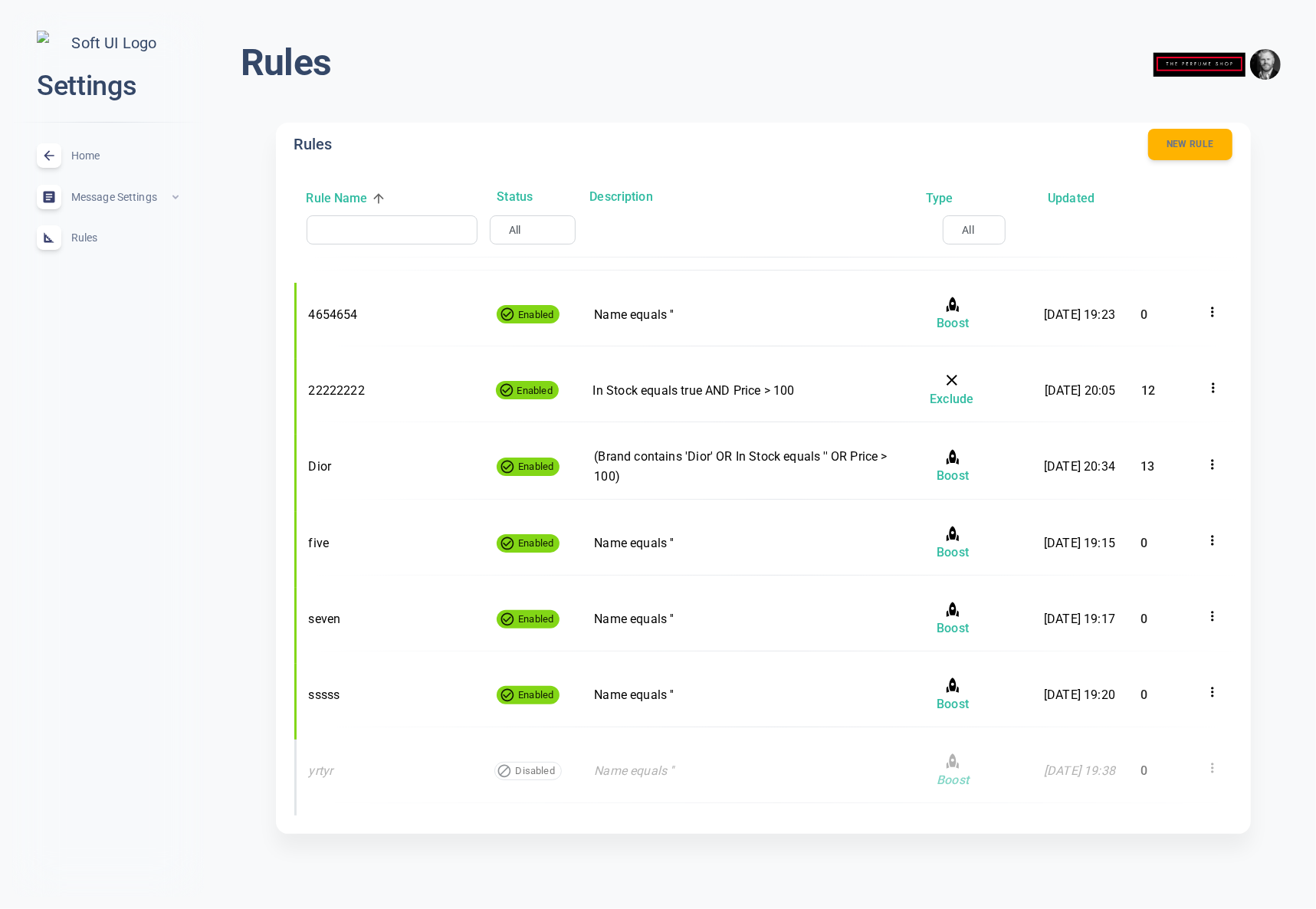
click at [96, 156] on span "Home" at bounding box center [126, 156] width 111 height 0
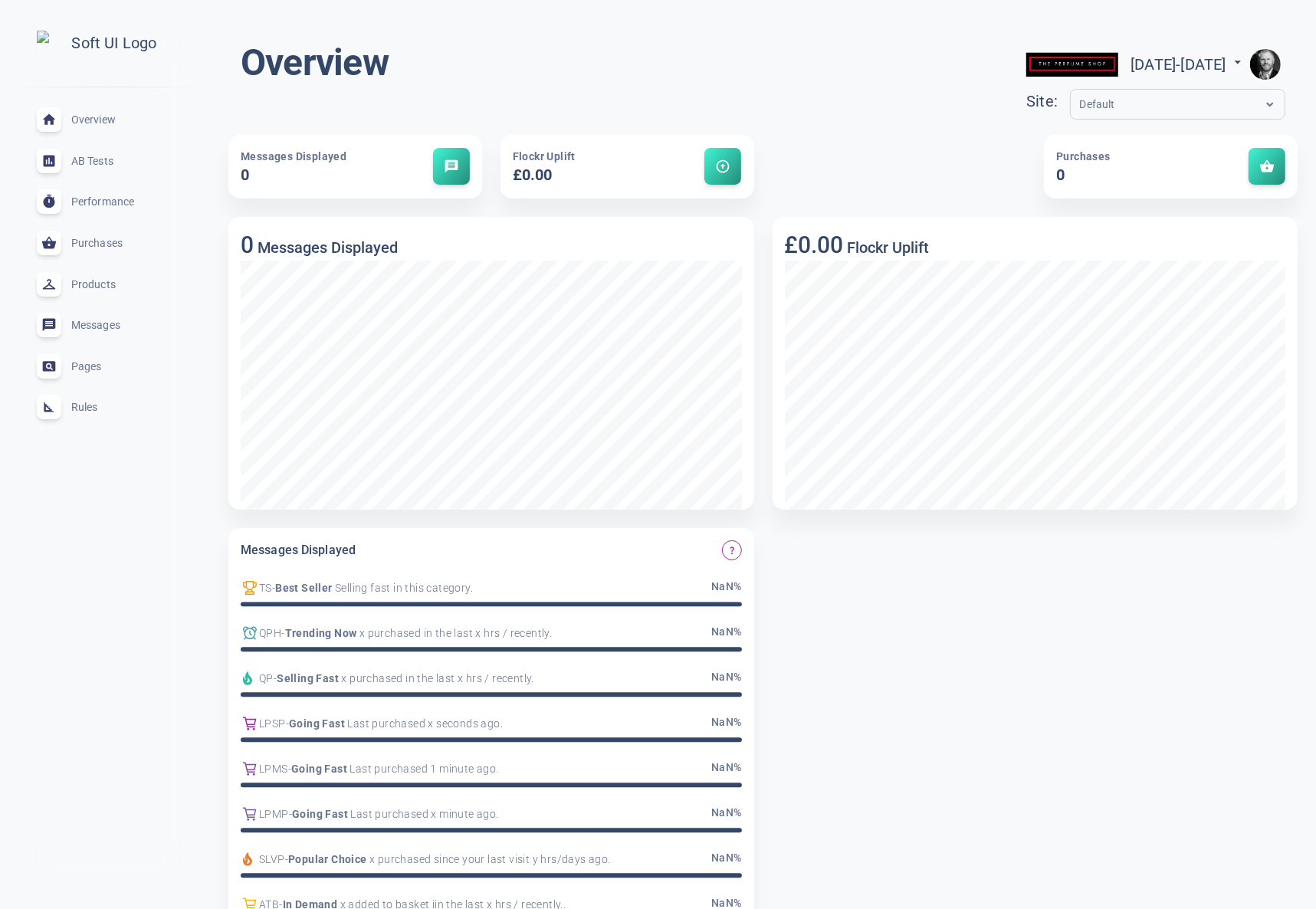
click at [77, 407] on span "Rules" at bounding box center [126, 407] width 111 height 0
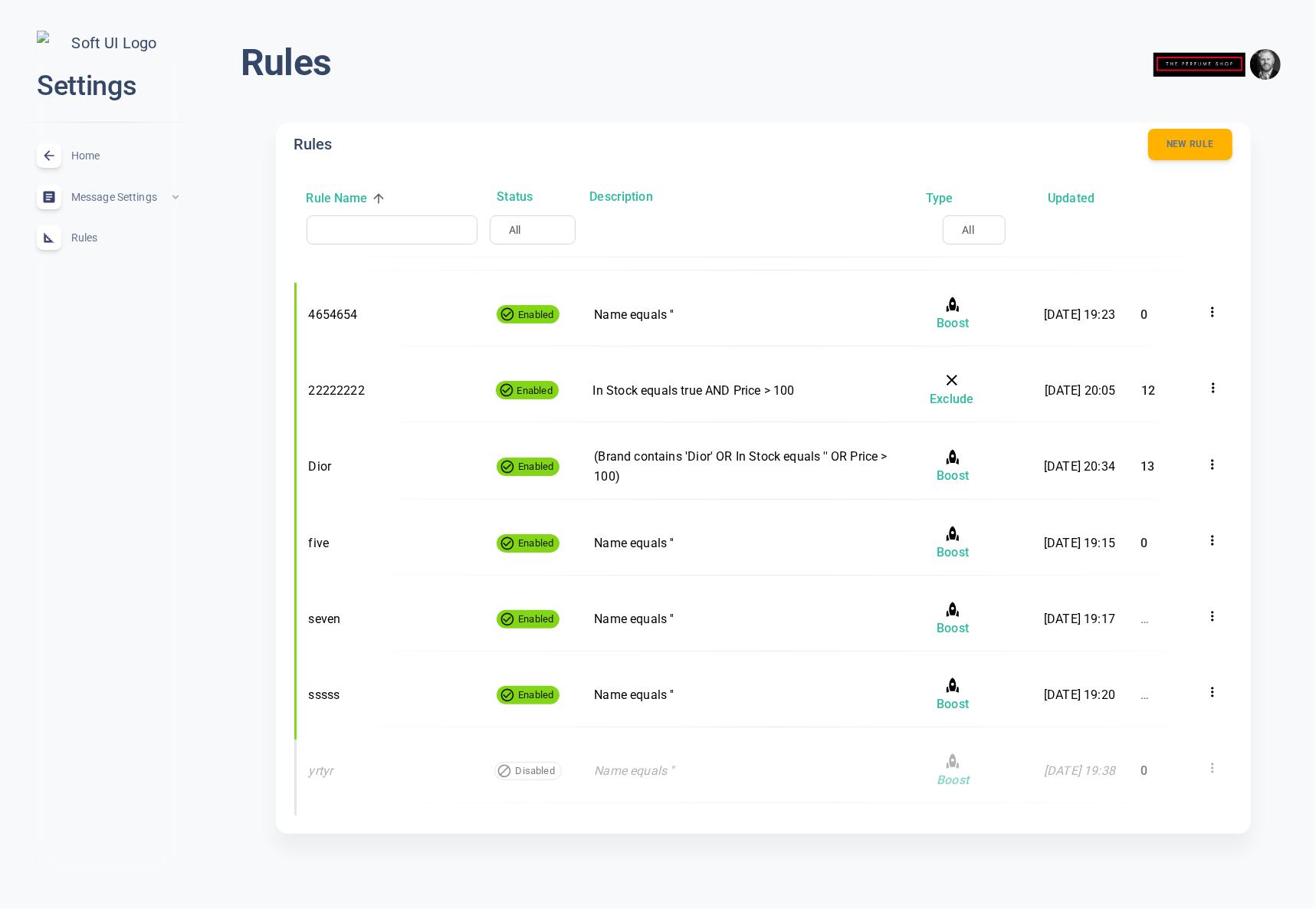
click at [93, 156] on span "Home" at bounding box center [126, 156] width 111 height 0
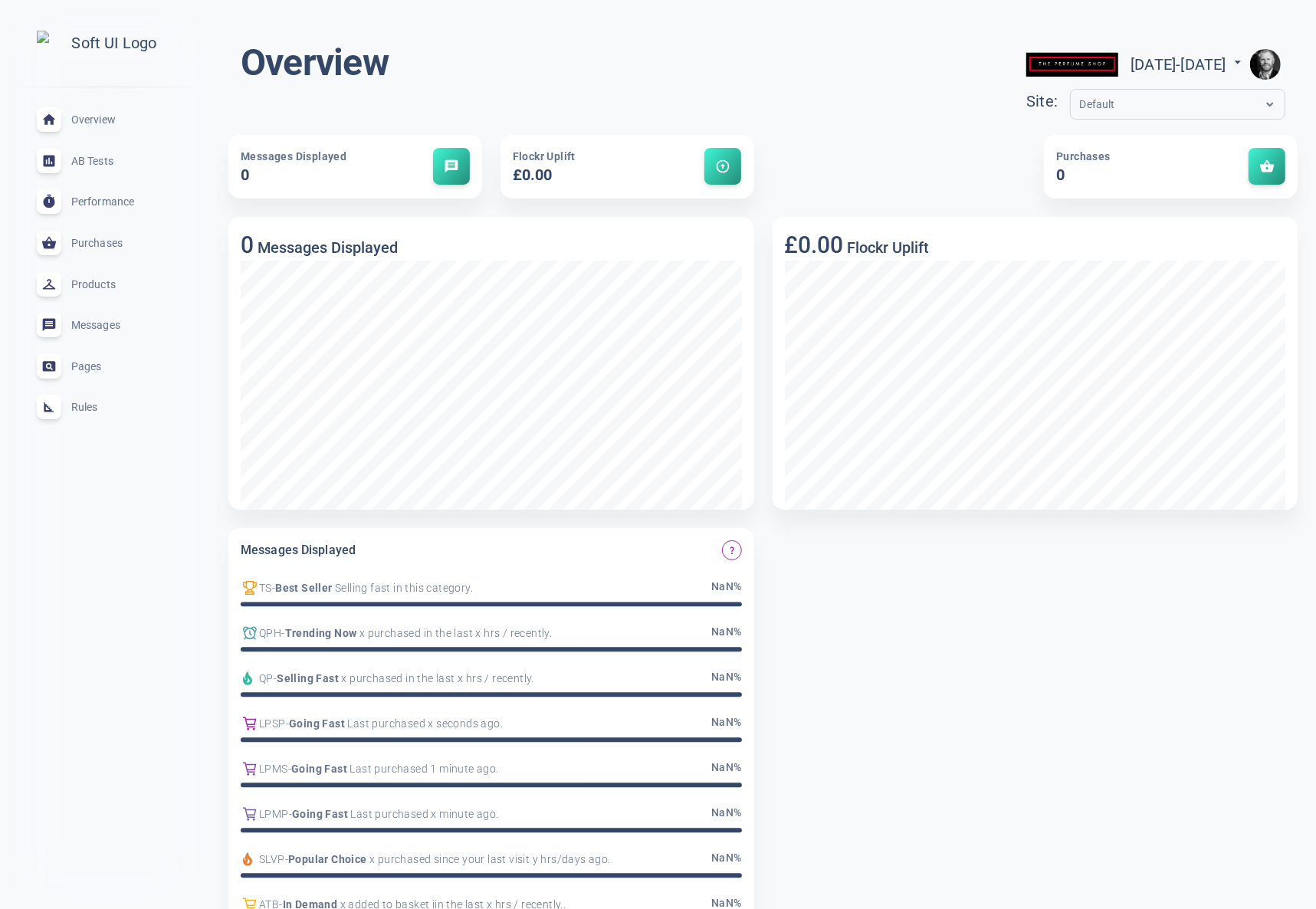
click at [87, 407] on span "Rules" at bounding box center [126, 407] width 111 height 0
click at [86, 407] on span "Rules" at bounding box center [126, 407] width 111 height 0
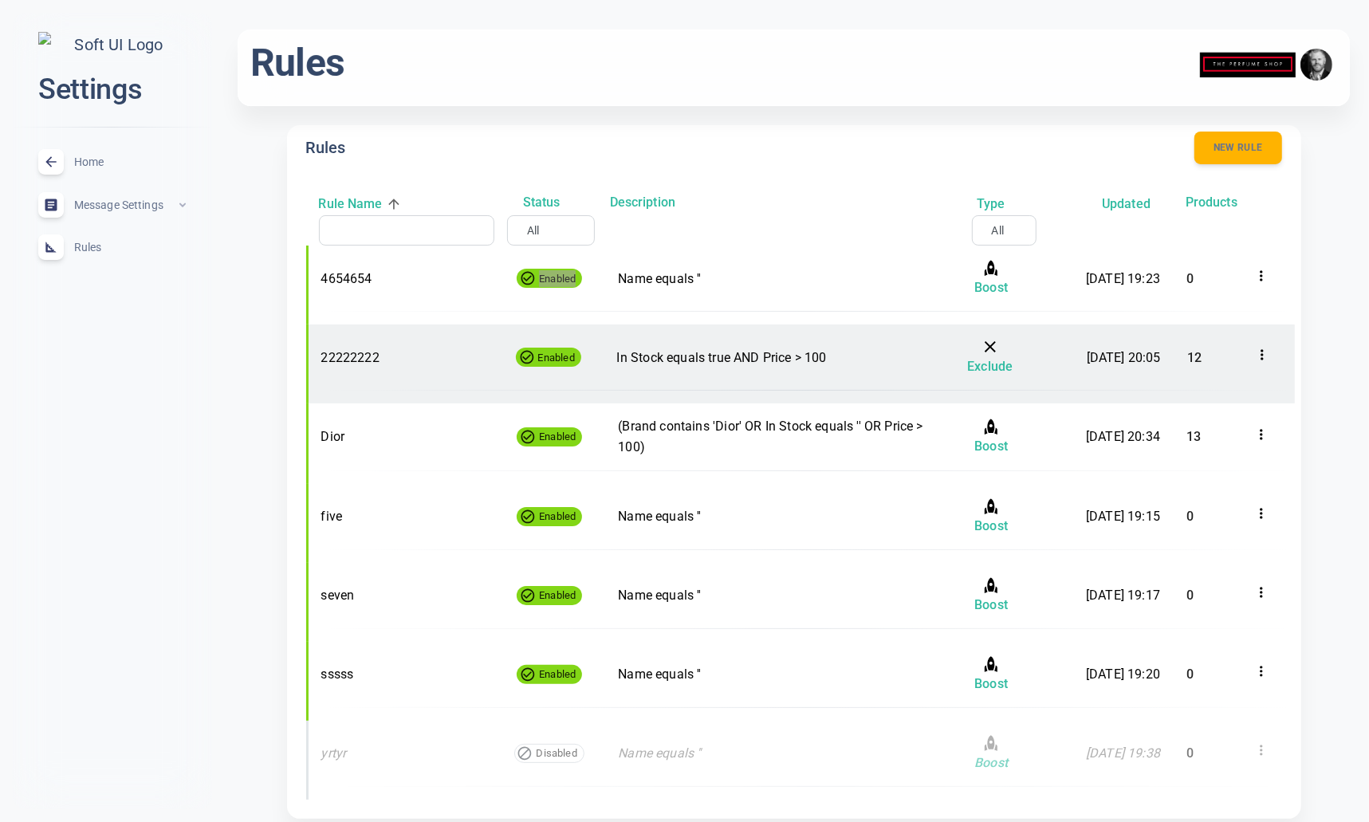
scroll to position [6, 0]
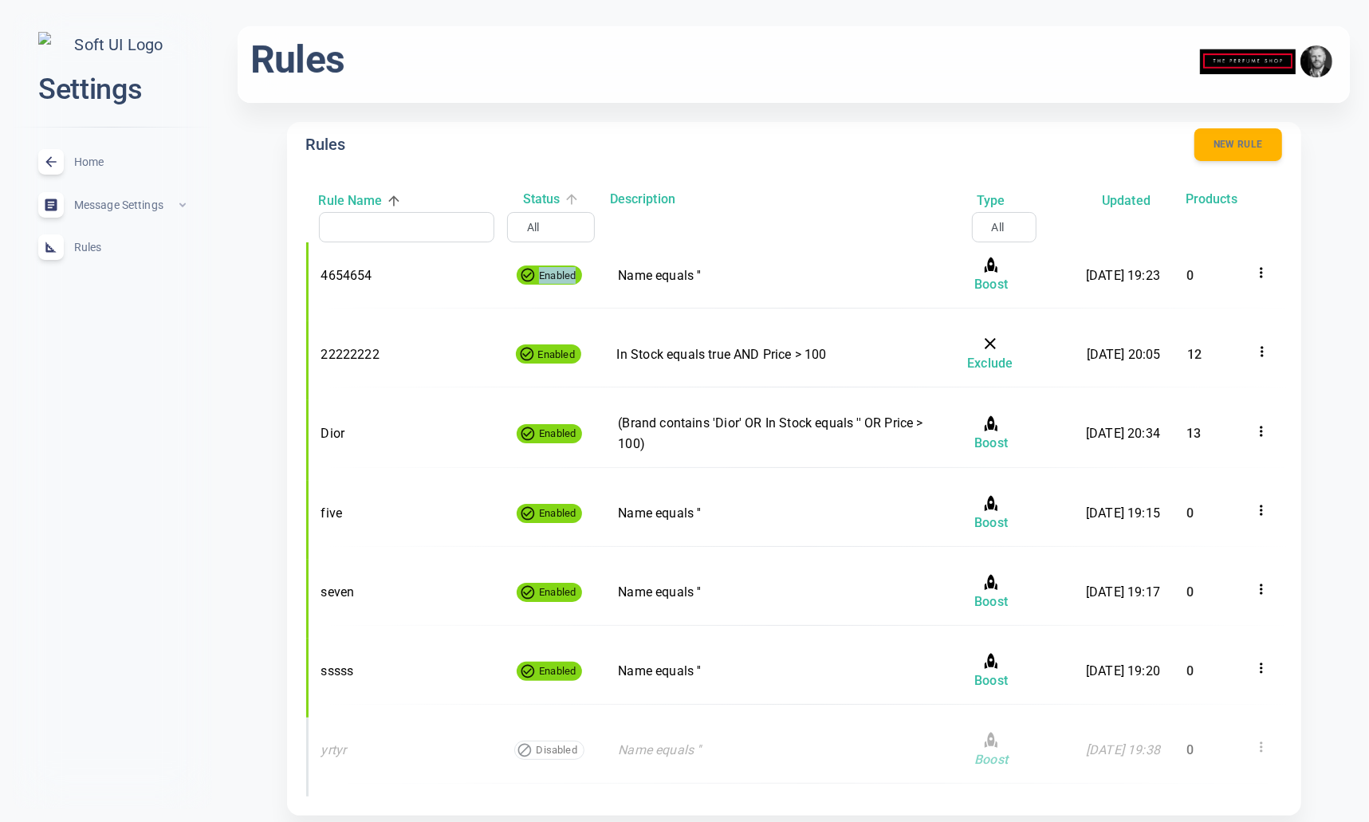
click at [542, 200] on h6 "Status" at bounding box center [541, 199] width 37 height 21
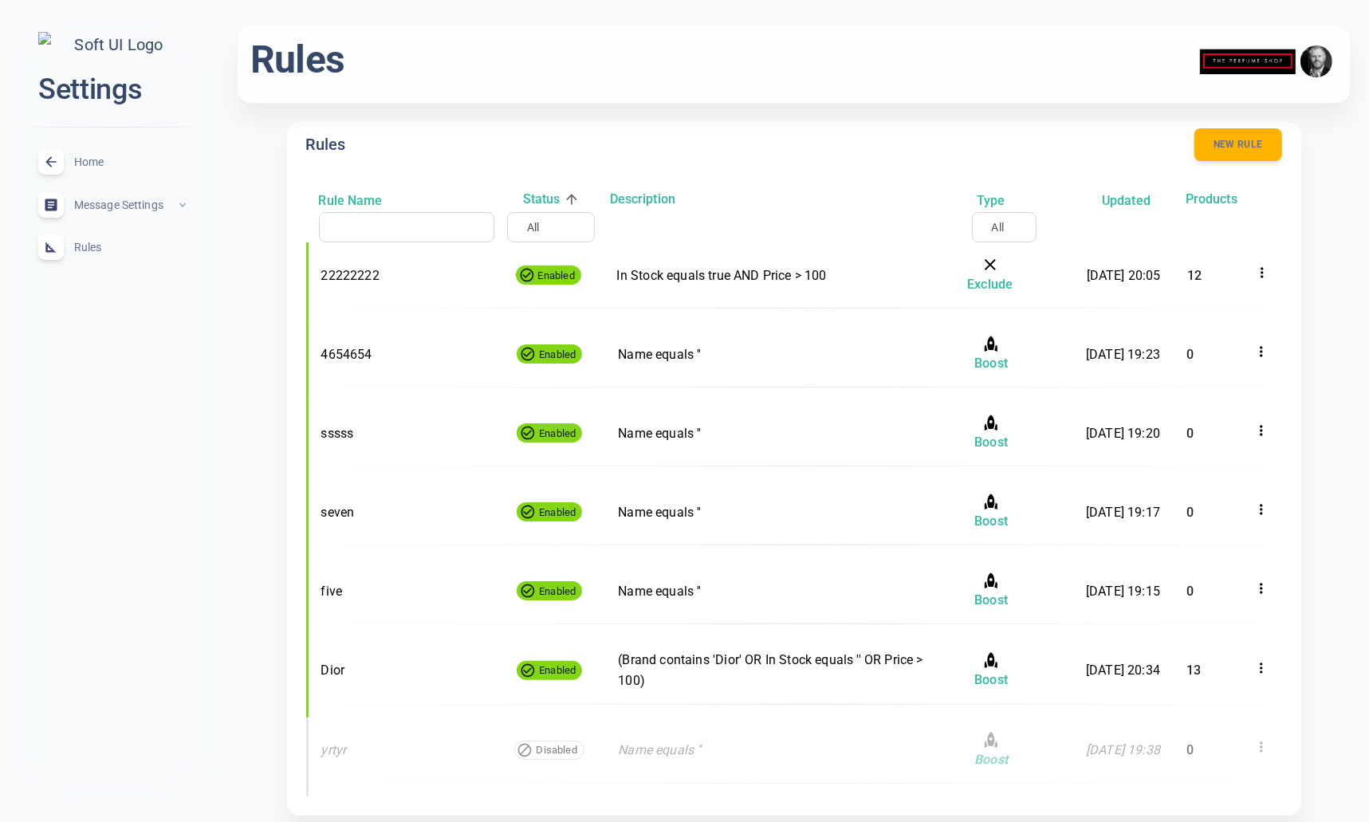
click at [544, 200] on h6 "Status" at bounding box center [541, 199] width 37 height 21
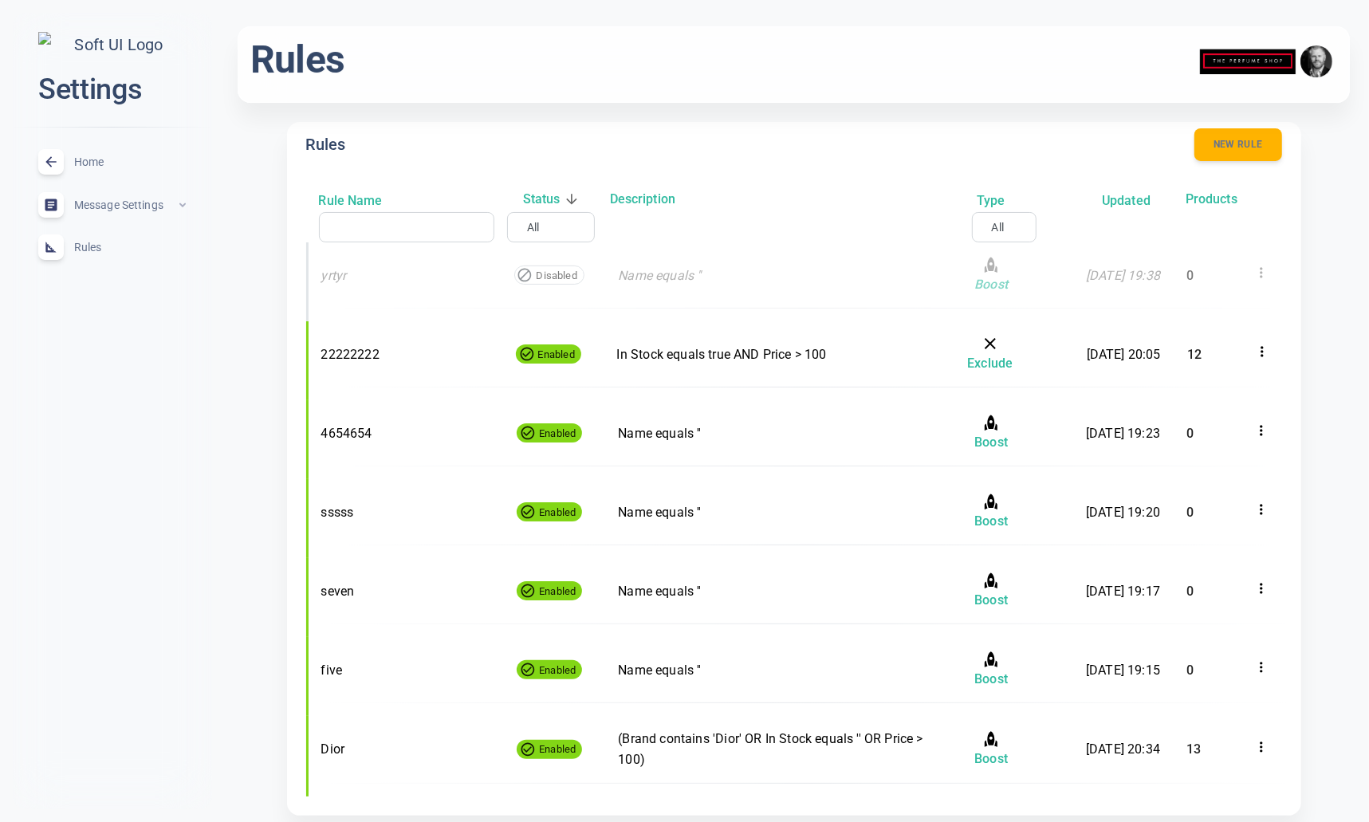
click at [544, 200] on h6 "Status" at bounding box center [541, 199] width 37 height 21
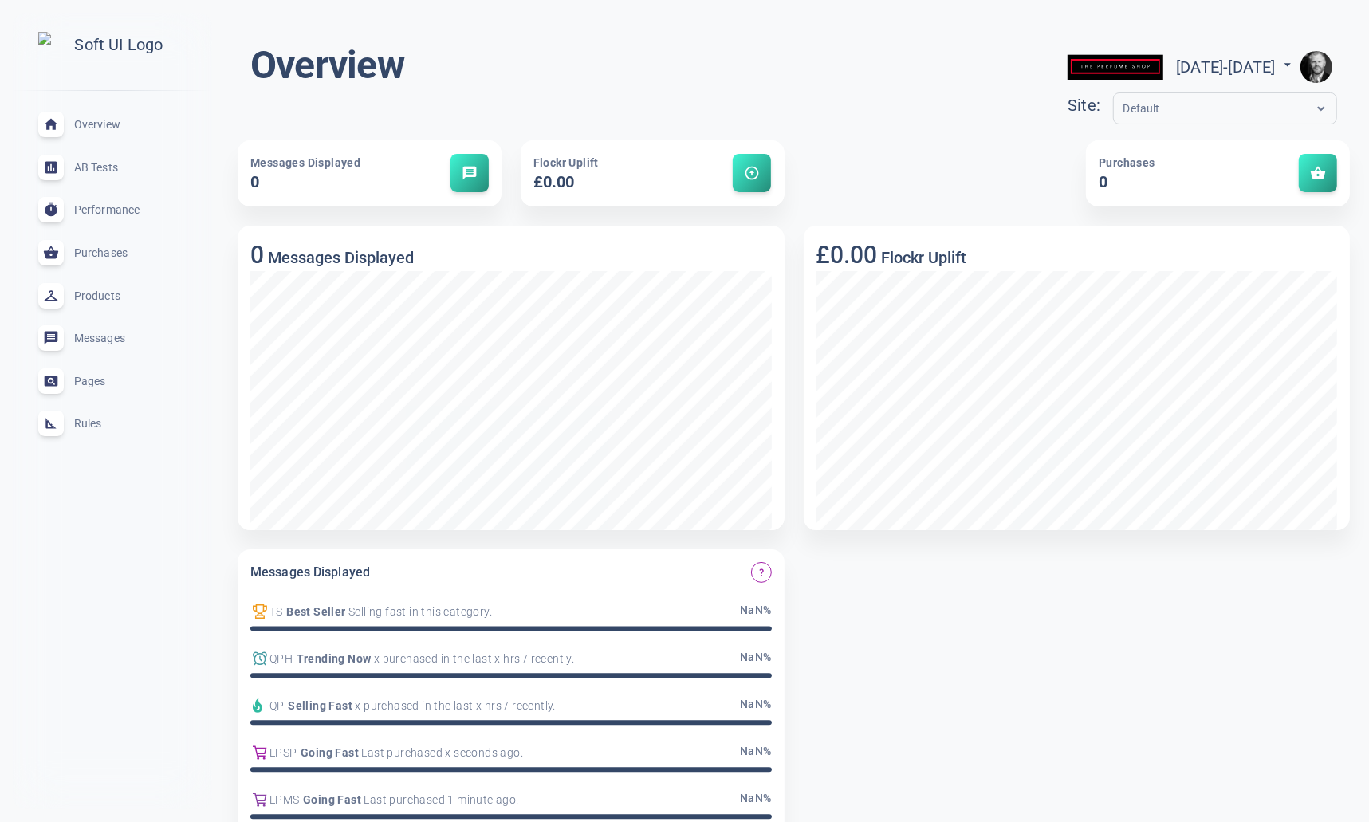
click at [86, 424] on span "Rules" at bounding box center [131, 424] width 115 height 0
